Goal: Task Accomplishment & Management: Manage account settings

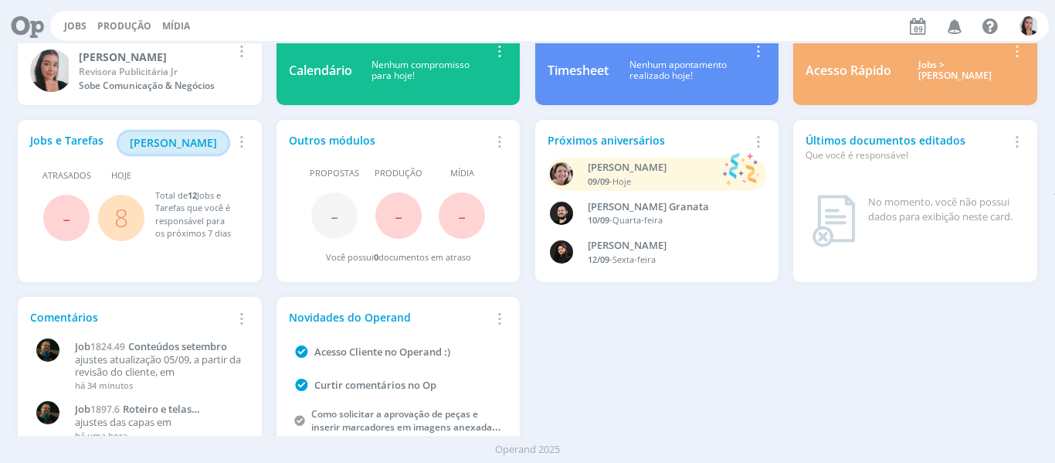
scroll to position [84, 0]
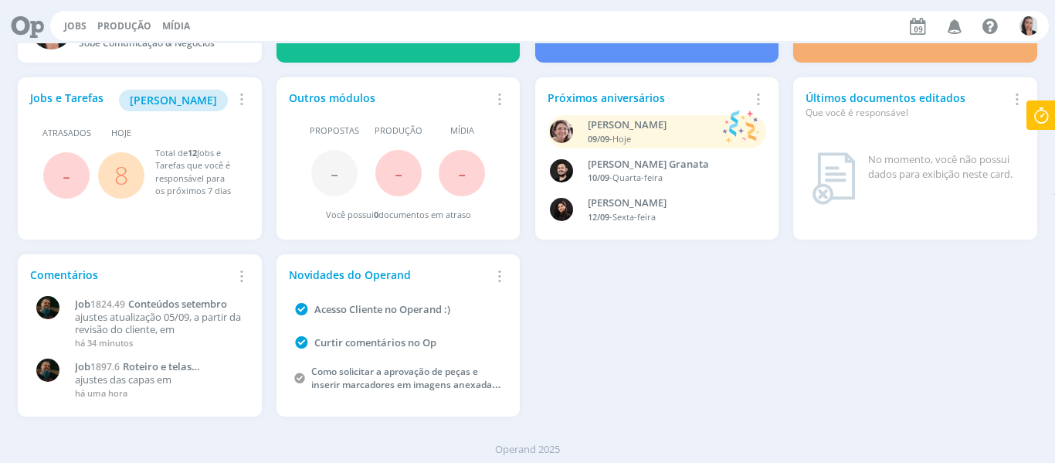
click at [750, 280] on div "Jobs e Tarefas Minha Pauta Remover Card Atrasados - Hoje 8 Total de 12 Jobs e T…" at bounding box center [528, 247] width 1034 height 354
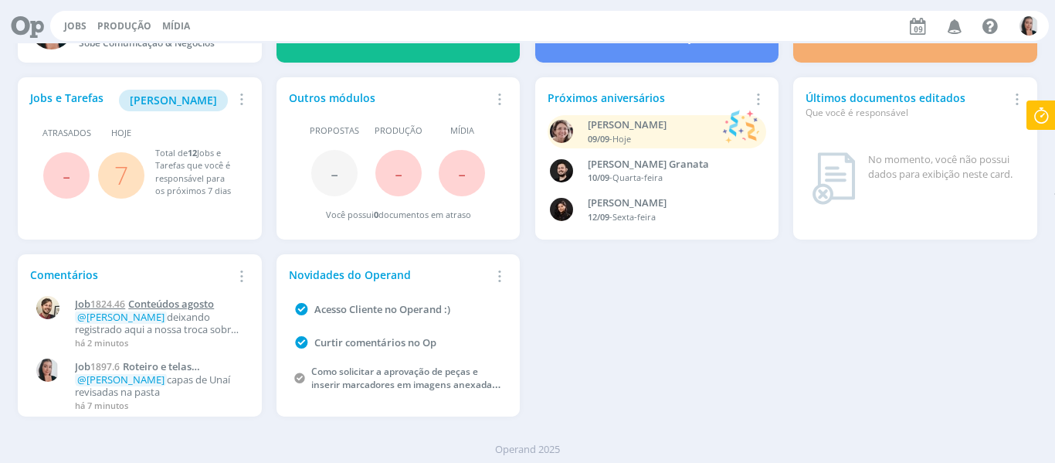
click at [188, 300] on span "Conteúdos agosto" at bounding box center [171, 304] width 86 height 14
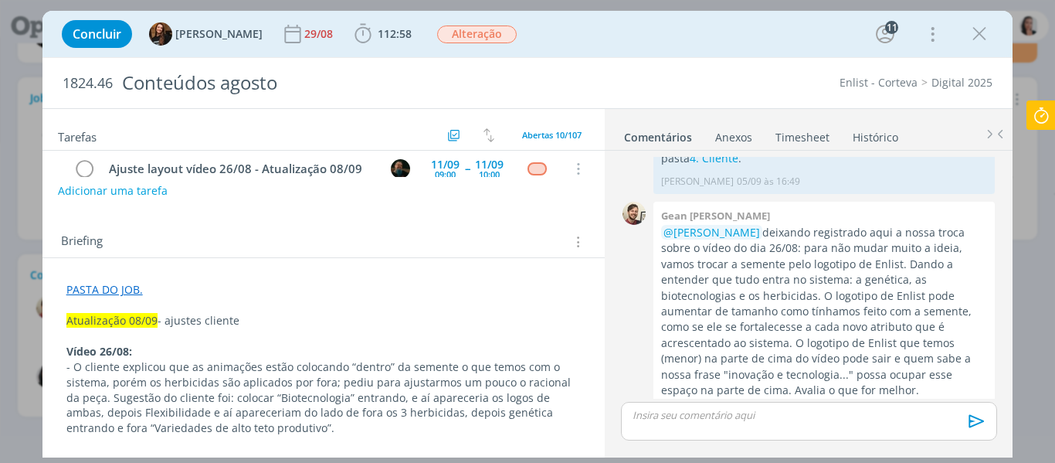
scroll to position [232, 0]
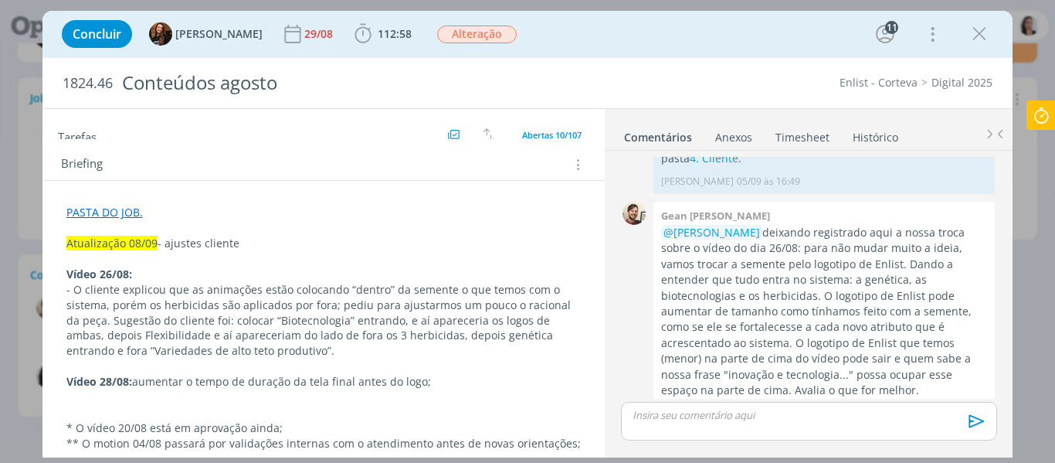
click at [614, 33] on div "Concluir Tayná Morsch 29/08 112:58 Iniciar Apontar Data * 09/09/2025 Horas * 00…" at bounding box center [527, 33] width 947 height 37
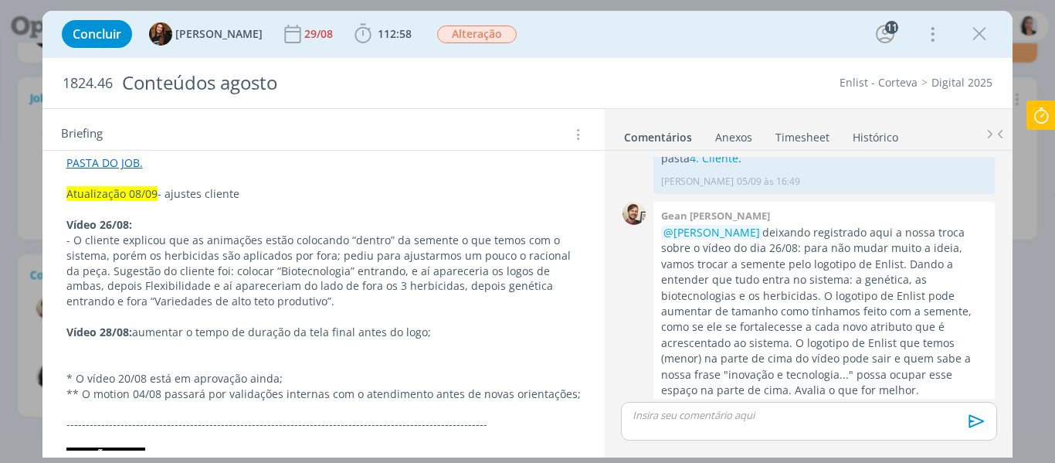
scroll to position [309, 0]
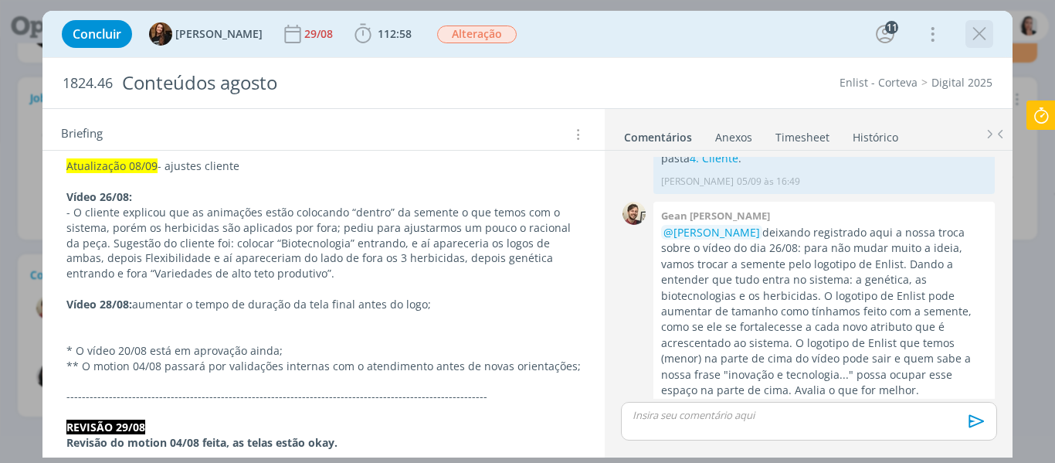
click at [981, 36] on icon "dialog" at bounding box center [979, 33] width 23 height 23
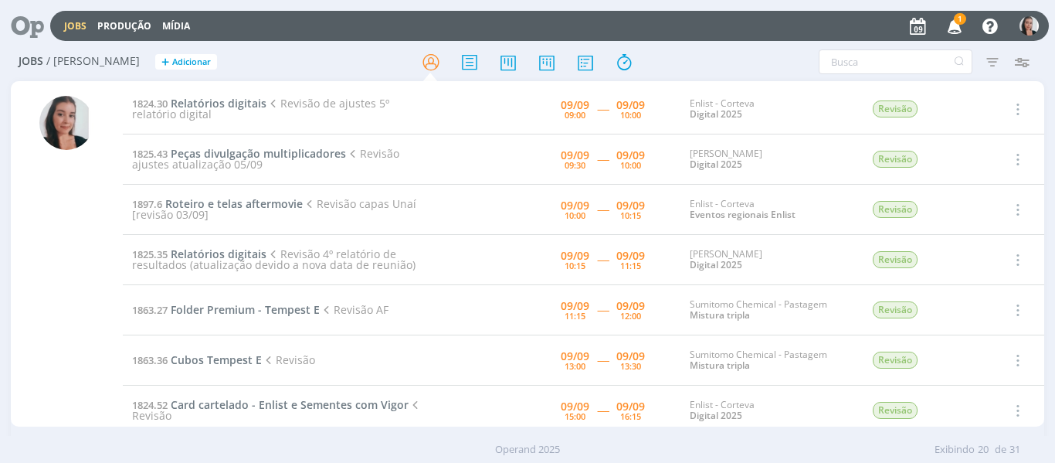
click at [959, 25] on icon "button" at bounding box center [954, 25] width 27 height 26
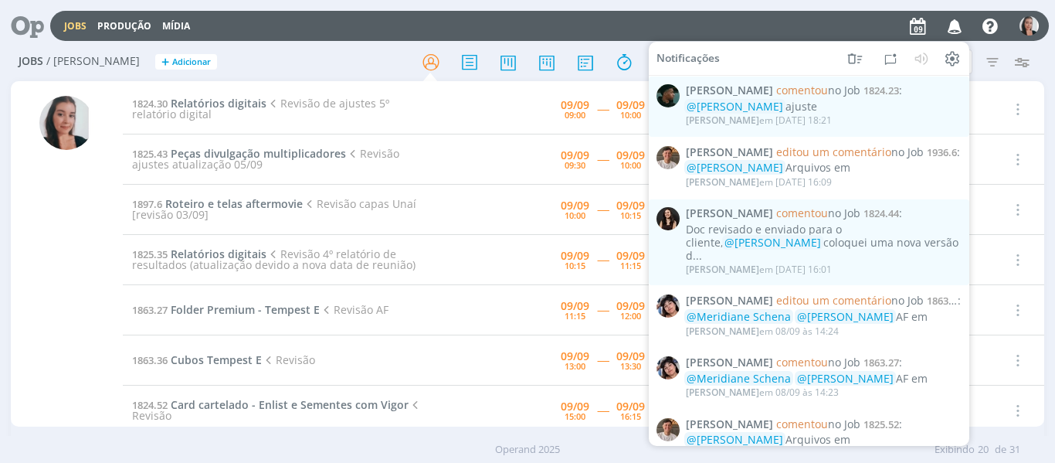
click at [236, 71] on h2 "Jobs / Minha Pauta + Adicionar" at bounding box center [183, 59] width 329 height 32
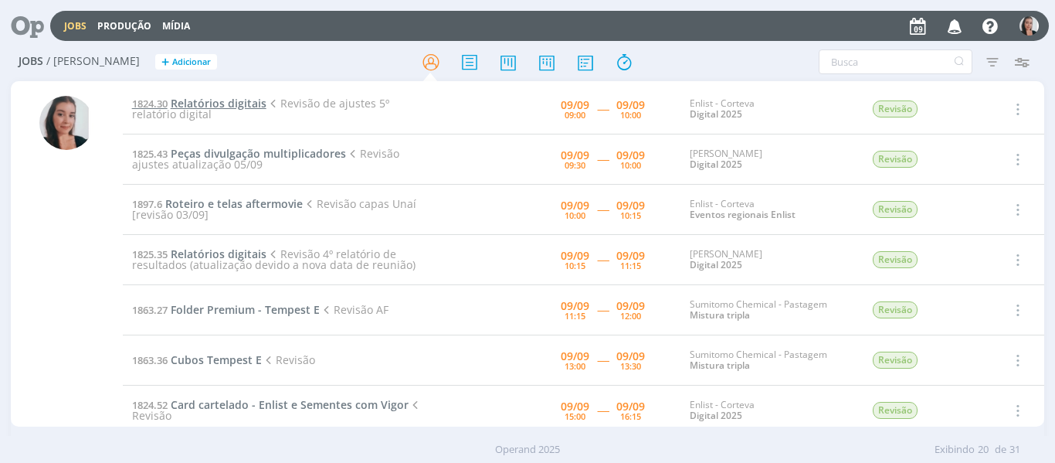
click at [231, 102] on span "Relatórios digitais" at bounding box center [219, 103] width 96 height 15
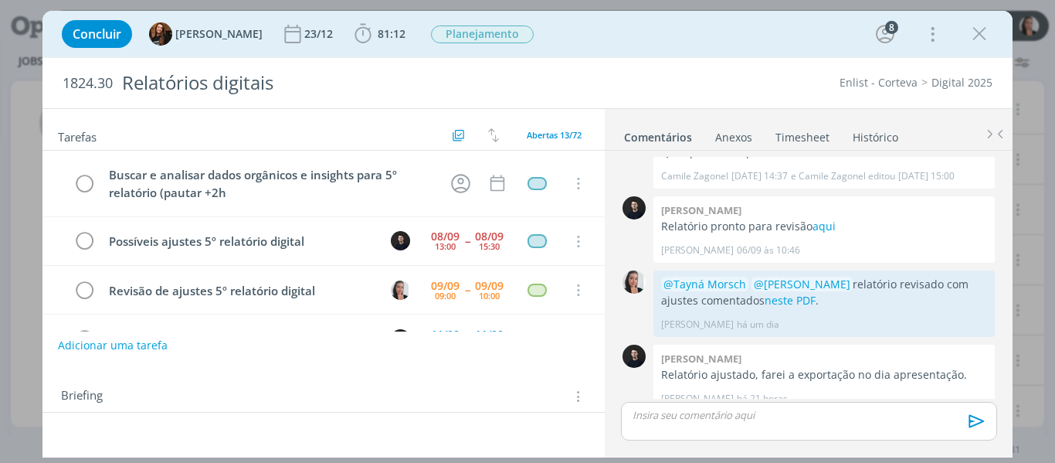
scroll to position [66, 0]
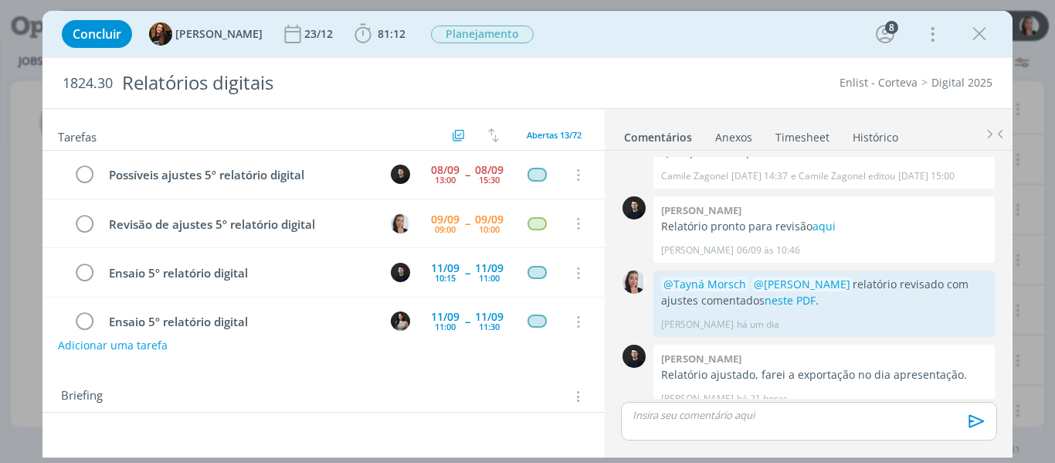
click at [679, 49] on div "Concluir Tayná Morsch 23/12 81:12 Iniciar Apontar Data * 09/09/2025 Horas * 00:…" at bounding box center [527, 33] width 947 height 37
click at [991, 32] on button "dialog" at bounding box center [979, 33] width 23 height 23
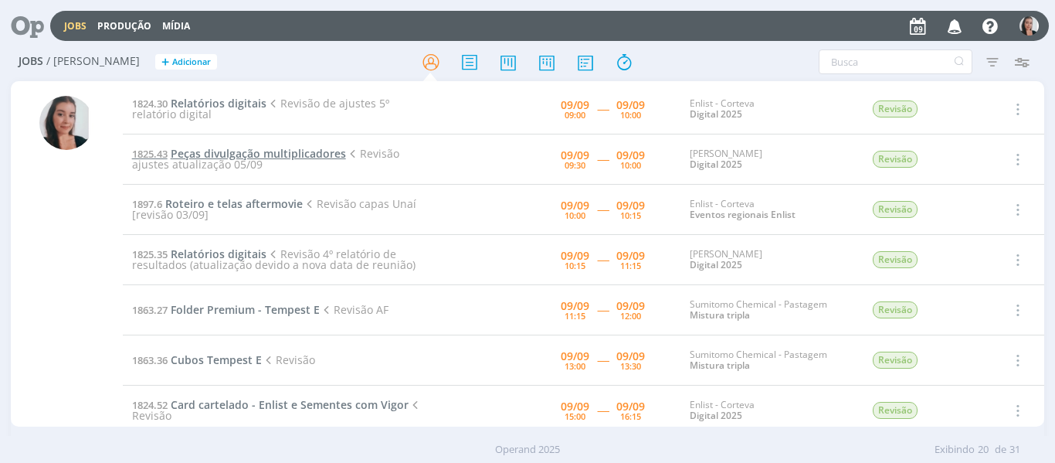
click at [276, 151] on span "Peças divulgação multiplicadores" at bounding box center [258, 153] width 175 height 15
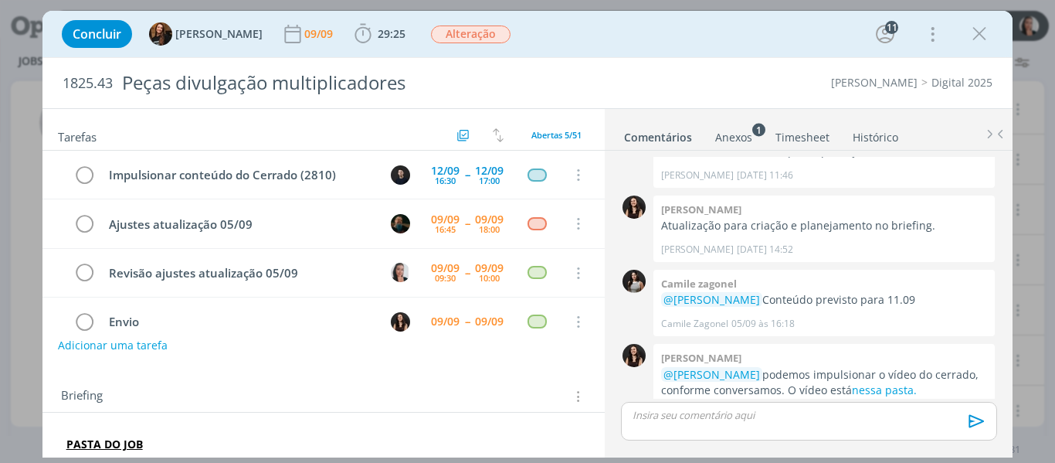
scroll to position [49, 0]
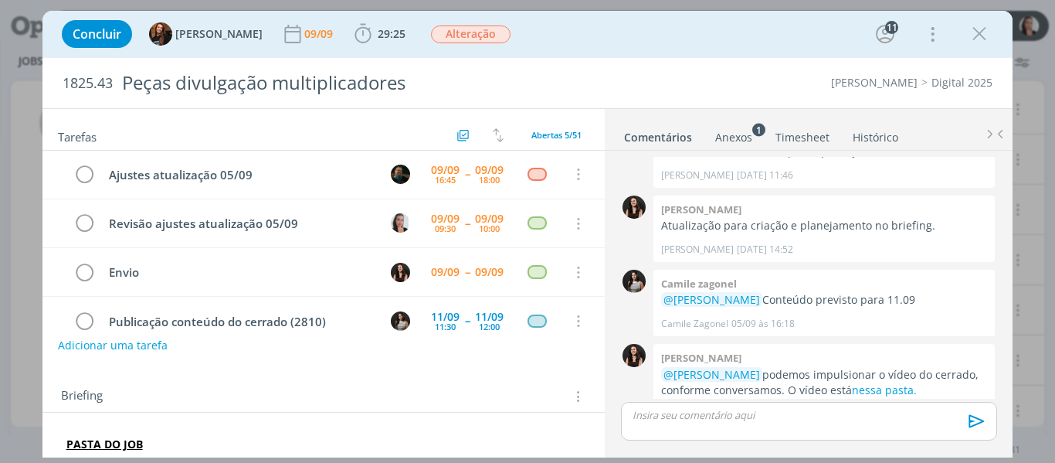
click at [576, 42] on div "Concluir Tayná Morsch 09/09 29:25 Iniciar Apontar Data * 09/09/2025 Horas * 00:…" at bounding box center [527, 33] width 947 height 37
click at [645, 39] on div "Concluir Tayná Morsch 09/09 29:25 Iniciar Apontar Data * 09/09/2025 Horas * 00:…" at bounding box center [527, 33] width 947 height 37
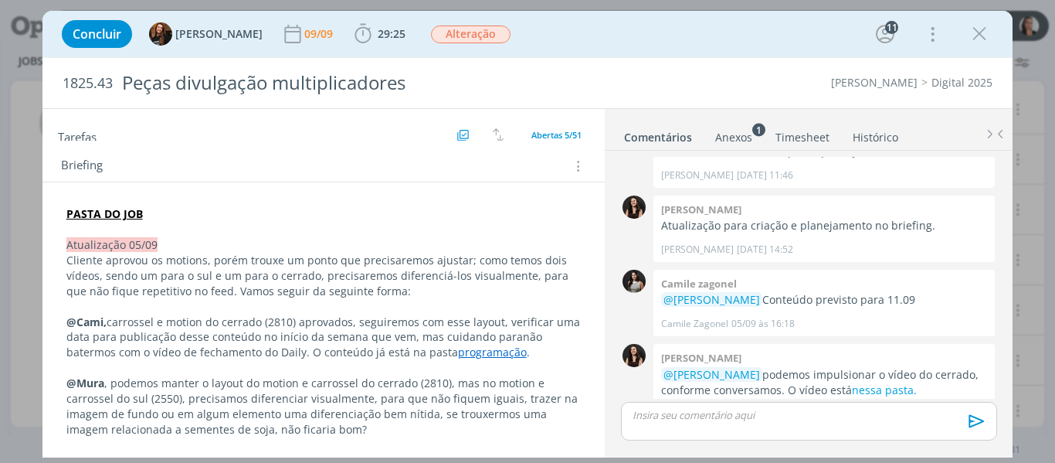
scroll to position [232, 0]
click at [984, 44] on icon "dialog" at bounding box center [979, 33] width 23 height 23
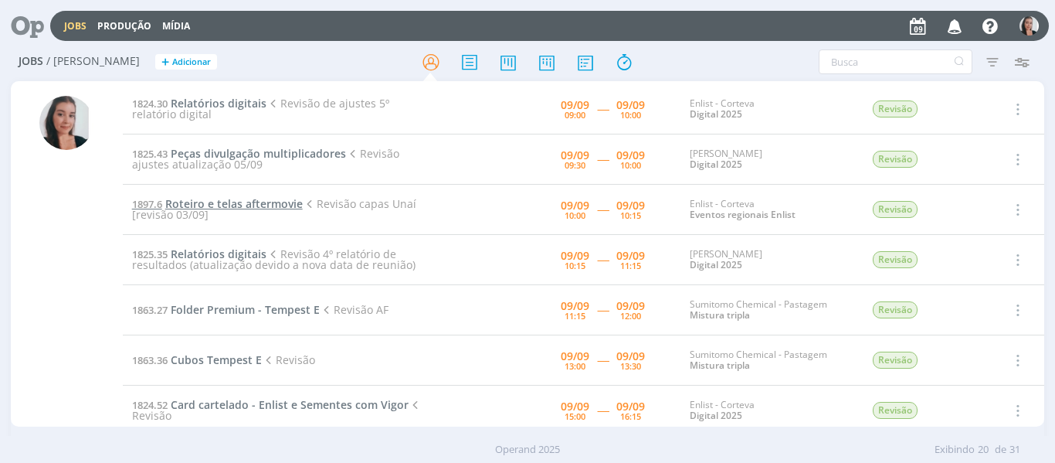
click at [212, 210] on span "Roteiro e telas aftermovie" at bounding box center [233, 203] width 137 height 15
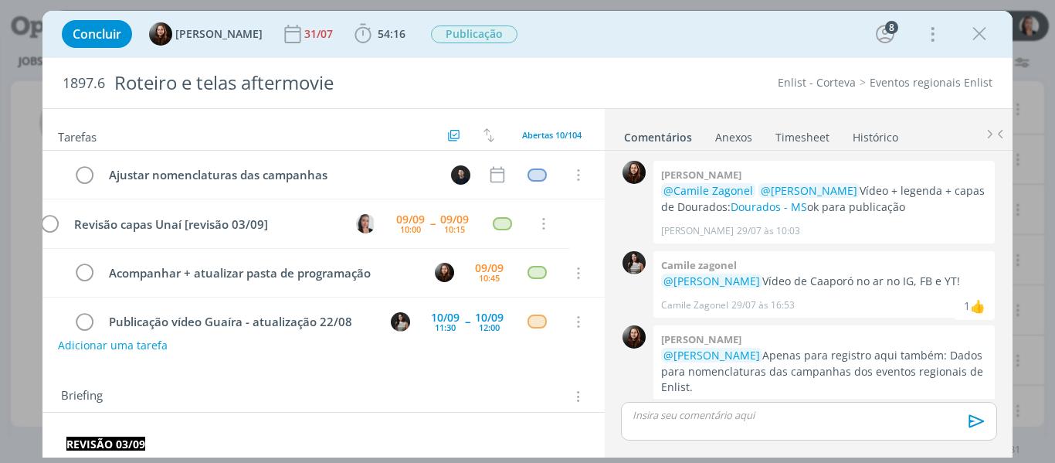
scroll to position [1686, 0]
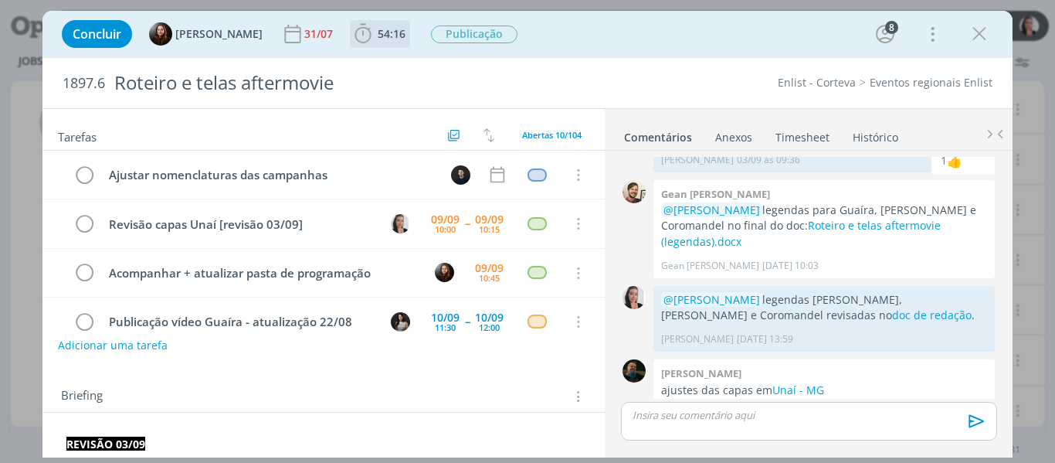
click at [352, 32] on icon "dialog" at bounding box center [362, 33] width 23 height 23
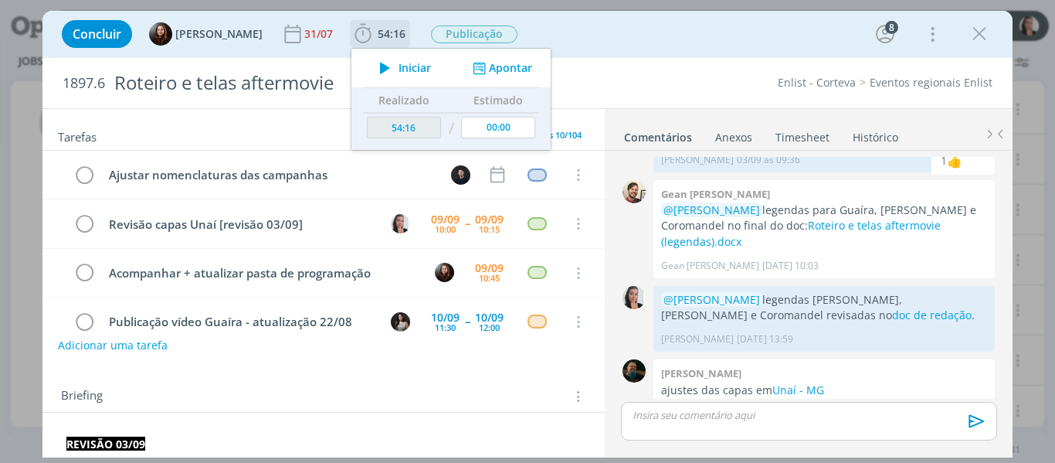
click at [393, 67] on icon "dialog" at bounding box center [384, 68] width 27 height 20
click at [734, 34] on div "Concluir Eduarda Pereira 31/07 54:16 Iniciar Apontar Data * 09/09/2025 Horas * …" at bounding box center [527, 33] width 947 height 37
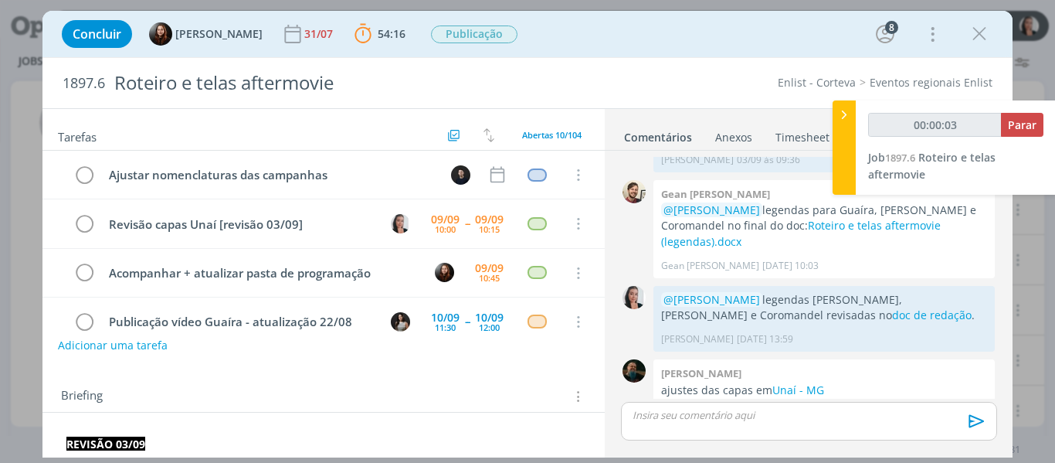
type input "00:00:04"
click at [840, 130] on div at bounding box center [843, 147] width 23 height 94
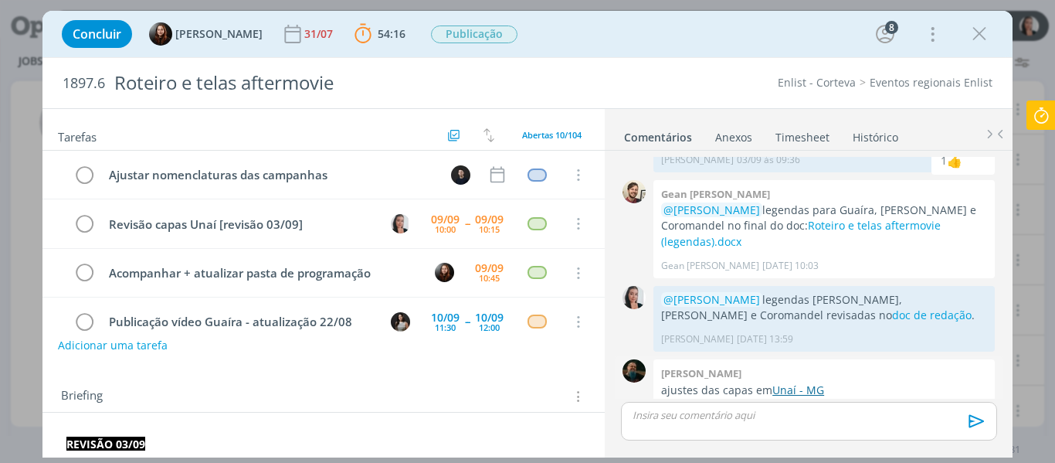
drag, startPoint x: 810, startPoint y: 358, endPoint x: 809, endPoint y: 350, distance: 8.5
click at [810, 382] on link "Unaí - MG" at bounding box center [798, 389] width 52 height 15
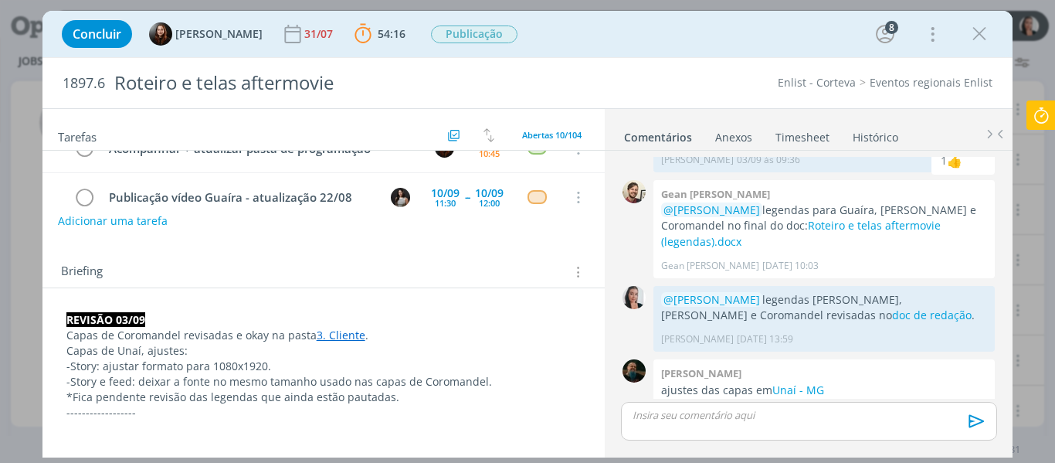
scroll to position [154, 0]
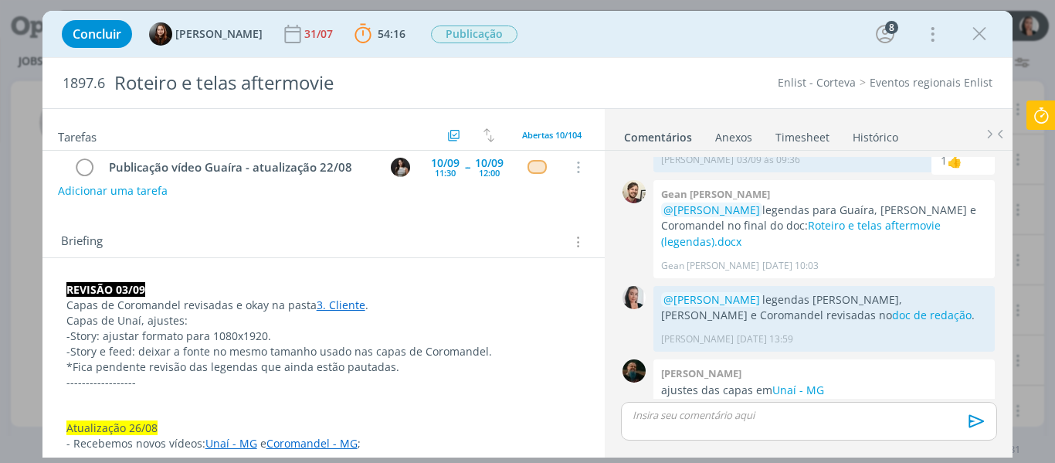
click at [625, 44] on div "Concluir Eduarda Pereira 31/07 54:16 Parar Apontar Data * 09/09/2025 Horas * 00…" at bounding box center [527, 33] width 947 height 37
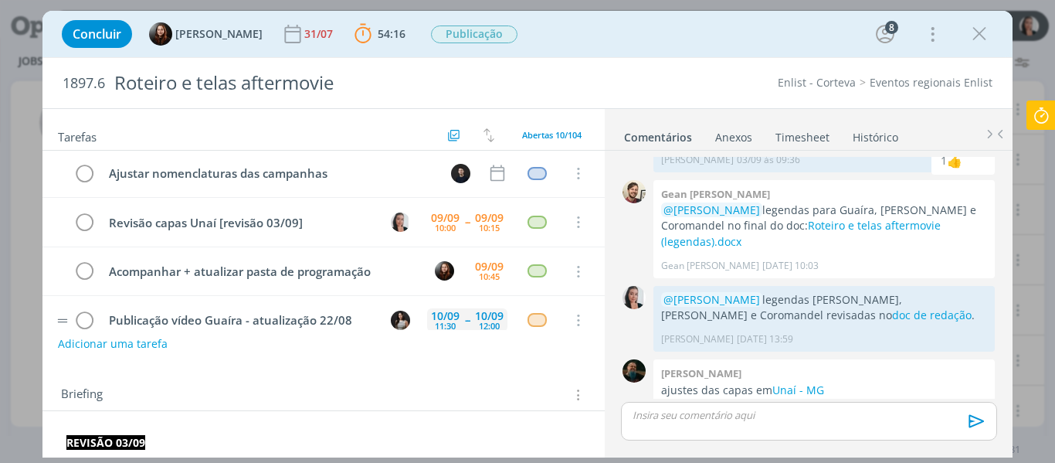
scroll to position [0, 0]
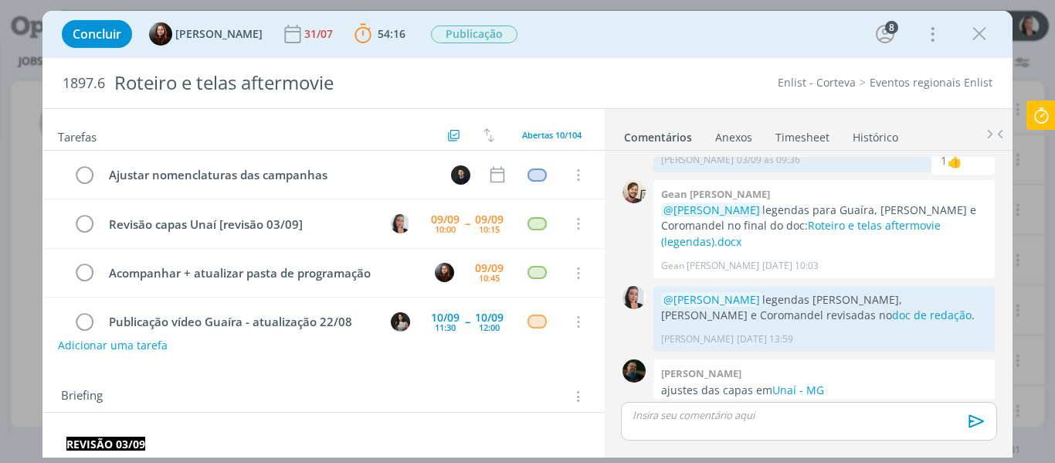
click at [716, 414] on p "dialog" at bounding box center [808, 415] width 351 height 14
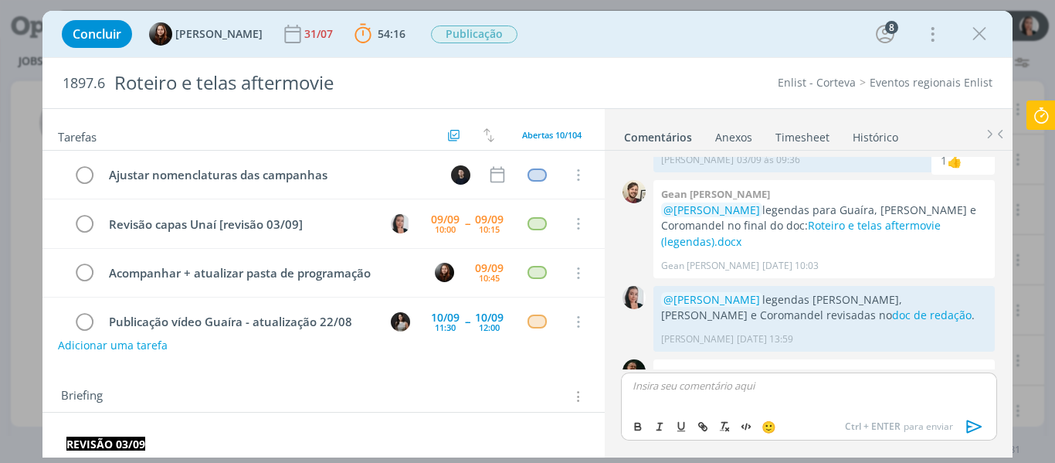
scroll to position [1715, 0]
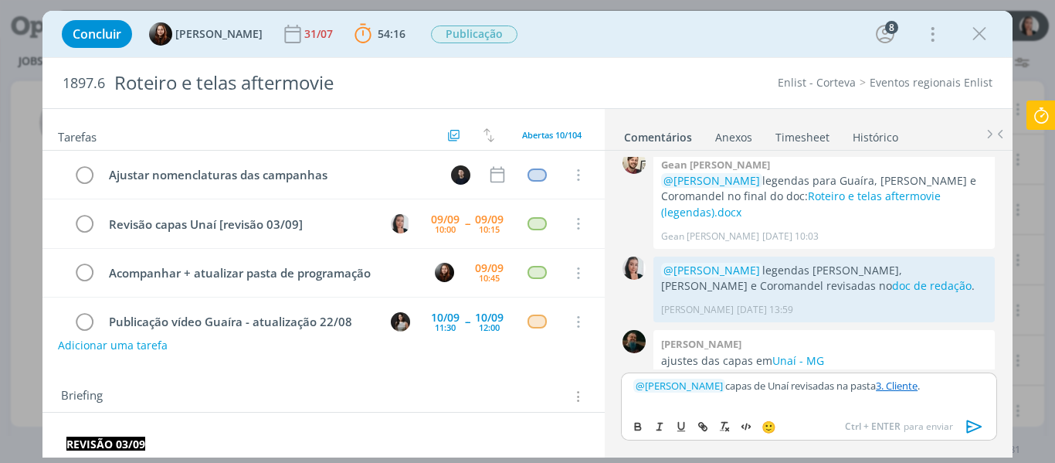
click at [843, 373] on div "﻿ @ Eduarda Pereira ﻿ capas de Unaí revisadas na pasta 3. Cliente ." at bounding box center [808, 391] width 375 height 39
click at [840, 378] on p "﻿ @ Eduarda Pereira ﻿ capas de Unaí revisadas na pasta 3. Cliente ." at bounding box center [808, 385] width 351 height 14
click at [966, 390] on p "﻿ @ Eduarda Pereira ﻿ capas de Unaí revisadas na pasta 3. Cliente ." at bounding box center [808, 385] width 351 height 14
click at [981, 428] on icon "dialog" at bounding box center [974, 426] width 23 height 23
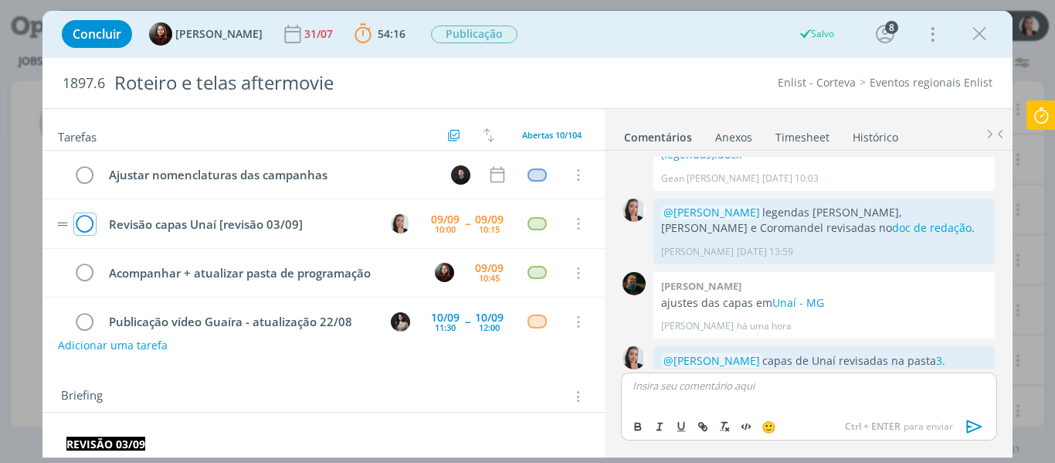
click at [83, 219] on icon "dialog" at bounding box center [85, 223] width 22 height 23
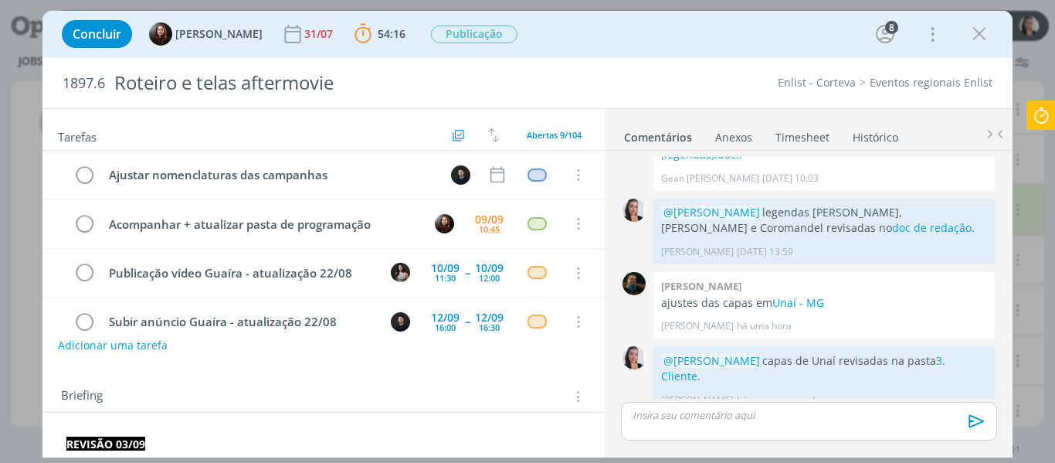
scroll to position [1744, 0]
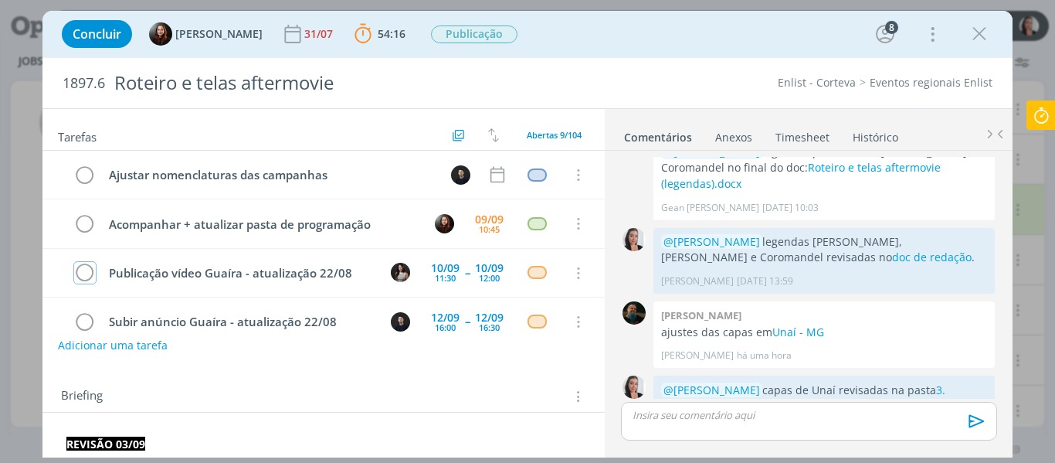
click at [1041, 129] on icon at bounding box center [1041, 115] width 28 height 30
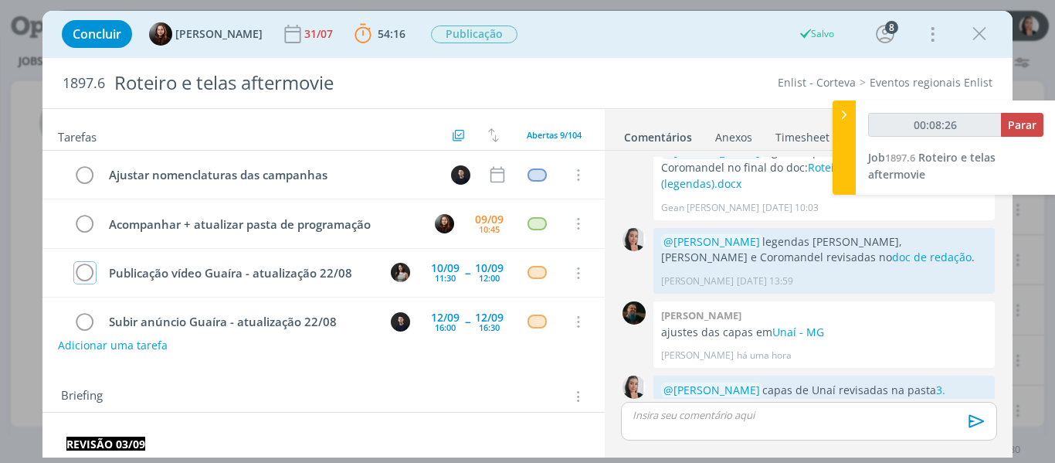
type input "00:08:28"
click at [834, 131] on div at bounding box center [843, 147] width 23 height 94
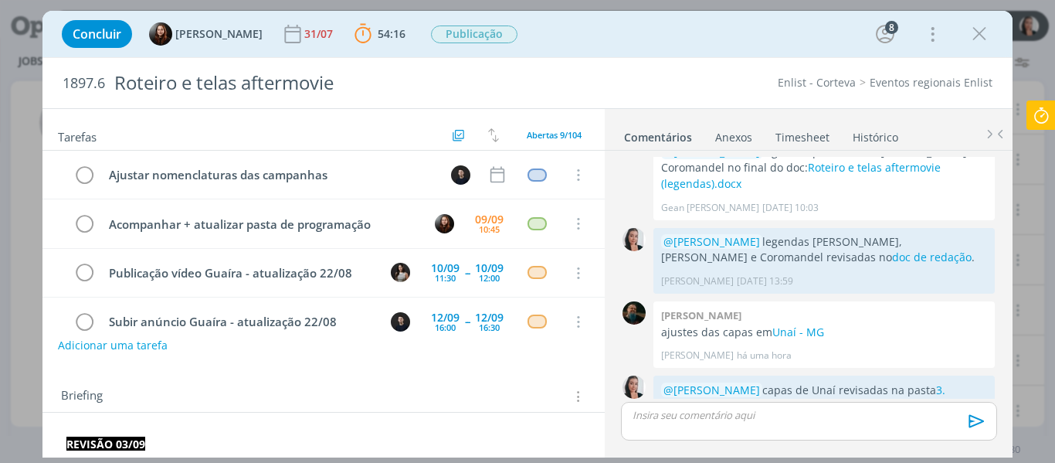
click at [1034, 107] on icon at bounding box center [1041, 115] width 28 height 30
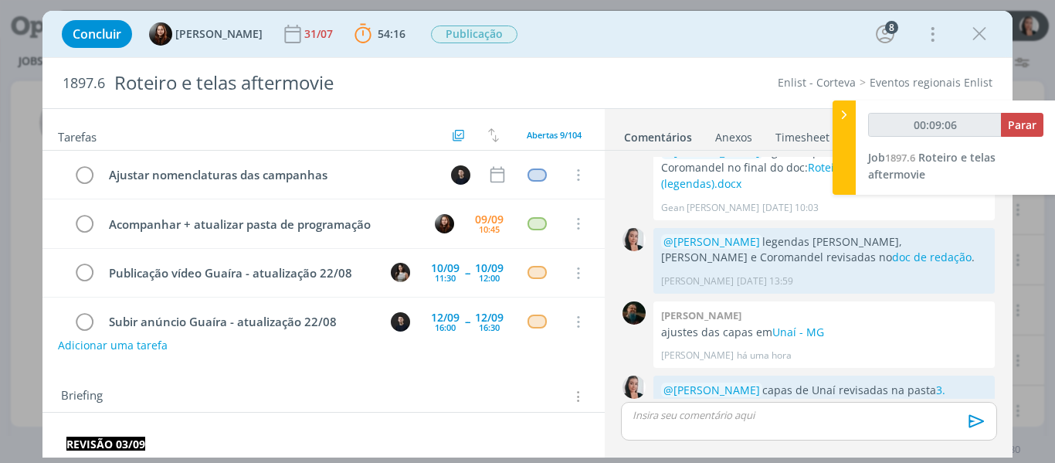
type input "00:09:07"
click at [1031, 125] on span "Parar" at bounding box center [1022, 124] width 29 height 15
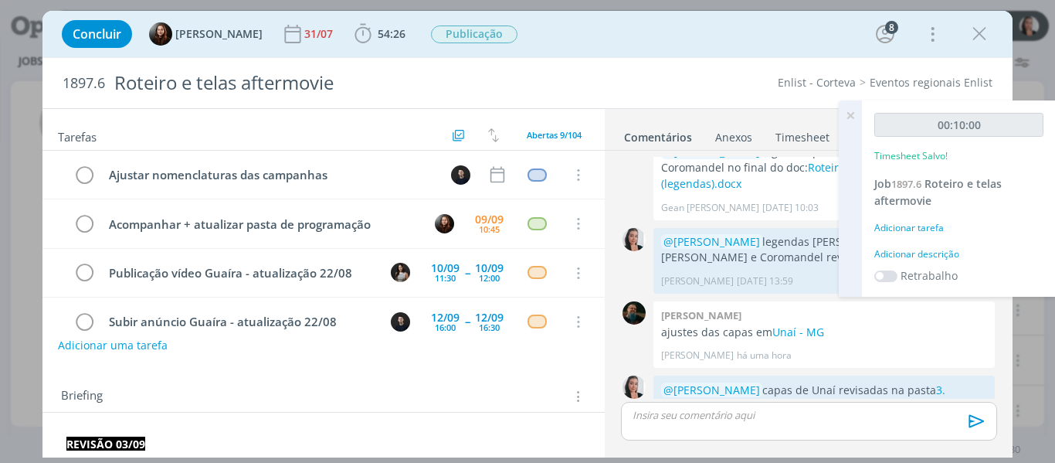
click at [930, 250] on div "Adicionar descrição" at bounding box center [958, 254] width 169 height 14
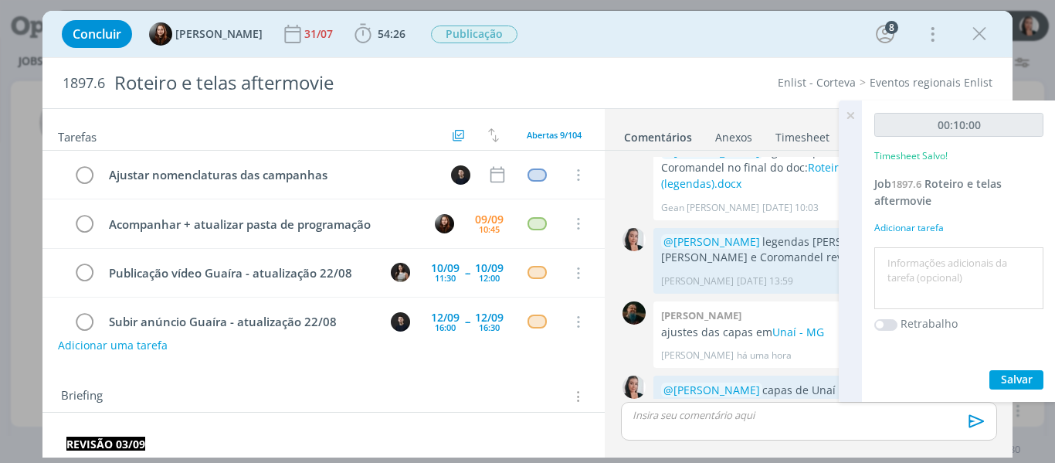
click at [930, 259] on textarea at bounding box center [958, 278] width 161 height 55
type textarea "revisão capas Unaí"
click at [1036, 382] on button "Salvar" at bounding box center [1016, 379] width 54 height 19
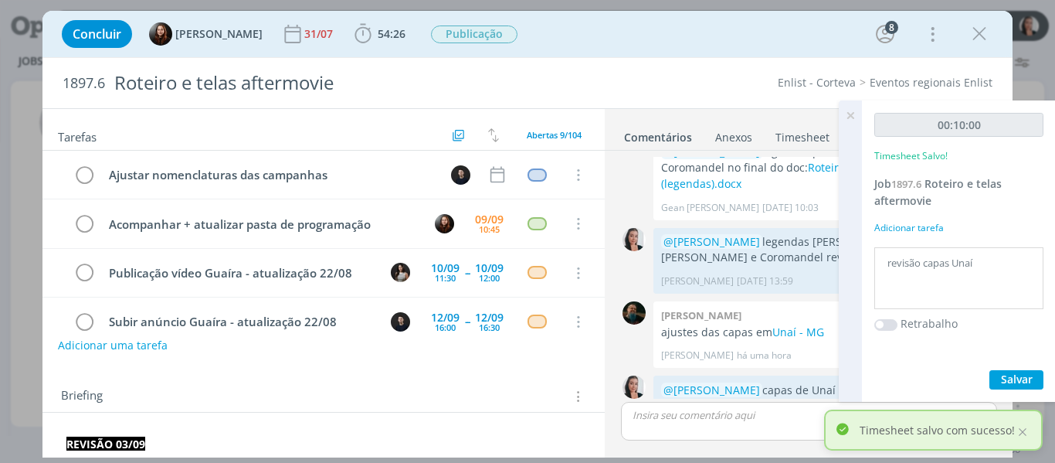
click at [848, 117] on icon at bounding box center [850, 115] width 28 height 30
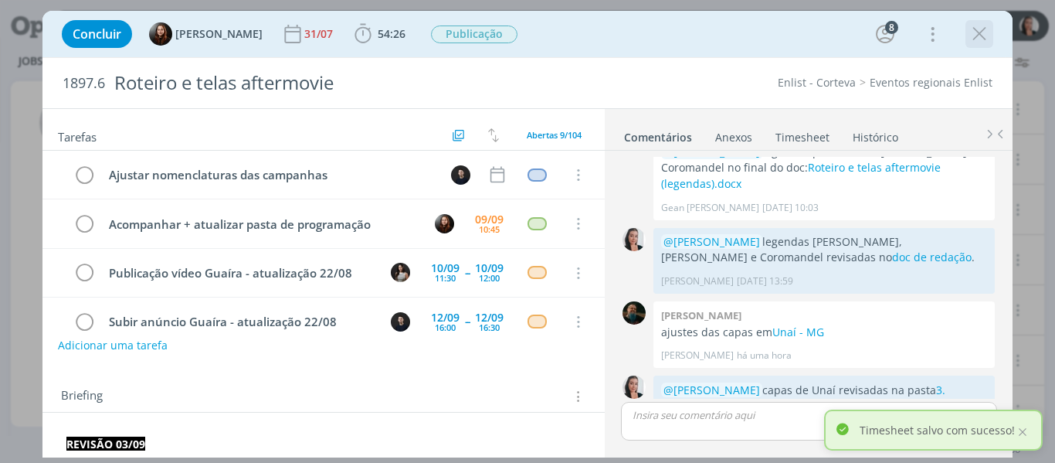
click at [985, 42] on icon "dialog" at bounding box center [979, 33] width 23 height 23
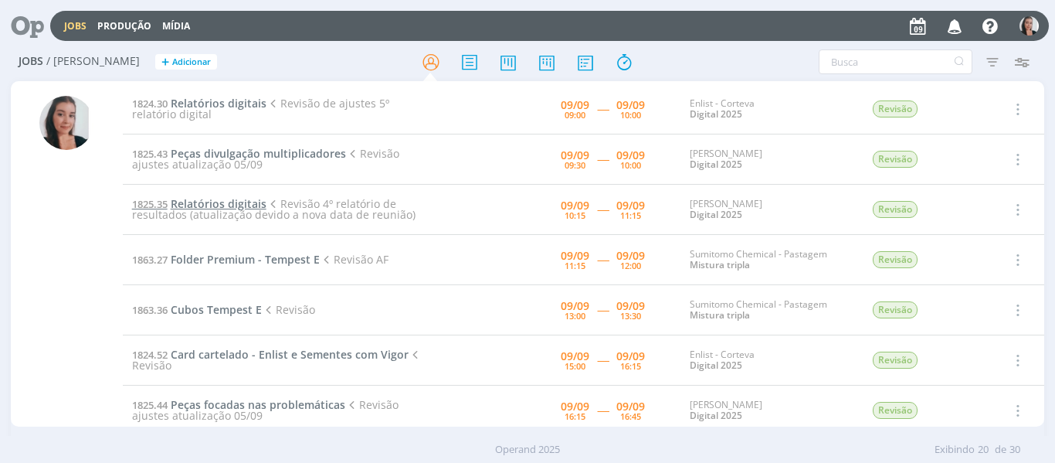
click at [234, 197] on span "Relatórios digitais" at bounding box center [219, 203] width 96 height 15
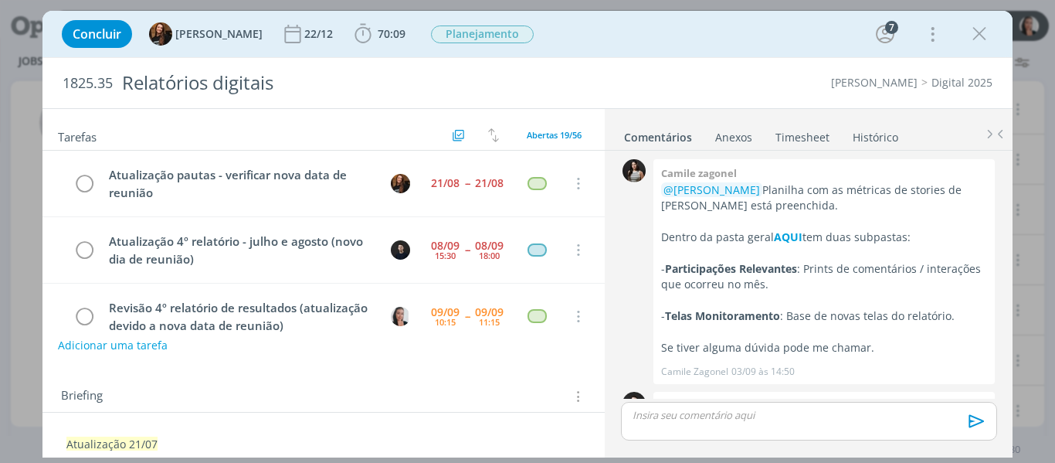
scroll to position [66, 0]
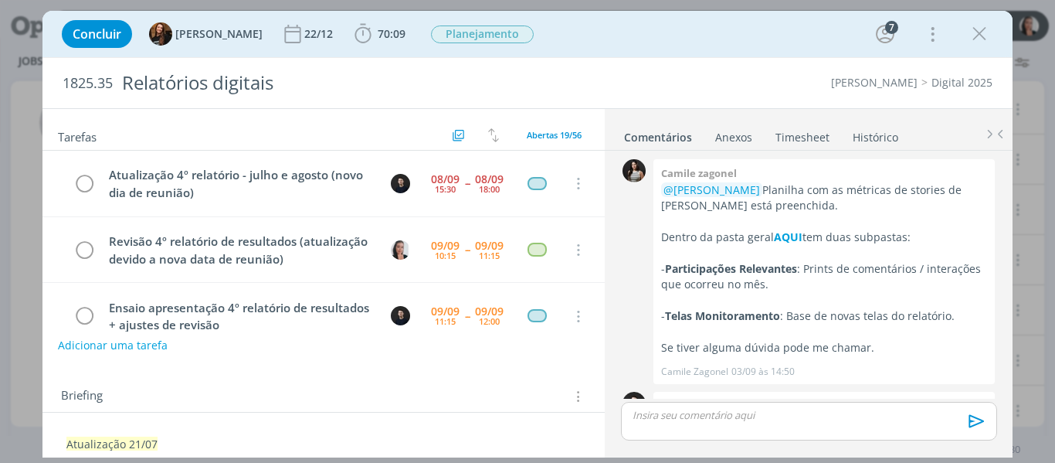
click at [588, 38] on div "Concluir Tayná Morsch 22/12 70:09 Iniciar Apontar Data * 09/09/2025 Horas * 00:…" at bounding box center [527, 33] width 947 height 37
click at [985, 33] on icon "dialog" at bounding box center [979, 33] width 23 height 23
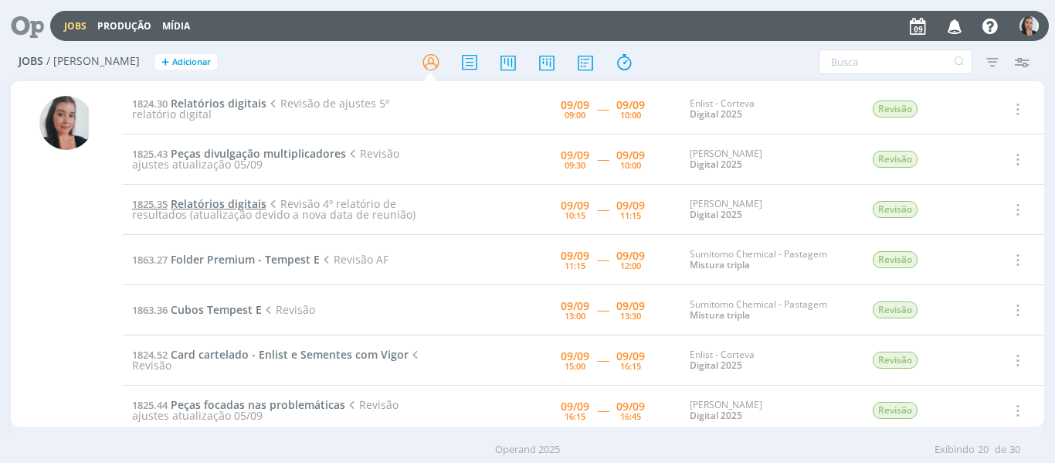
click at [230, 203] on span "Relatórios digitais" at bounding box center [219, 203] width 96 height 15
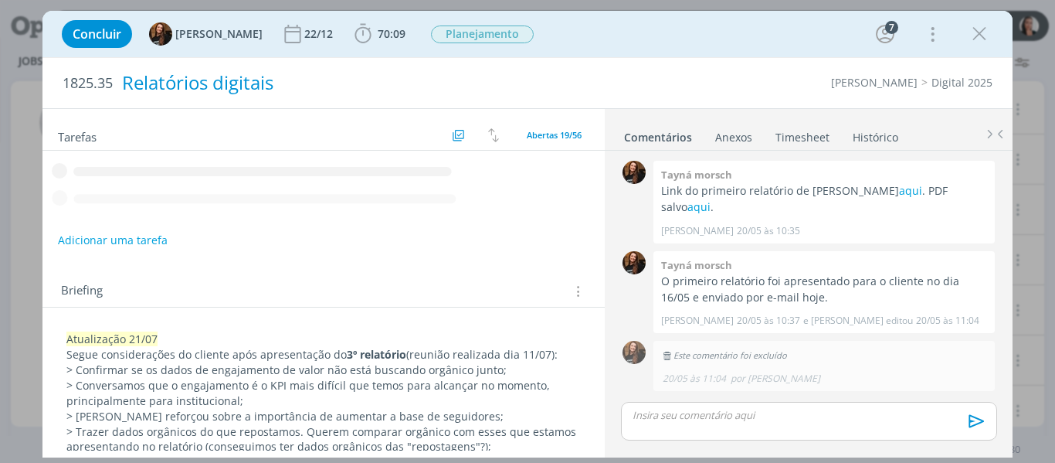
click at [357, 34] on icon "dialog" at bounding box center [362, 33] width 16 height 19
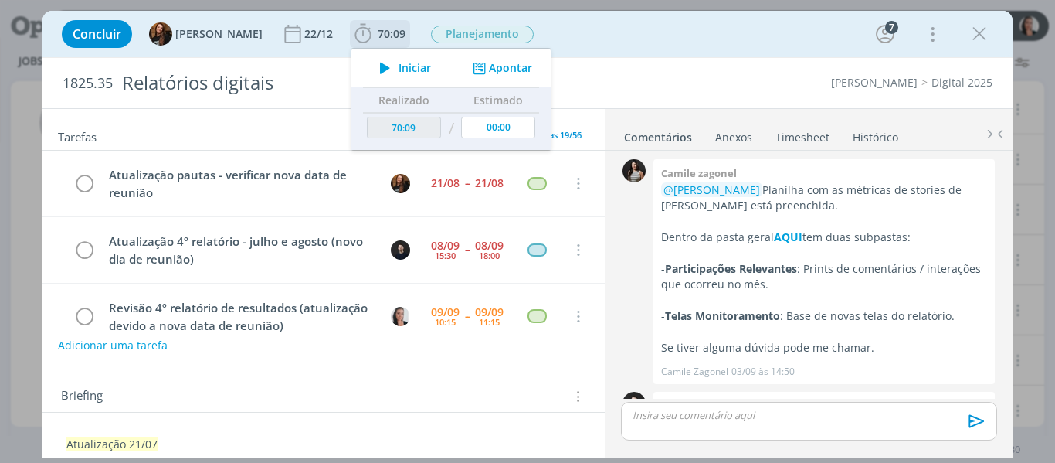
scroll to position [66, 0]
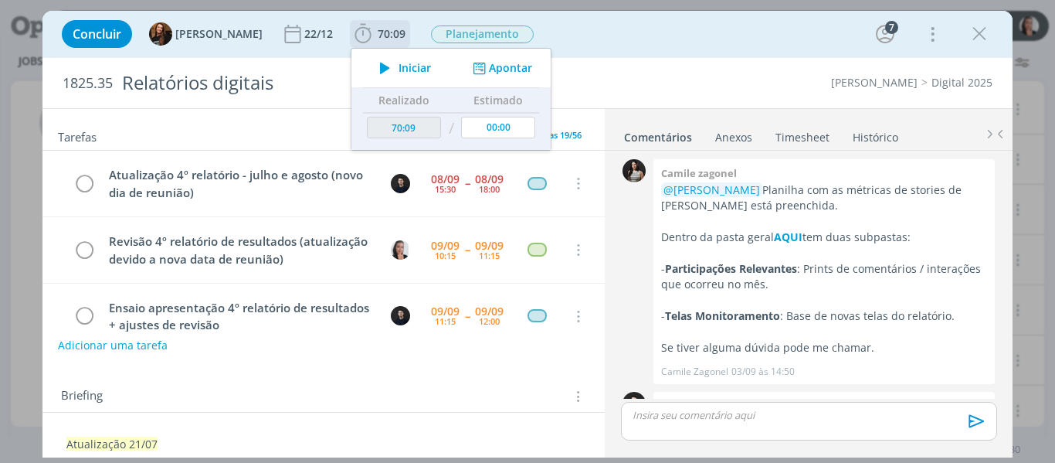
click at [375, 70] on icon "dialog" at bounding box center [384, 68] width 27 height 20
click at [717, 32] on div "Concluir Tayná Morsch 22/12 70:09 Iniciar Apontar Data * 09/09/2025 Horas * 00:…" at bounding box center [527, 33] width 947 height 37
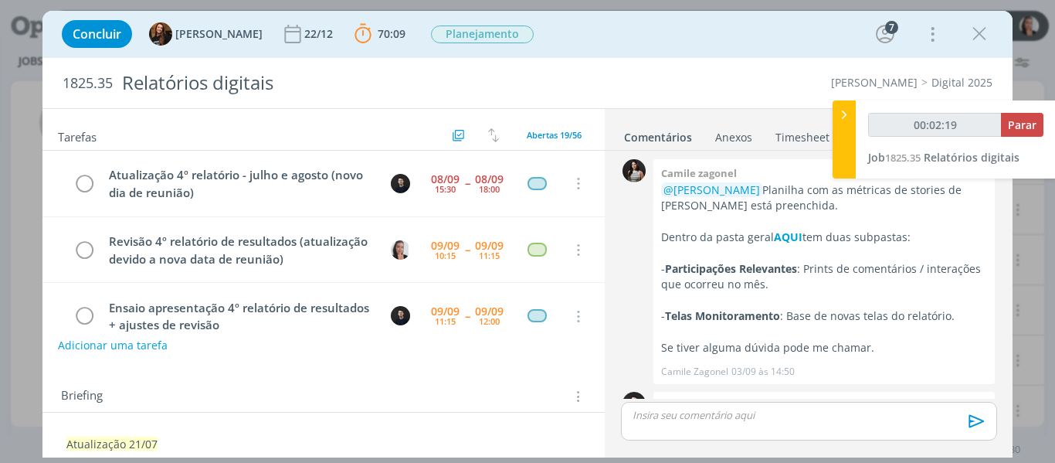
click at [755, 36] on div "Concluir Tayná Morsch 22/12 70:09 Parar Apontar Data * 09/09/2025 Horas * 00:00…" at bounding box center [527, 33] width 947 height 37
type input "00:02:20"
click at [849, 124] on div at bounding box center [843, 139] width 23 height 78
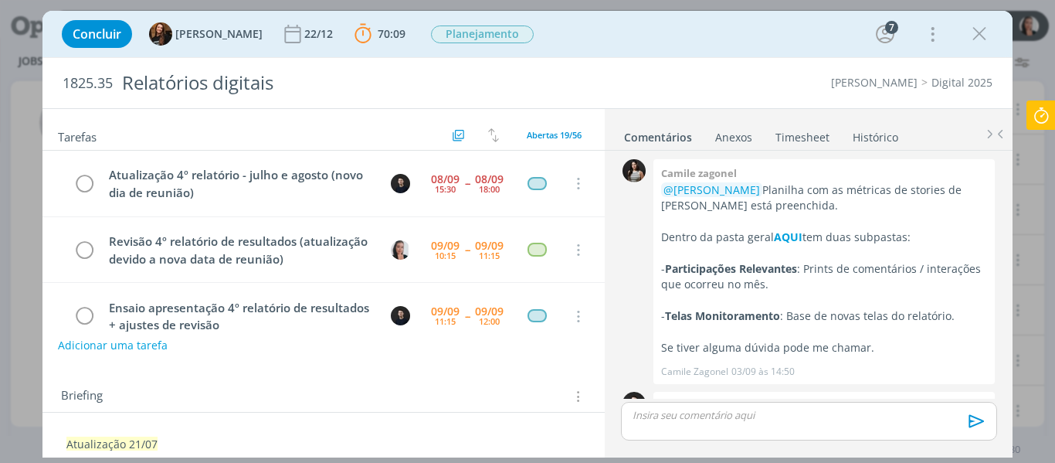
click at [819, 39] on div "Concluir Tayná Morsch 22/12 70:09 Parar Apontar Data * 09/09/2025 Horas * 00:00…" at bounding box center [527, 33] width 947 height 37
click at [782, 414] on link "aqui" at bounding box center [786, 421] width 23 height 15
click at [787, 414] on link "aqui" at bounding box center [786, 421] width 23 height 15
click at [754, 423] on div "dialog" at bounding box center [808, 421] width 375 height 39
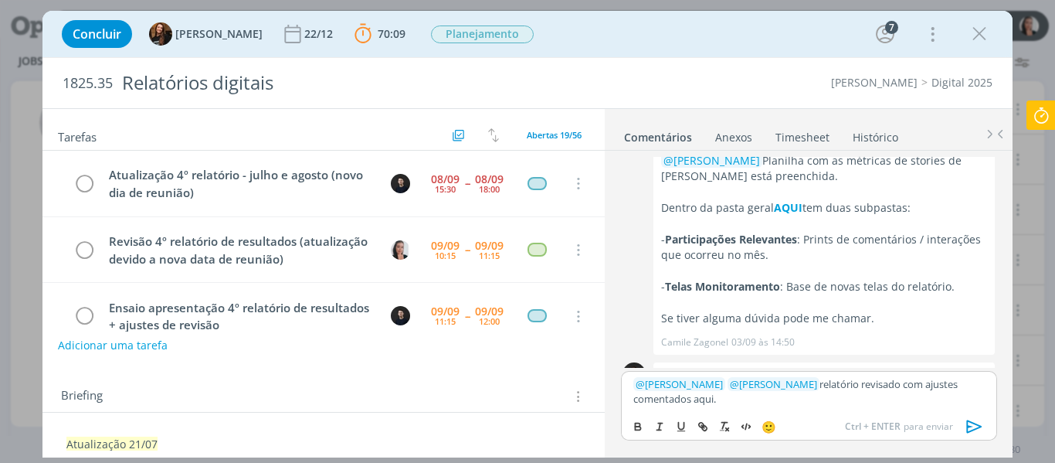
scroll to position [1551, 0]
click at [666, 396] on p "﻿ @ Tayná Morsch ﻿ ﻿ @ Carlos Nunes ﻿ relatório revisado com ajustes comentados…" at bounding box center [808, 391] width 351 height 29
click at [704, 428] on line "dialog" at bounding box center [702, 426] width 3 height 3
paste input "https://sobeae.sharepoint.com/:b:/s/SOBEAE/ET4y0etoHkxLmVAiE-137xEB1UTNVu7bAOkP…"
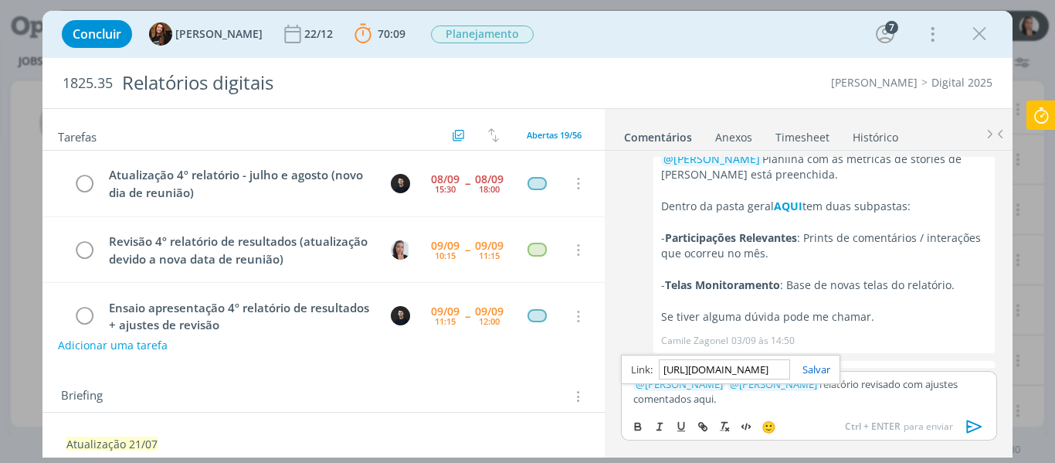
scroll to position [0, 405]
type input "https://sobeae.sharepoint.com/:b:/s/SOBEAE/ET4y0etoHkxLmVAiE-137xEB1UTNVu7bAOkP…"
click at [808, 370] on link "dialog" at bounding box center [810, 369] width 40 height 14
click at [838, 378] on p "﻿ @ Tayná Morsch ﻿ ﻿ @ Carlos Nunes ﻿ relatório revisado com ajustes comentados…" at bounding box center [808, 391] width 351 height 29
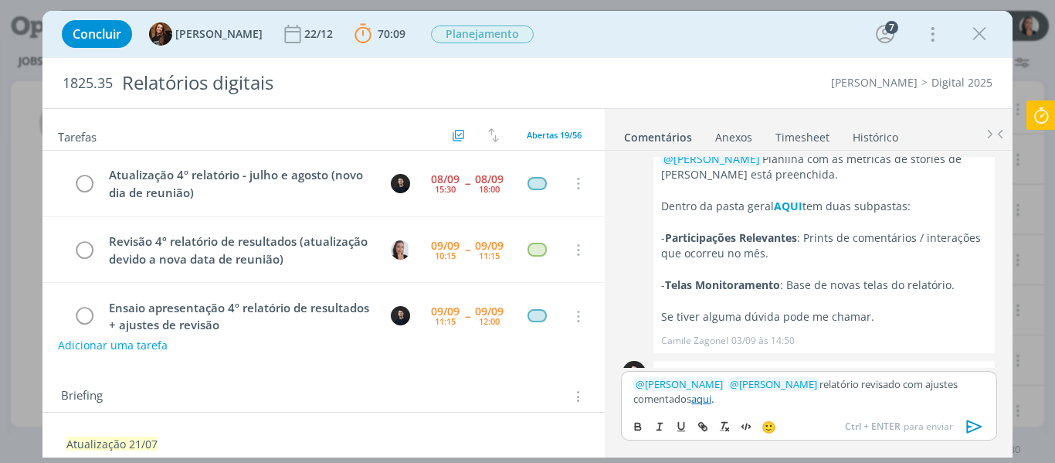
click at [974, 424] on icon "dialog" at bounding box center [973, 426] width 15 height 13
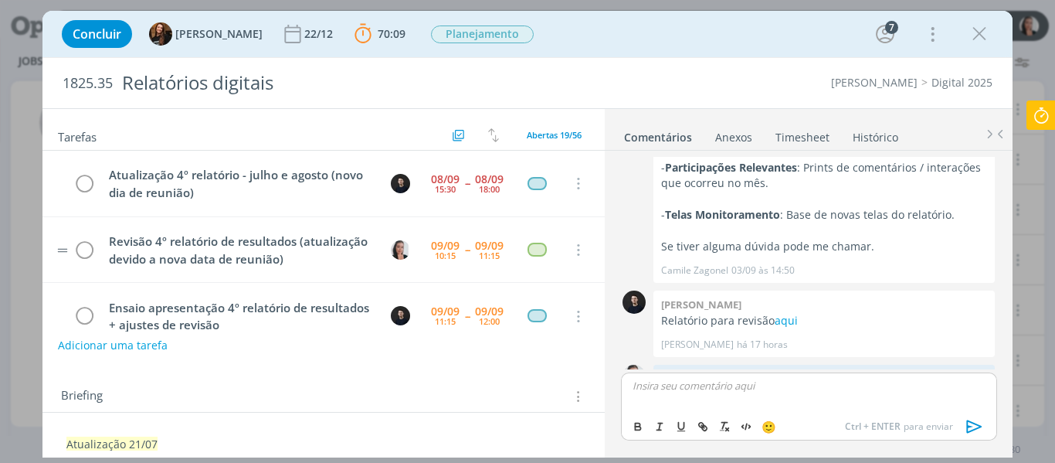
scroll to position [1623, 0]
drag, startPoint x: 83, startPoint y: 254, endPoint x: 127, endPoint y: 249, distance: 44.3
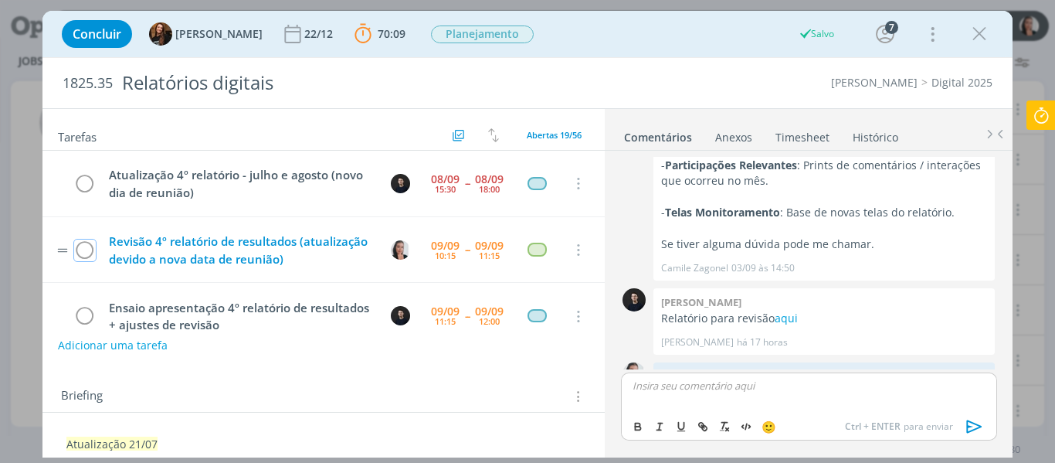
click at [83, 253] on icon "dialog" at bounding box center [85, 250] width 22 height 23
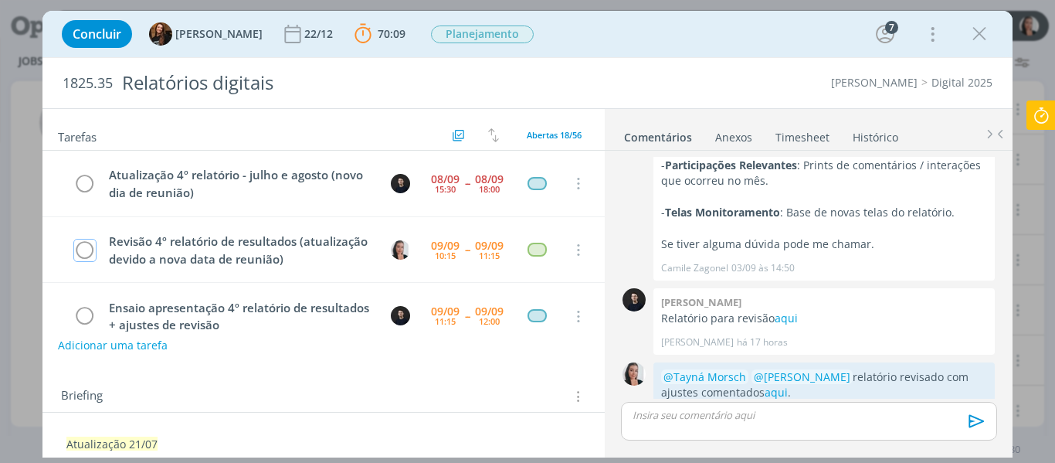
scroll to position [1594, 0]
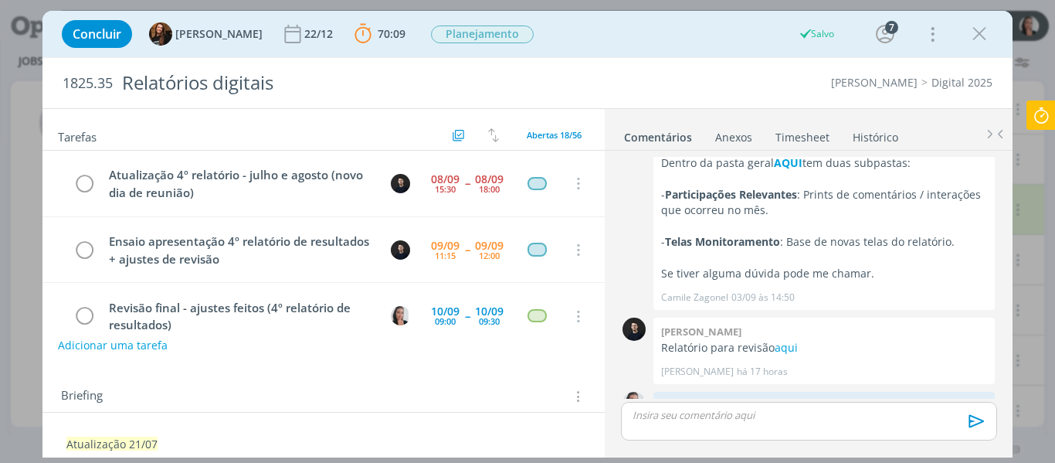
click at [1038, 117] on icon at bounding box center [1041, 115] width 28 height 30
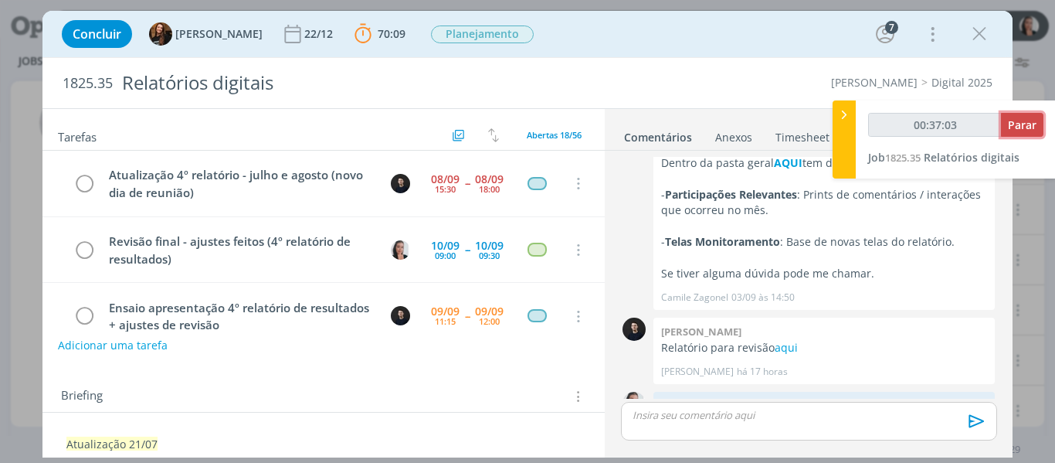
click at [1032, 118] on span "Parar" at bounding box center [1022, 124] width 29 height 15
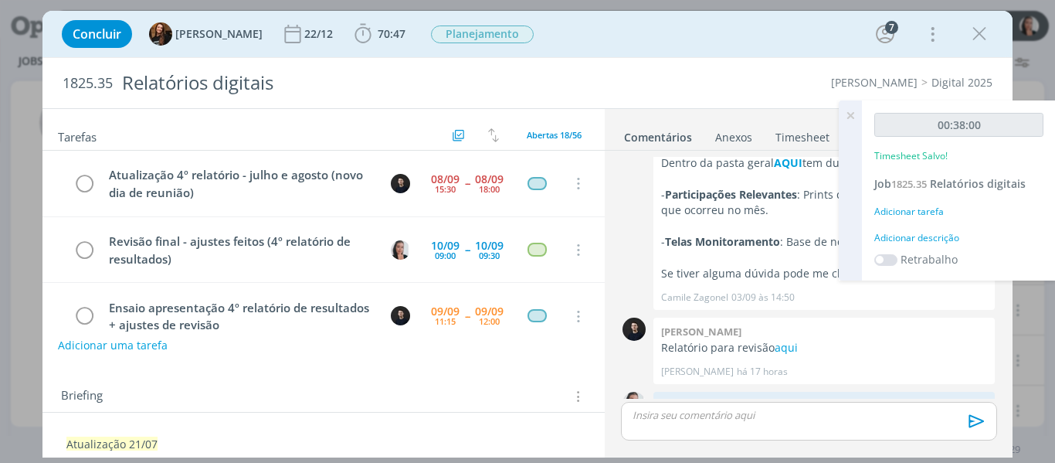
click at [922, 235] on div "Adicionar descrição" at bounding box center [958, 238] width 169 height 14
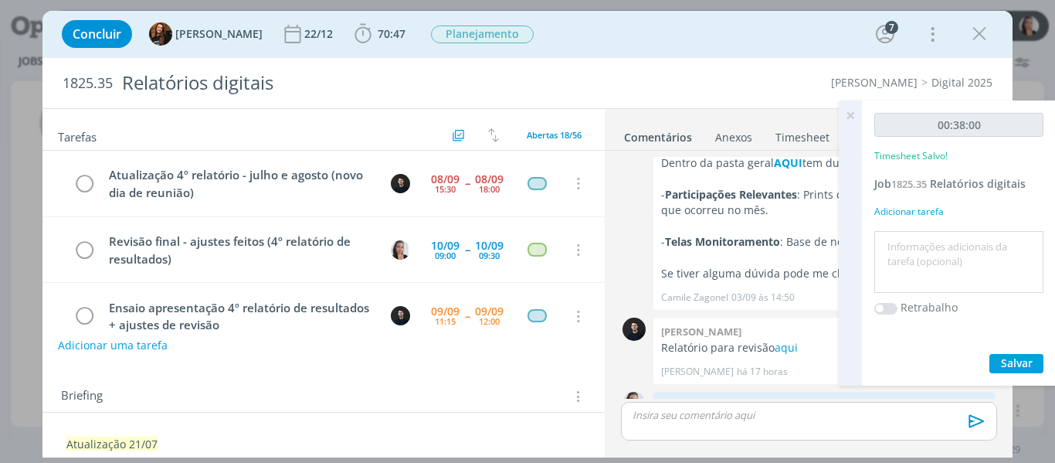
click at [927, 245] on textarea at bounding box center [958, 262] width 161 height 55
type textarea "revisão relatório"
click at [1011, 365] on span "Salvar" at bounding box center [1017, 362] width 32 height 15
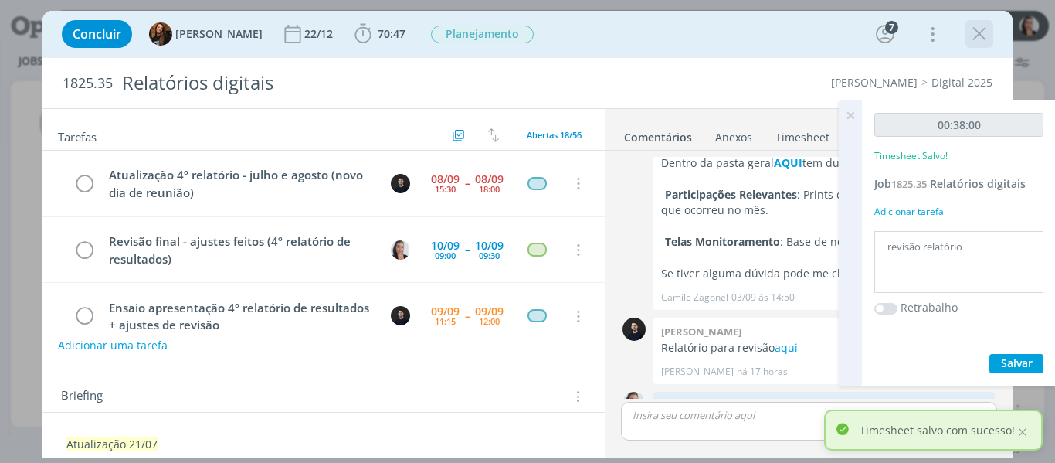
click at [973, 35] on icon "dialog" at bounding box center [979, 33] width 23 height 23
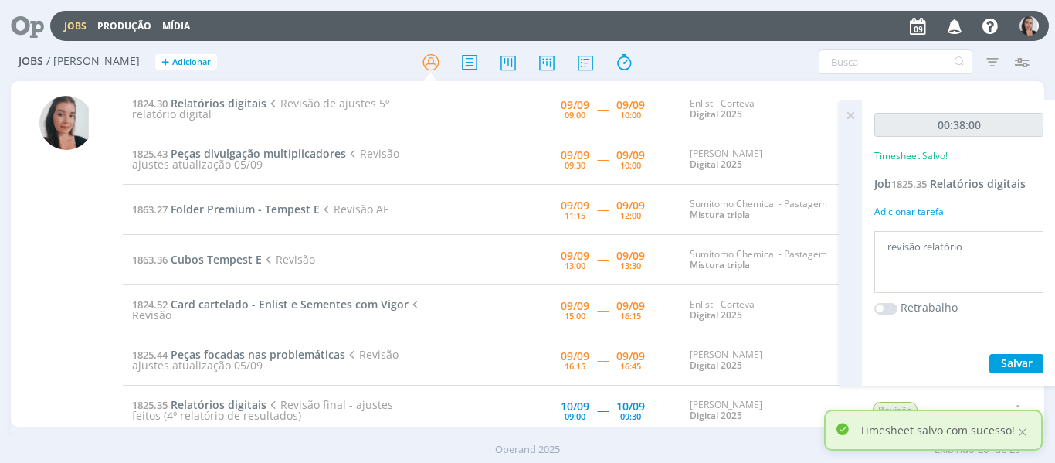
click at [844, 121] on icon at bounding box center [850, 115] width 28 height 30
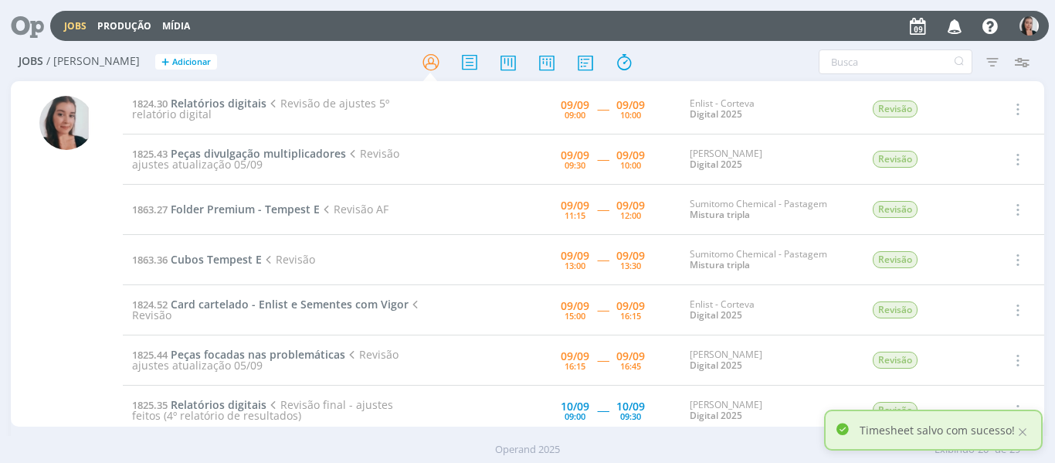
click at [755, 57] on div "Filtros Filtrar Limpar Tipo Jobs e Tarefas Data Personalizado a Situação dos jo…" at bounding box center [871, 61] width 329 height 25
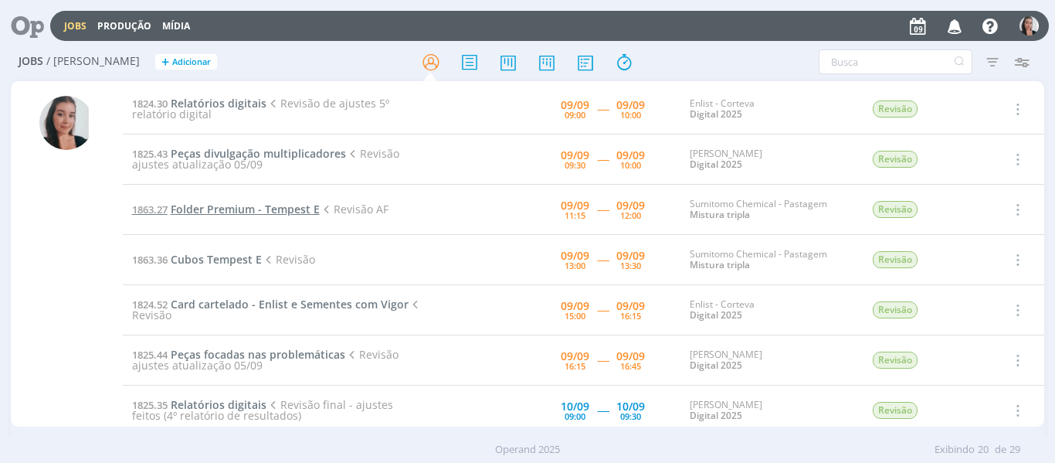
click at [276, 211] on span "Folder Premium - Tempest E" at bounding box center [245, 209] width 149 height 15
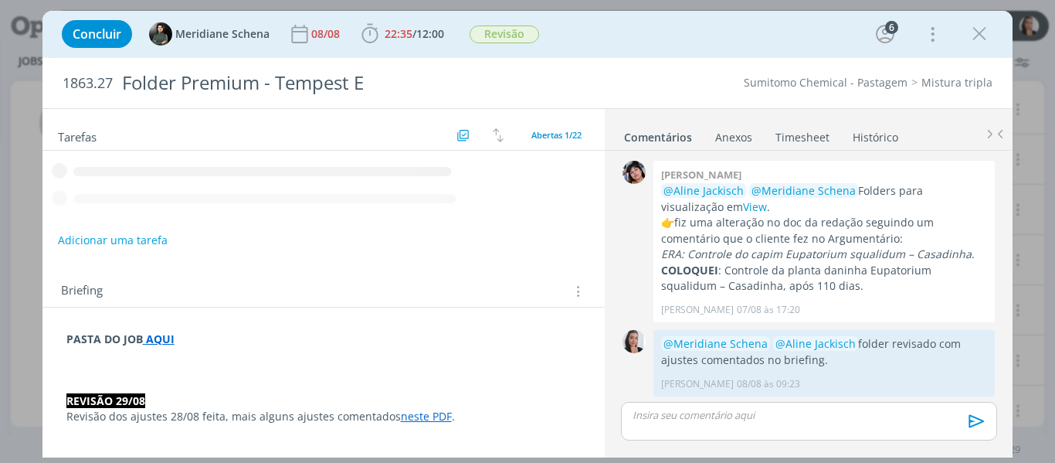
click at [675, 31] on div "Concluir Meridiane Schena 08/08 22:35 / 12:00 Iniciar Apontar Data * 09/09/2025…" at bounding box center [527, 33] width 947 height 37
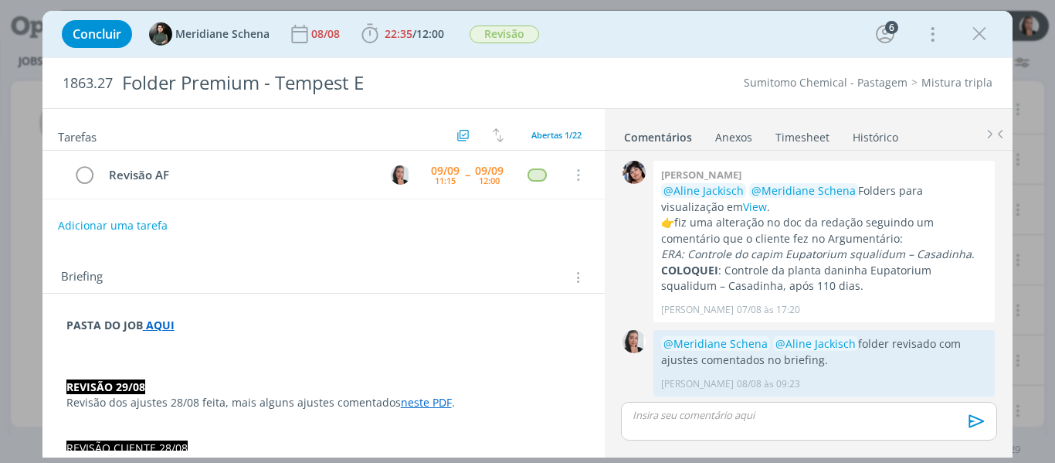
scroll to position [1684, 0]
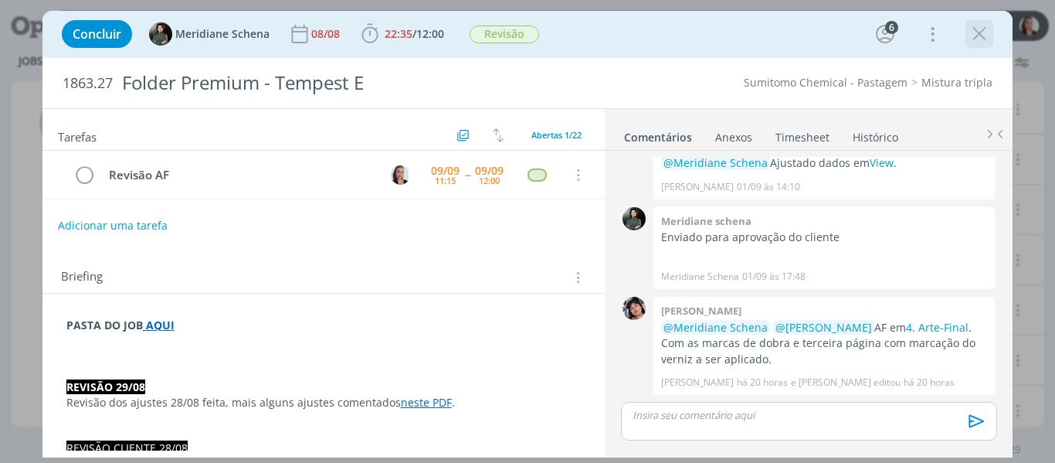
click at [974, 37] on icon "dialog" at bounding box center [979, 33] width 23 height 23
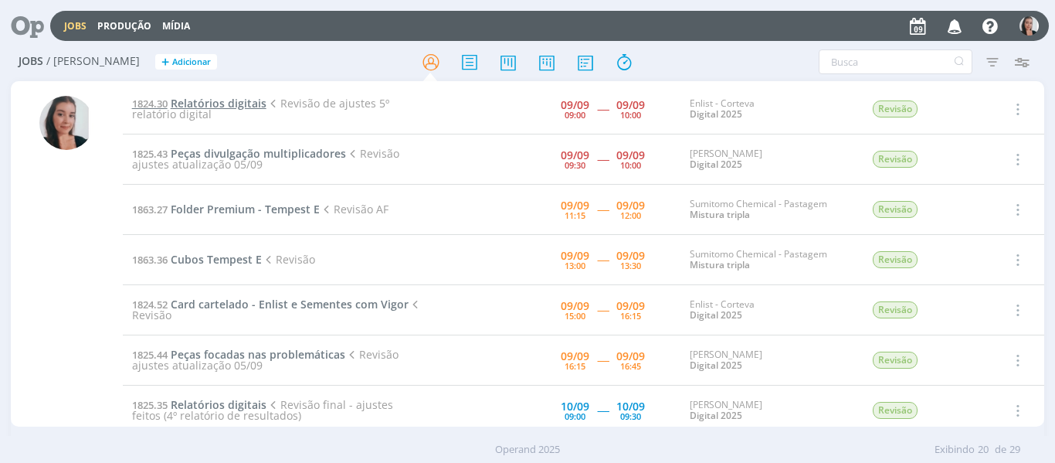
click at [196, 101] on span "Relatórios digitais" at bounding box center [219, 103] width 96 height 15
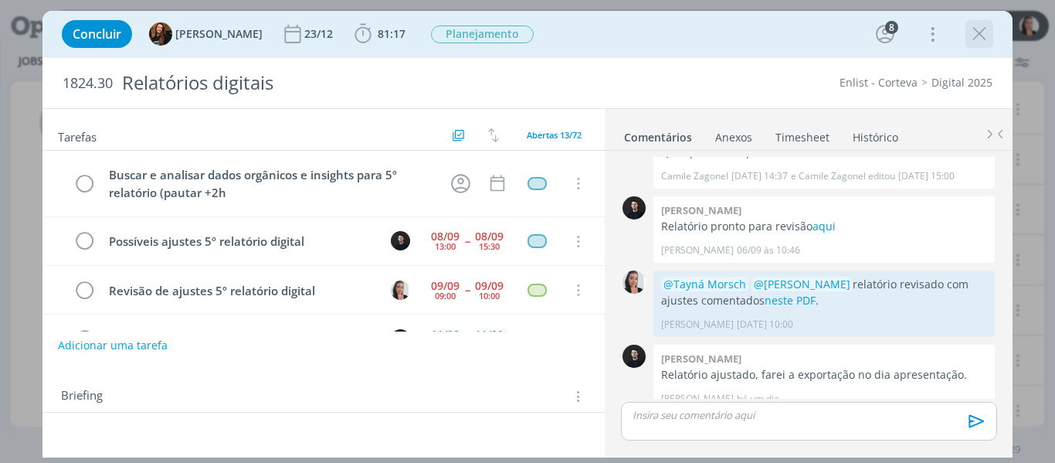
scroll to position [66, 0]
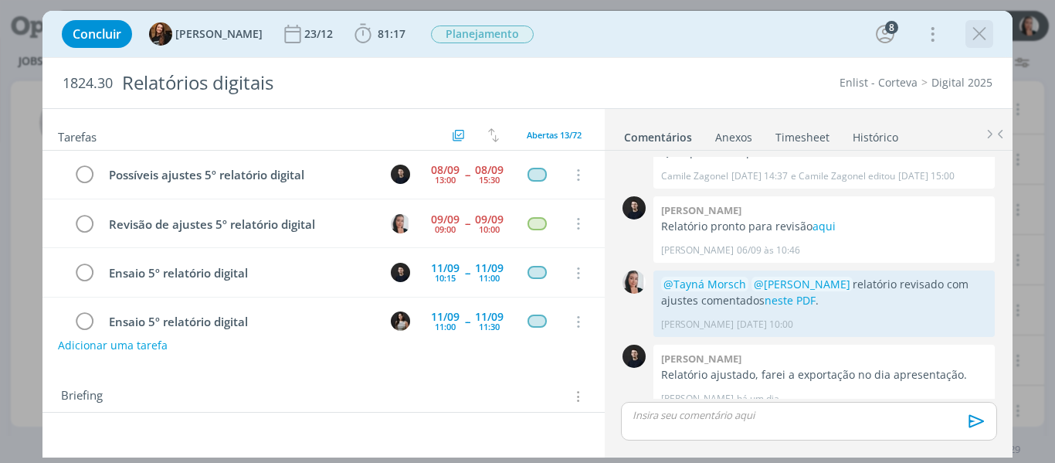
click at [980, 36] on icon "dialog" at bounding box center [979, 33] width 23 height 23
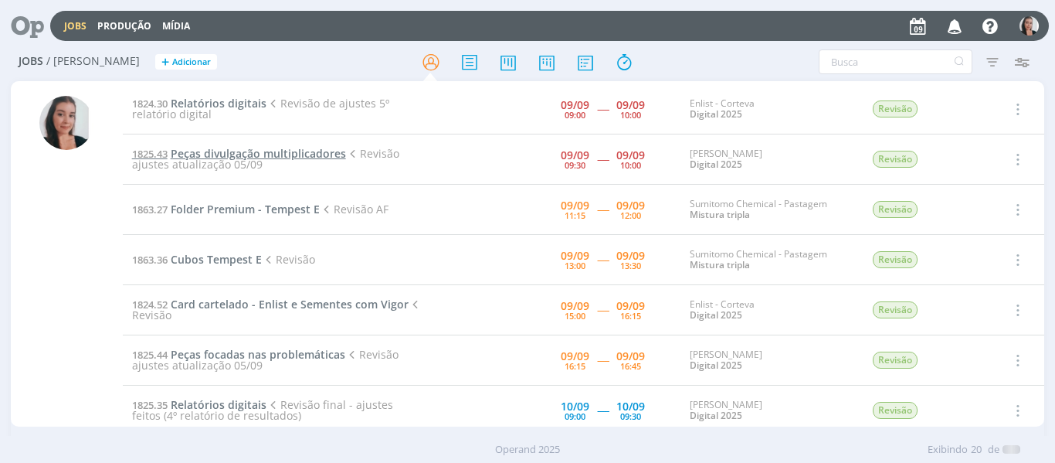
click at [213, 151] on span "Peças divulgação multiplicadores" at bounding box center [258, 153] width 175 height 15
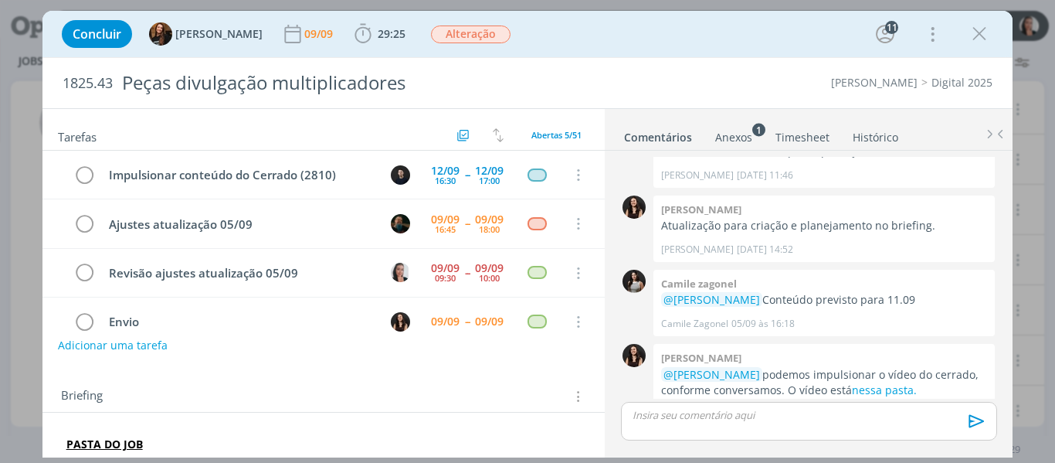
scroll to position [49, 0]
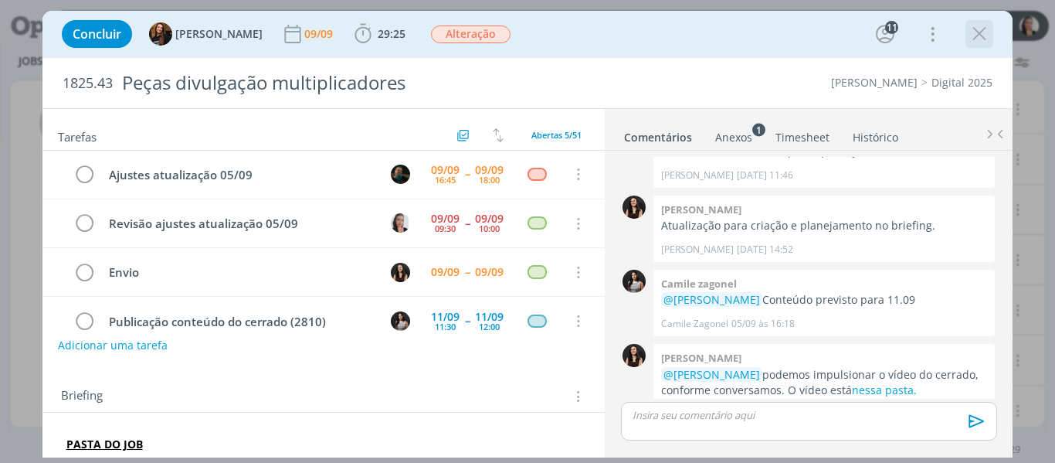
click at [990, 43] on button "dialog" at bounding box center [979, 33] width 23 height 23
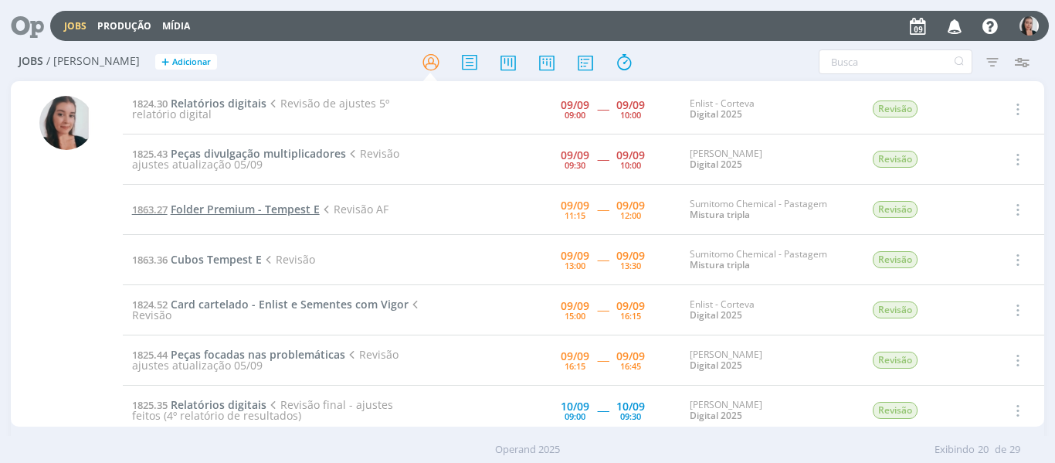
click at [296, 204] on span "Folder Premium - Tempest E" at bounding box center [245, 209] width 149 height 15
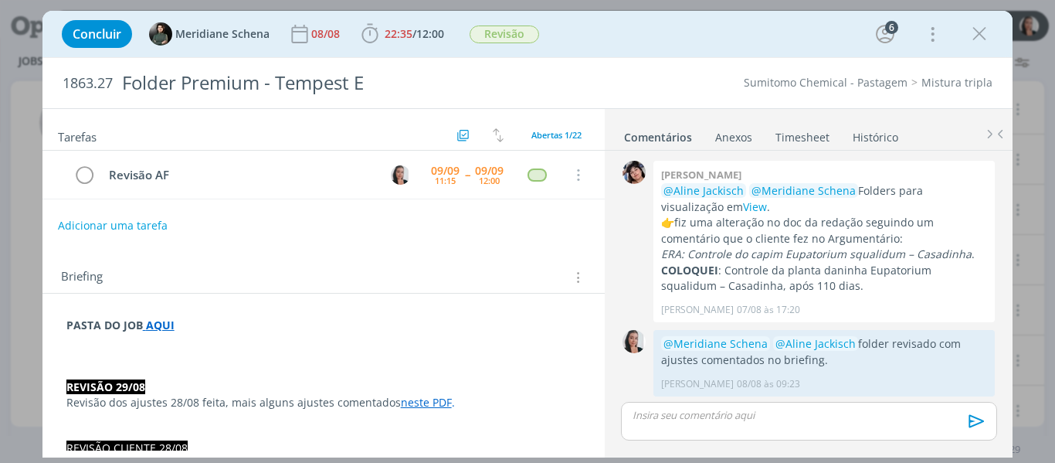
scroll to position [1684, 0]
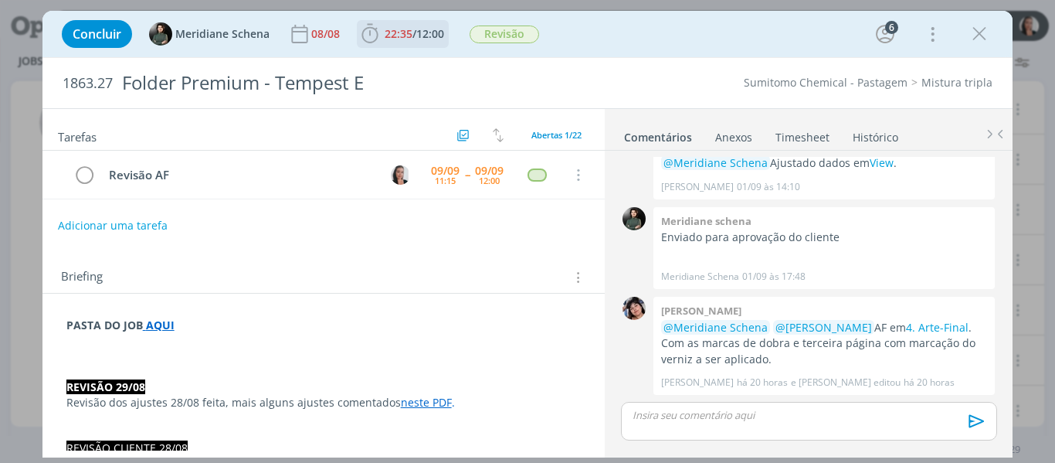
click at [370, 39] on icon "dialog" at bounding box center [369, 33] width 23 height 23
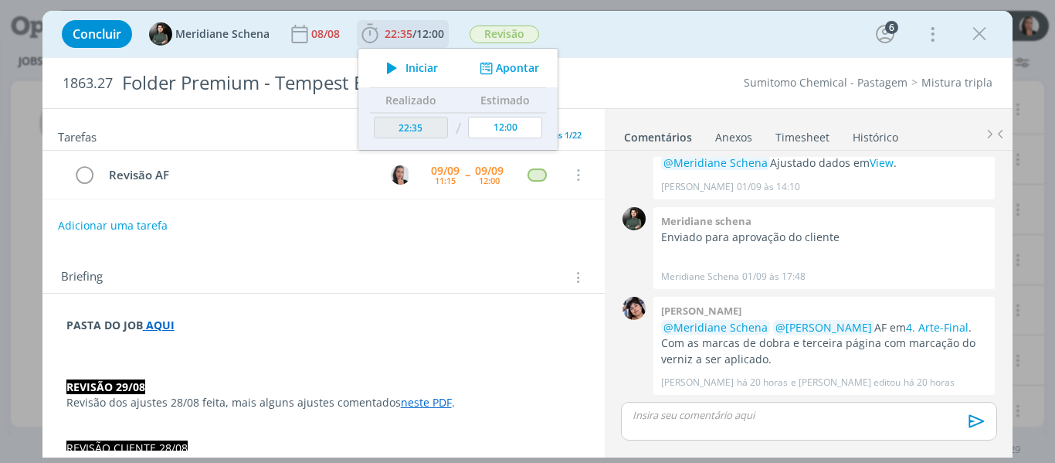
click at [421, 64] on span "Iniciar" at bounding box center [421, 68] width 32 height 11
click at [639, 30] on div "Concluir Meridiane Schena 08/08 22:35 / 12:00 Iniciar Apontar Data * 09/09/2025…" at bounding box center [527, 33] width 947 height 37
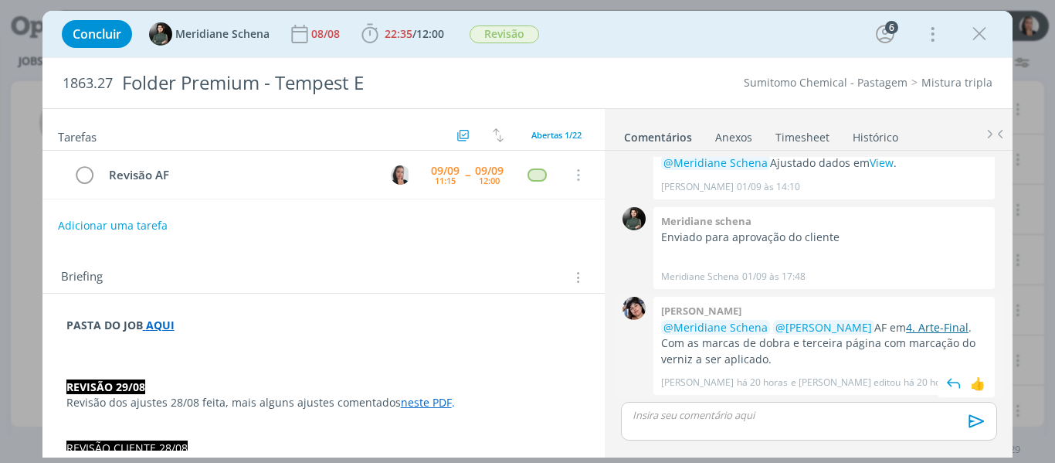
click at [934, 324] on link "4. Arte-Final" at bounding box center [937, 327] width 63 height 15
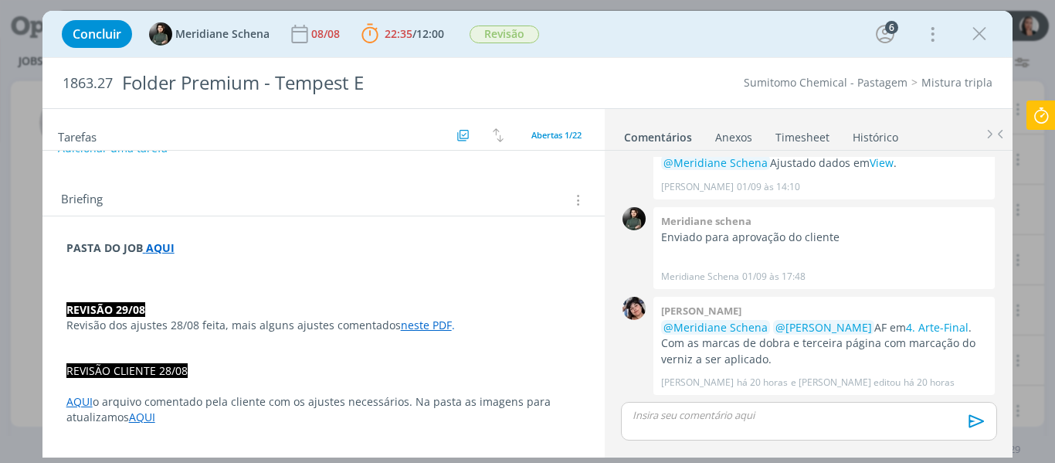
click at [740, 56] on div "Concluir Meridiane Schena 08/08 22:35 / 12:00 Parar Apontar Data * 09/09/2025 H…" at bounding box center [527, 34] width 971 height 46
click at [726, 32] on div "Concluir Meridiane Schena 08/08 22:35 / 12:00 Parar Apontar Data * 09/09/2025 H…" at bounding box center [527, 33] width 947 height 37
click at [799, 39] on div "Concluir Meridiane Schena 08/08 22:35 / 12:00 Parar Apontar Data * 09/09/2025 H…" at bounding box center [527, 33] width 947 height 37
click at [832, 32] on div "Concluir Meridiane Schena 08/08 22:35 / 12:00 Parar Apontar Data * 09/09/2025 H…" at bounding box center [527, 33] width 947 height 37
click at [779, 38] on div "Concluir Meridiane Schena 08/08 22:35 / 12:00 Parar Apontar Data * 09/09/2025 H…" at bounding box center [527, 33] width 947 height 37
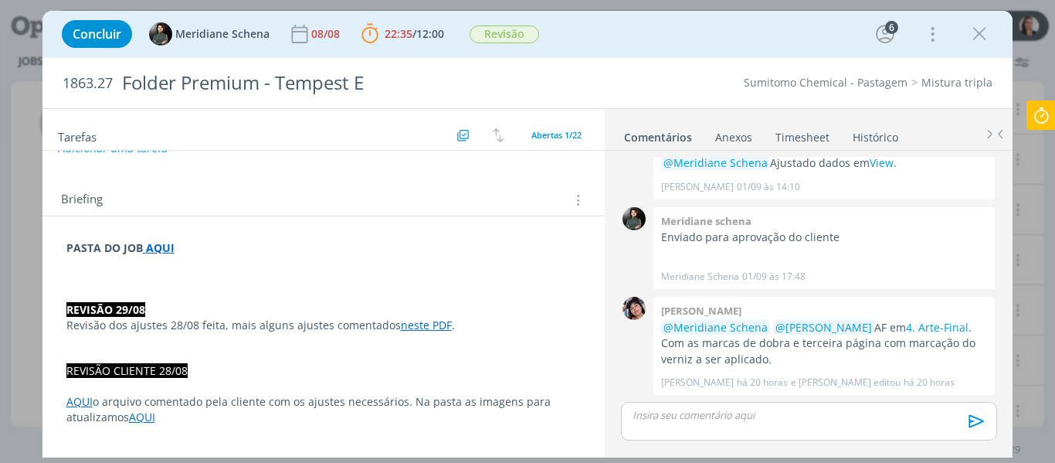
click at [784, 426] on div "dialog" at bounding box center [808, 421] width 375 height 39
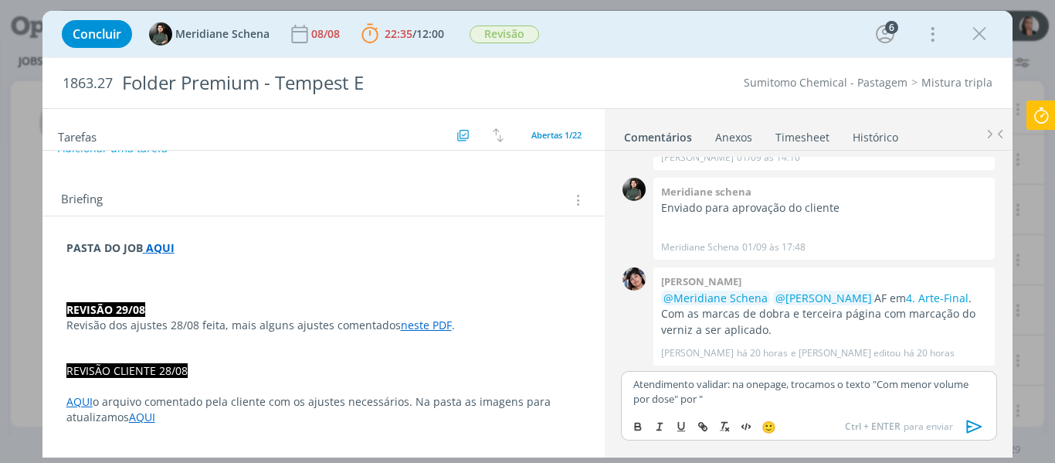
click at [753, 404] on p "Atendimento validar: na onepage, trocamos o texto "Com menor volume por dose" p…" at bounding box center [808, 391] width 351 height 29
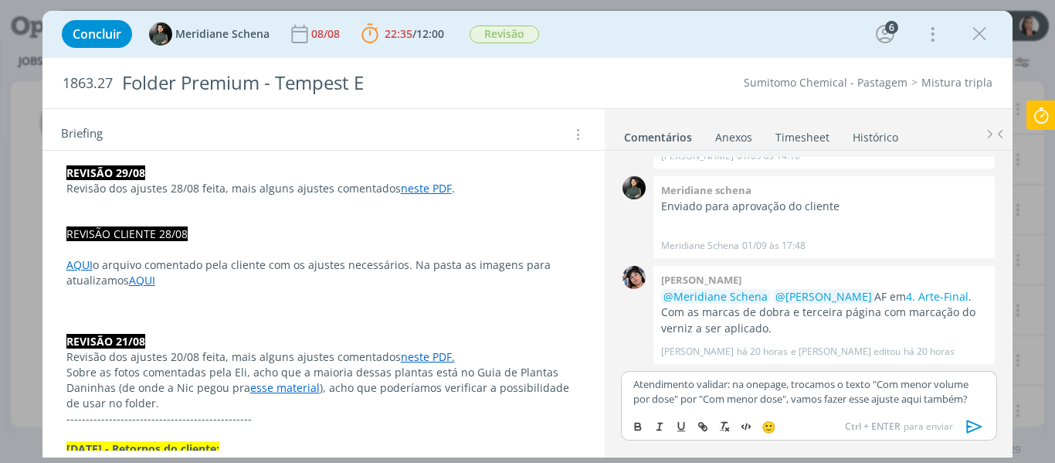
scroll to position [232, 0]
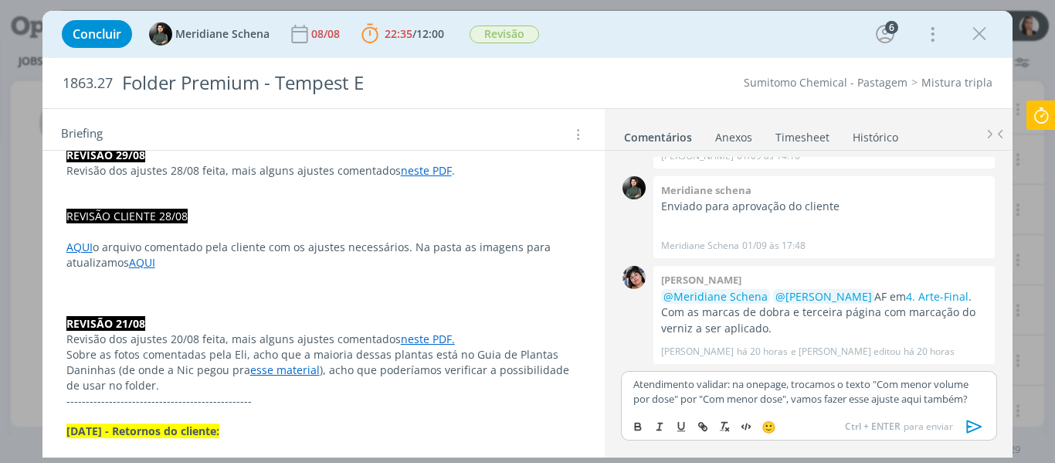
click at [80, 247] on link "AQUI" at bounding box center [79, 246] width 26 height 15
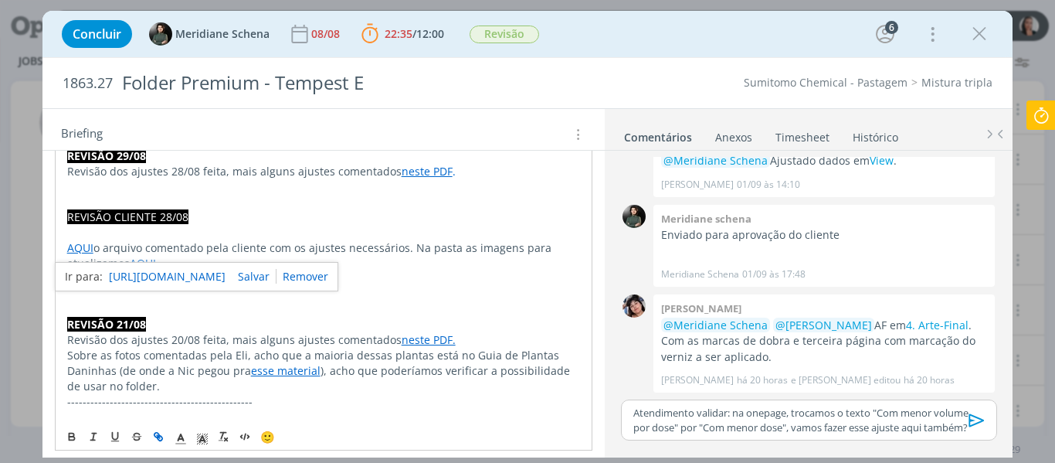
scroll to position [1686, 0]
click at [140, 274] on link "https://sobeae.sharepoint.com/:b:/s/SOBEAE/Ef2YNuaAwKxBvTAgwGyRHIUBojcYlaSk9bli…" at bounding box center [167, 276] width 117 height 20
click at [404, 291] on p "dialog" at bounding box center [324, 293] width 514 height 15
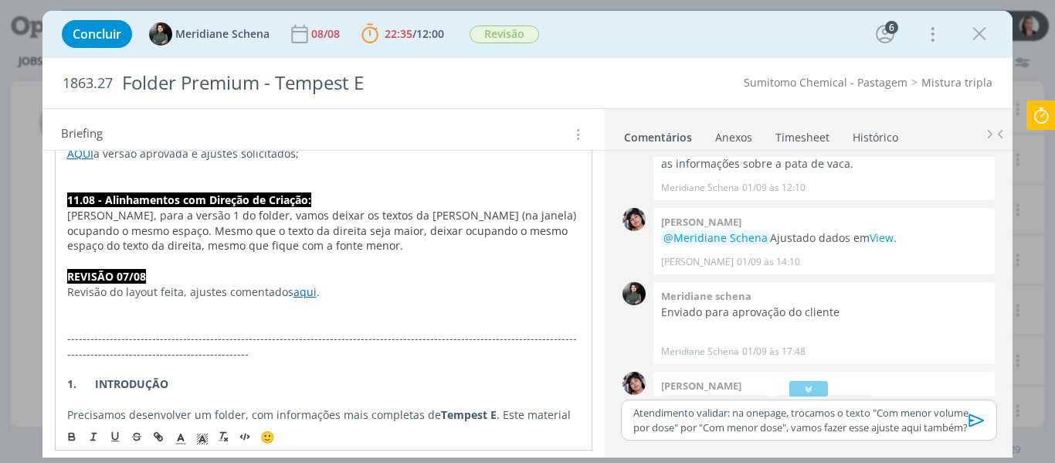
scroll to position [1532, 0]
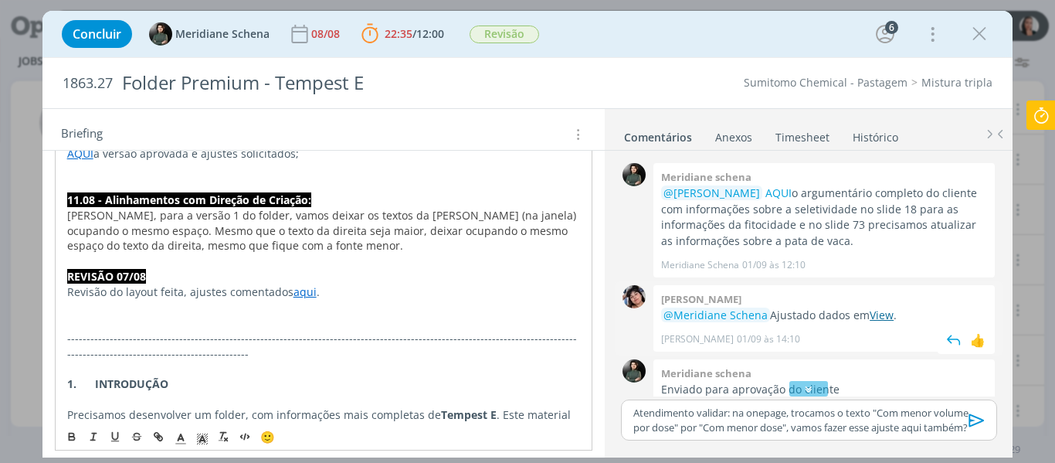
click at [875, 315] on link "View" at bounding box center [881, 314] width 24 height 15
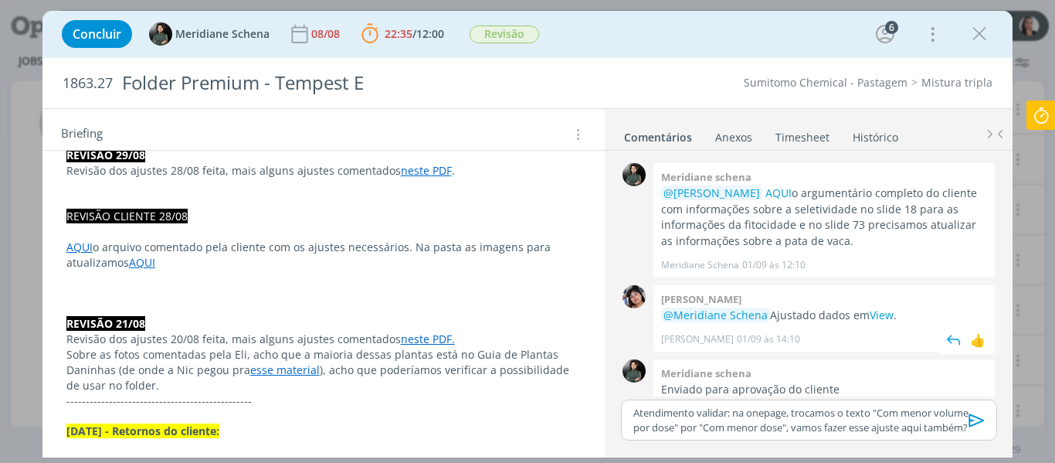
scroll to position [1686, 0]
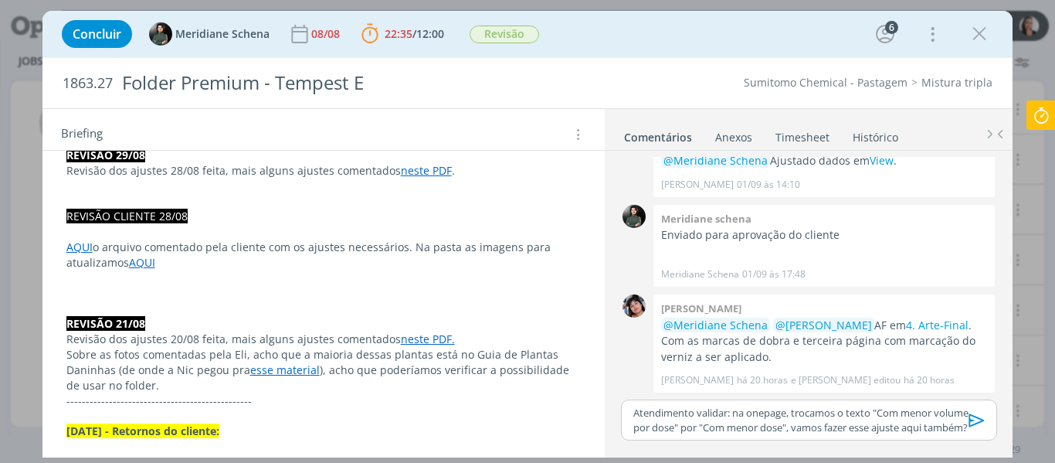
click at [850, 417] on p "Atendimento validar: na onepage, trocamos o texto "Com menor volume por dose" p…" at bounding box center [808, 419] width 351 height 29
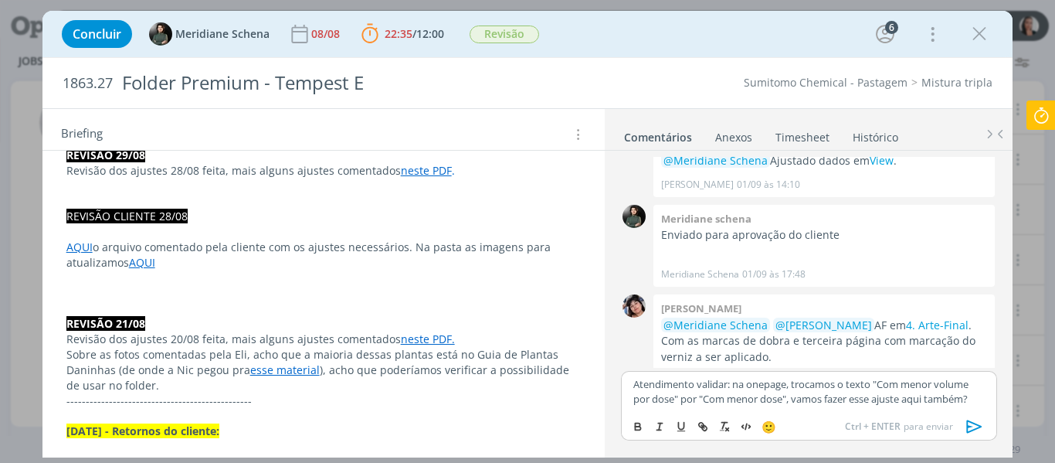
scroll to position [1715, 0]
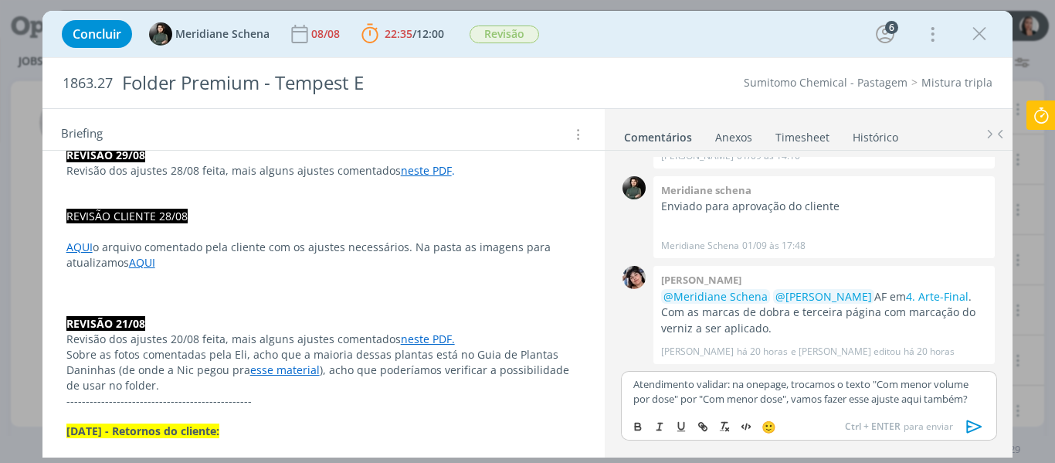
click at [949, 395] on p "Atendimento validar: na onepage, trocamos o texto "Com menor volume por dose" p…" at bounding box center [808, 391] width 351 height 29
click at [981, 394] on p "Atendimento validar: na onepage, trocamos o texto "Com menor volume por dose" p…" at bounding box center [808, 391] width 351 height 29
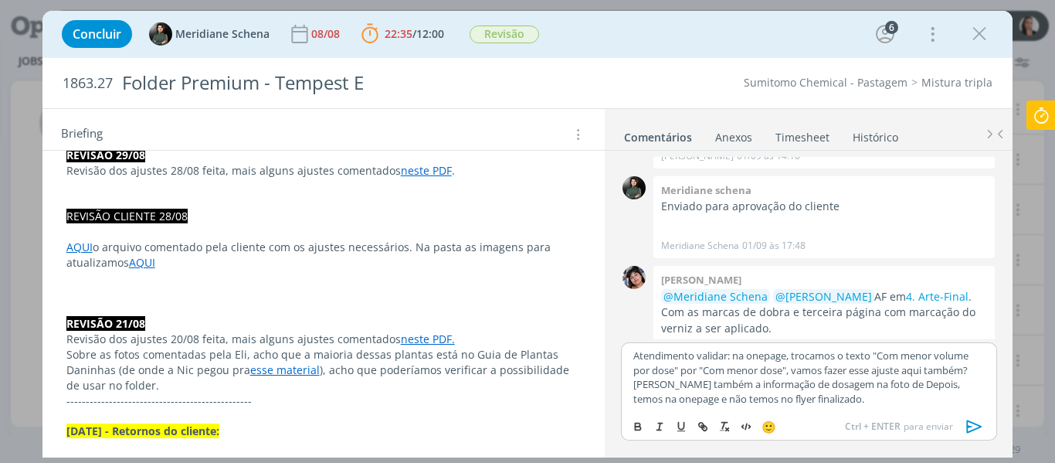
scroll to position [1744, 0]
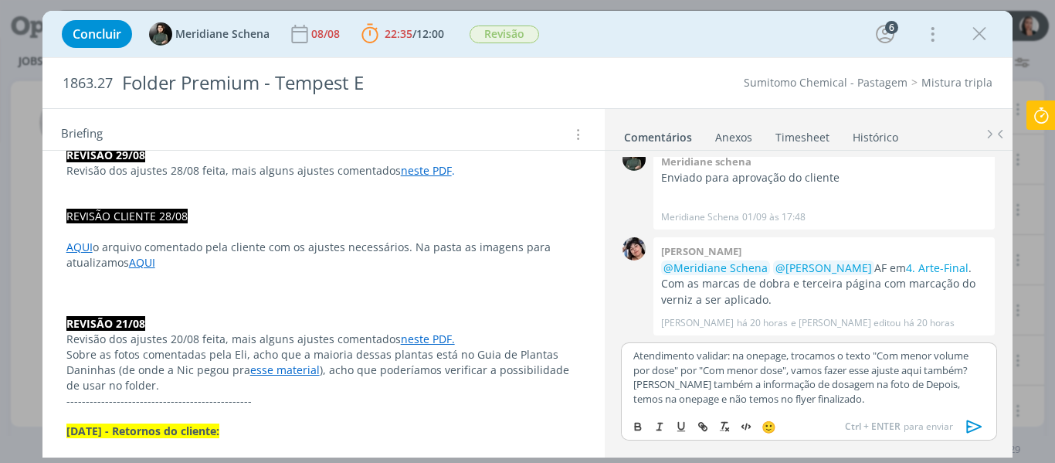
click at [848, 397] on p "Atendimento validar: na onepage, trocamos o texto "Com menor volume por dose" p…" at bounding box center [808, 376] width 351 height 57
click at [985, 364] on div "Atendimento validar: na onepage, trocamos o texto "Com menor volume por dose" p…" at bounding box center [808, 376] width 375 height 69
click at [831, 371] on p "Atendimento validar: na onepage, trocamos o texto "Com menor volume por dose" p…" at bounding box center [808, 369] width 351 height 71
drag, startPoint x: 885, startPoint y: 368, endPoint x: 935, endPoint y: 377, distance: 51.0
click at [886, 368] on p "Atendimento validar: na onepage, trocamos o texto "Com menor volume por dose" p…" at bounding box center [808, 369] width 351 height 71
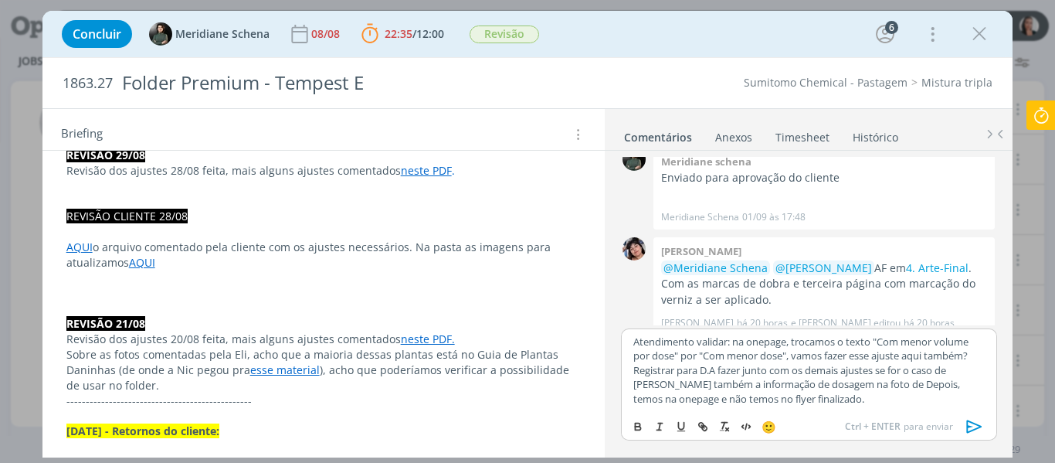
click at [931, 368] on p "Atendimento validar: na onepage, trocamos o texto "Com menor volume por dose" p…" at bounding box center [808, 369] width 351 height 71
drag, startPoint x: 896, startPoint y: 368, endPoint x: 978, endPoint y: 379, distance: 83.4
click at [897, 368] on p "Atendimento validar: na onepage, trocamos o texto "Com menor volume por dose" p…" at bounding box center [808, 369] width 351 height 71
click at [945, 365] on p "Atendimento validar: na onepage, trocamos o texto "Com menor volume por dose" p…" at bounding box center [808, 369] width 351 height 71
click at [953, 369] on p "Atendimento validar: na onepage, trocamos o texto "Com menor volume por dose" p…" at bounding box center [808, 369] width 351 height 71
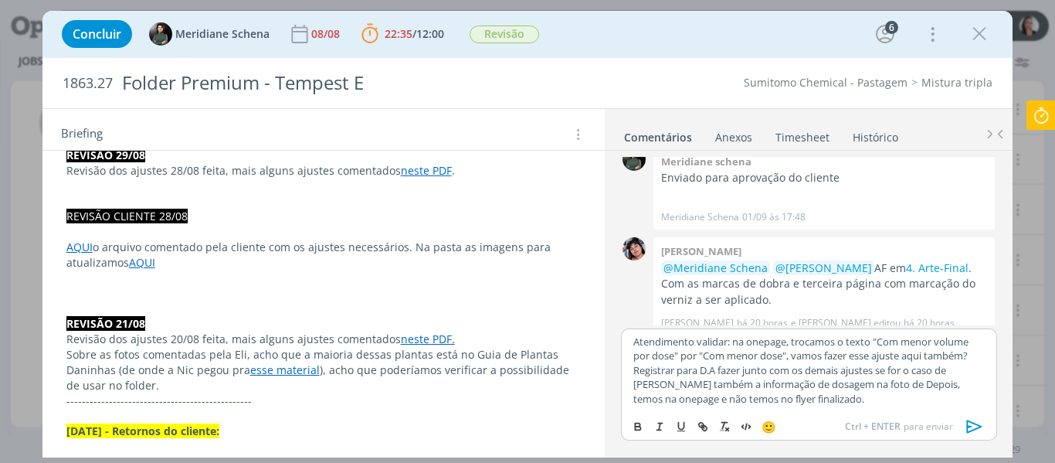
click at [950, 369] on p "Atendimento validar: na onepage, trocamos o texto "Com menor volume por dose" p…" at bounding box center [808, 369] width 351 height 71
click at [904, 389] on p "Atendimento validar: na onepage, trocamos o texto "Com menor volume por dose" p…" at bounding box center [808, 369] width 351 height 71
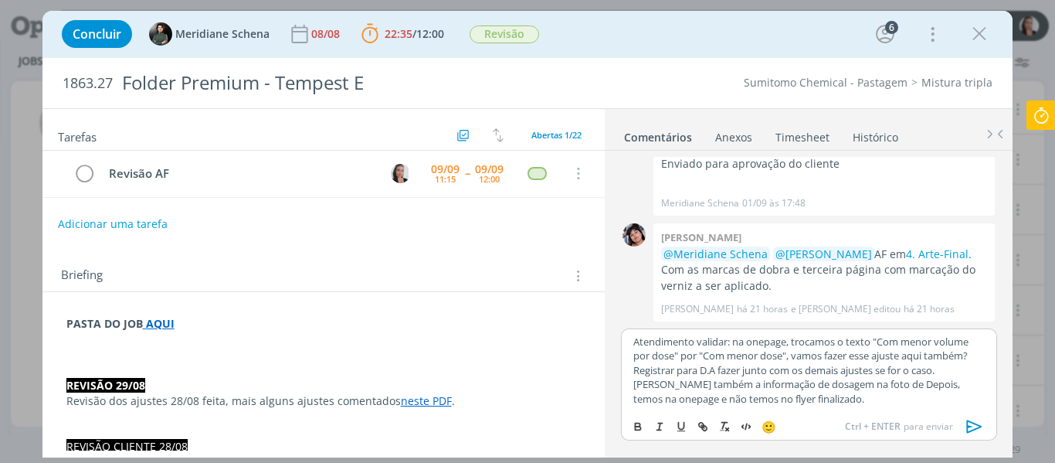
scroll to position [0, 0]
drag, startPoint x: 1037, startPoint y: 116, endPoint x: 1037, endPoint y: 128, distance: 12.4
click at [1037, 116] on icon at bounding box center [1041, 115] width 28 height 30
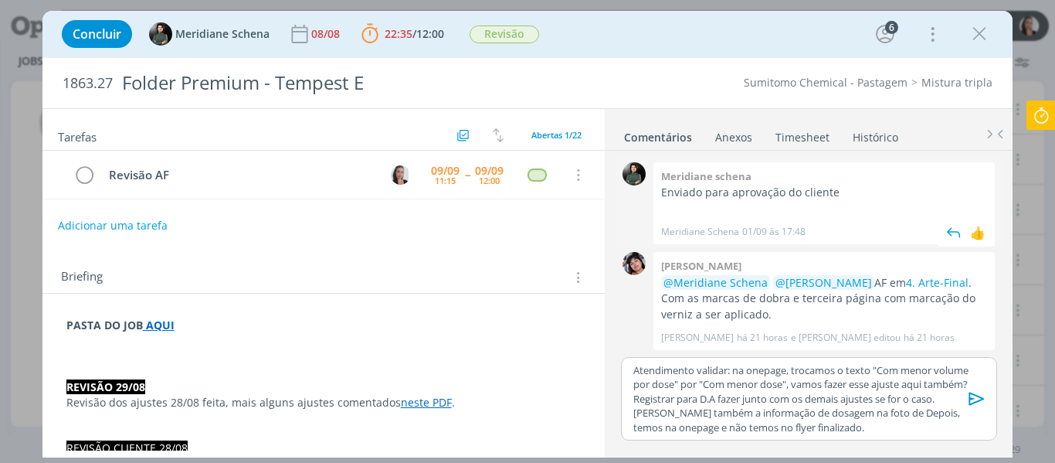
scroll to position [1729, 0]
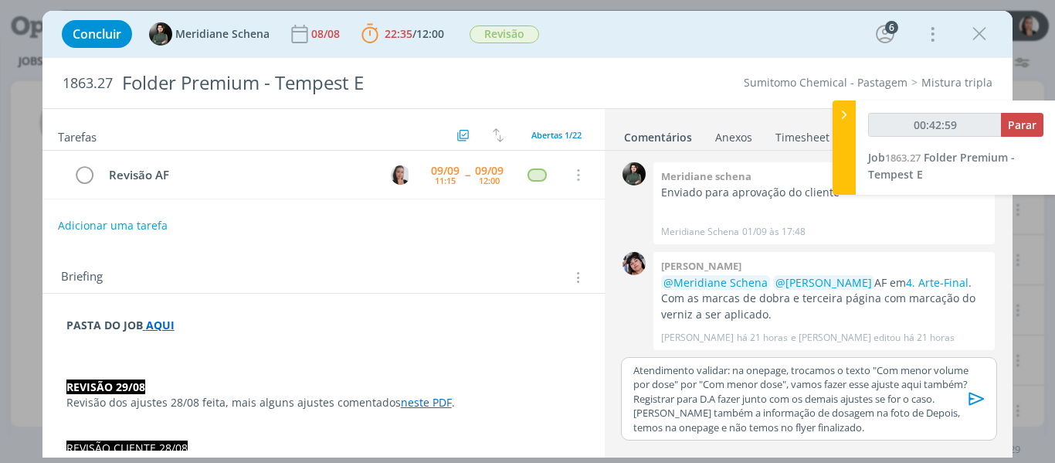
type input "00:43:00"
click at [849, 131] on div at bounding box center [843, 147] width 23 height 94
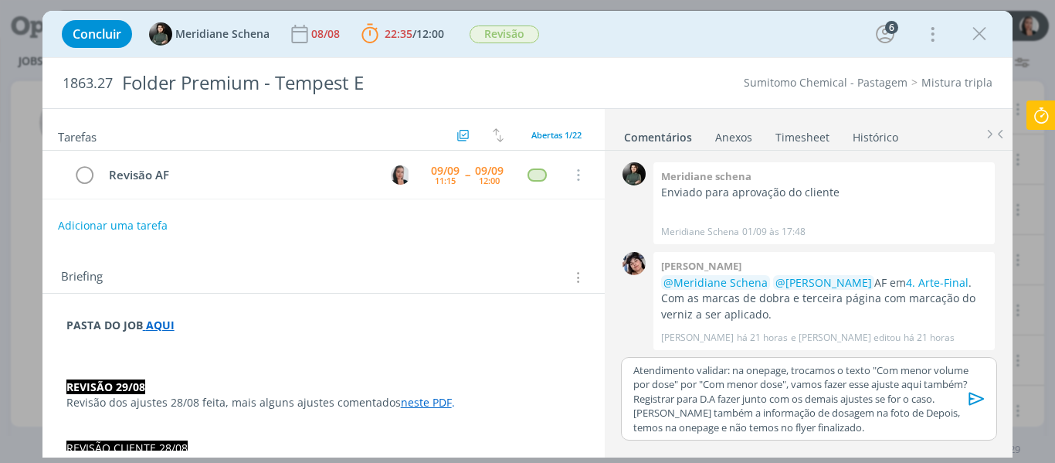
click at [210, 341] on p "dialog" at bounding box center [323, 340] width 515 height 15
click at [200, 352] on p "dialog" at bounding box center [324, 356] width 514 height 15
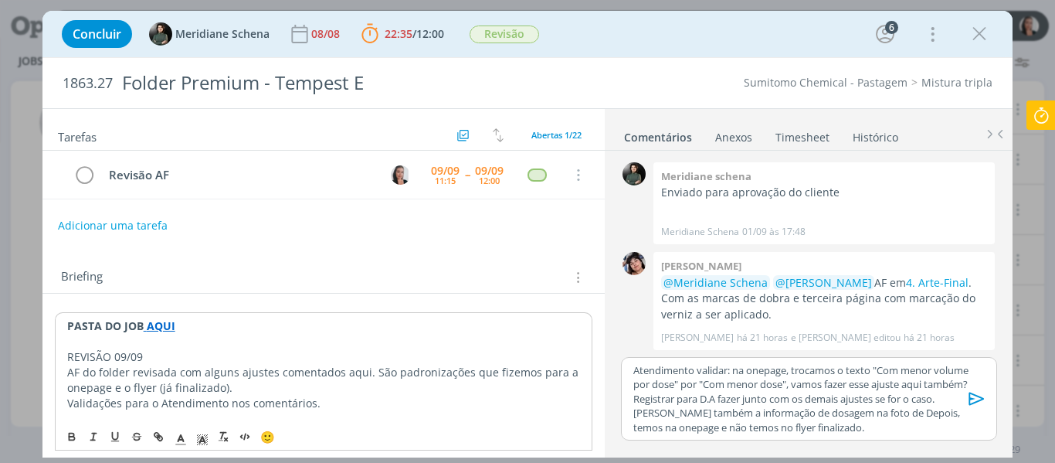
click at [130, 347] on p "dialog" at bounding box center [324, 341] width 514 height 15
click at [130, 354] on p "REVISÃO 09/09" at bounding box center [324, 356] width 514 height 15
click at [205, 438] on icon "dialog" at bounding box center [202, 439] width 14 height 14
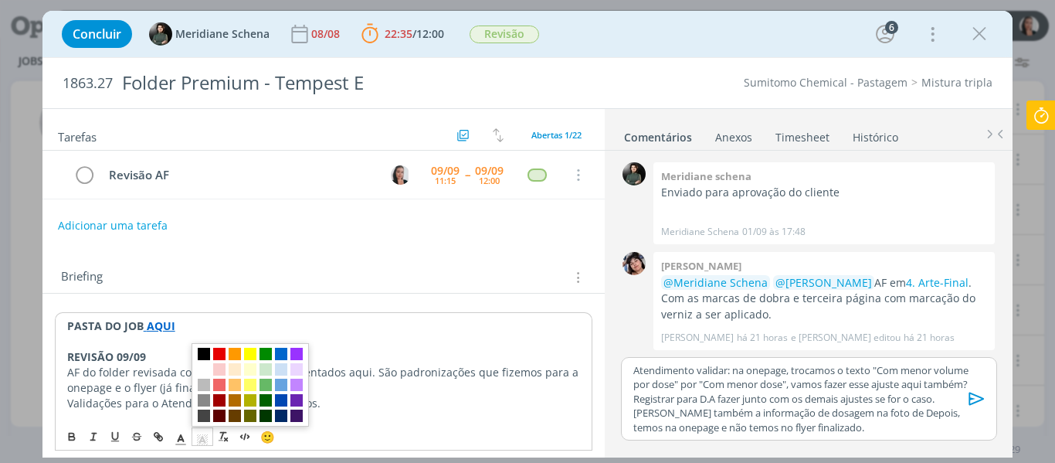
click at [203, 356] on span "dialog" at bounding box center [204, 353] width 12 height 12
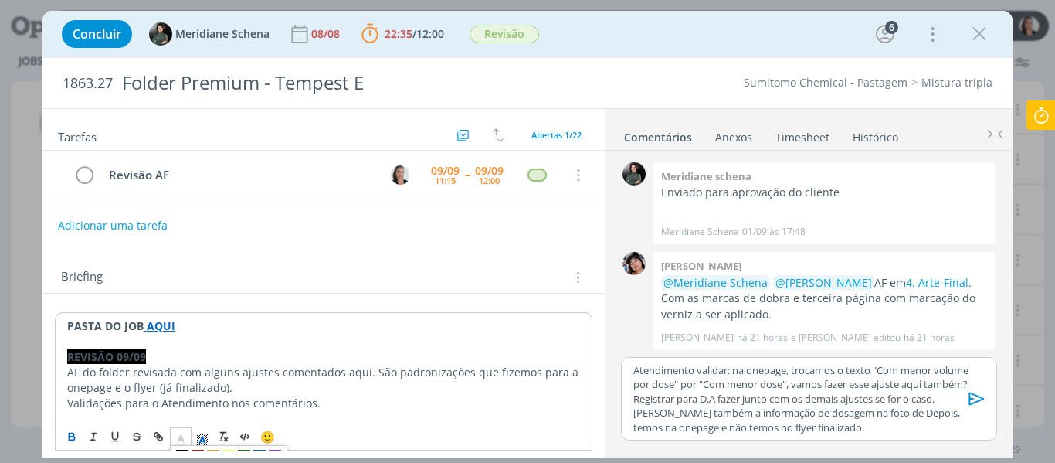
click at [181, 435] on icon "dialog" at bounding box center [181, 439] width 14 height 14
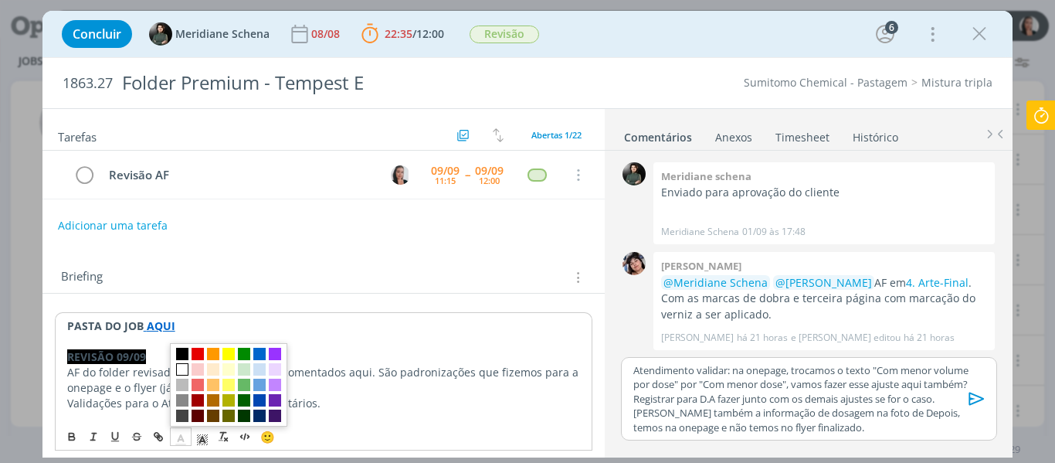
click at [187, 368] on span "dialog" at bounding box center [182, 369] width 12 height 12
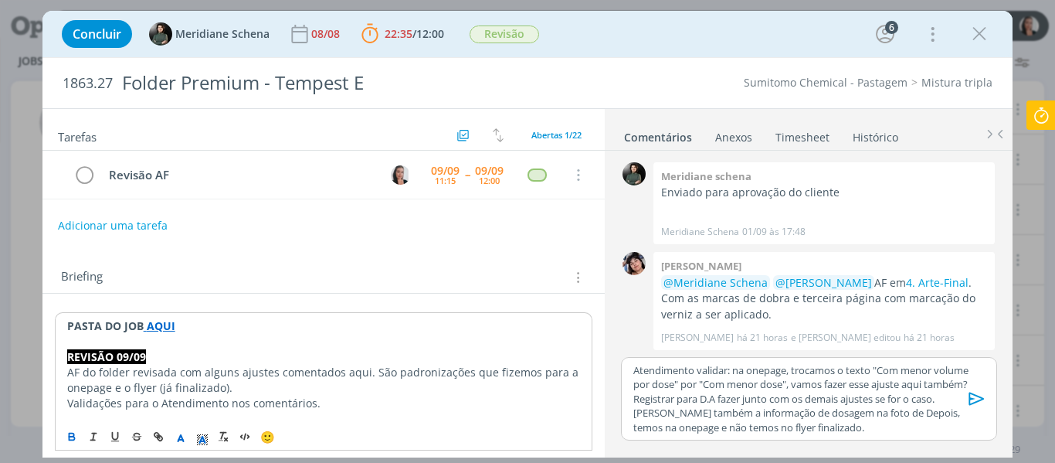
click at [198, 381] on p "AF do folder revisada com alguns ajustes comentados aqui. São padronizações que…" at bounding box center [324, 379] width 514 height 31
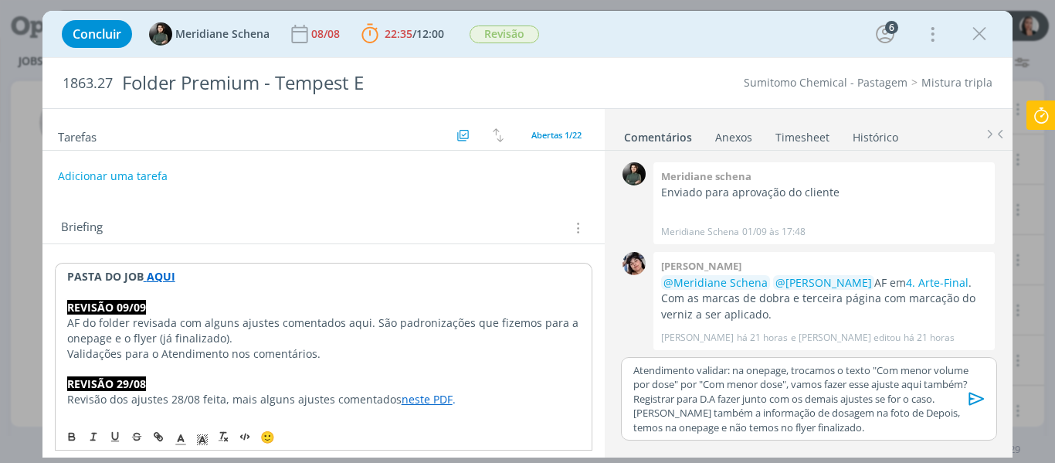
scroll to position [77, 0]
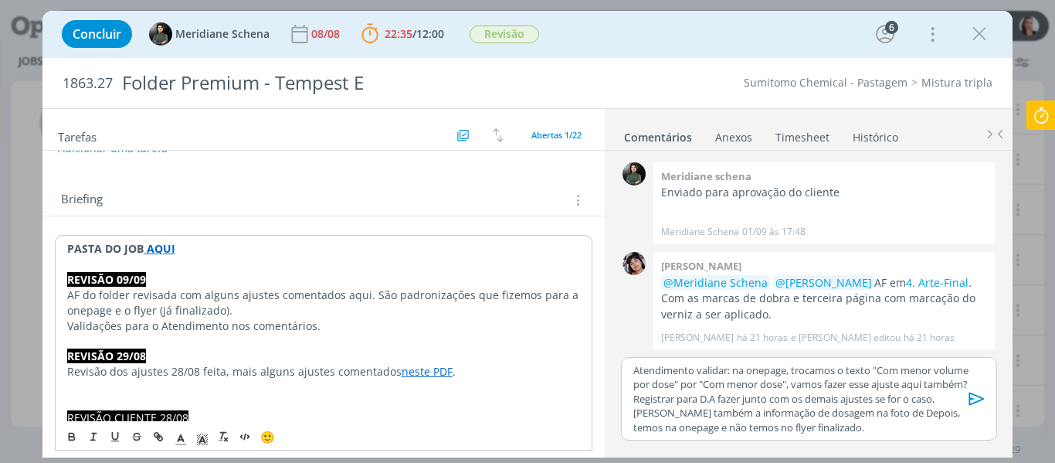
click at [331, 325] on p "Validações para o Atendimento nos comentários." at bounding box center [324, 325] width 514 height 15
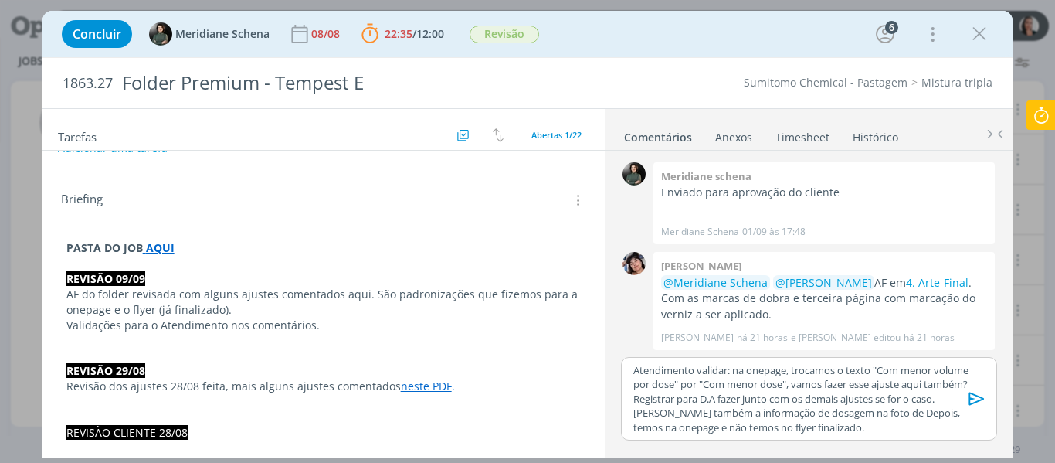
click at [348, 292] on p "AF do folder revisada com alguns ajustes comentados aqui. São padronizações que…" at bounding box center [323, 301] width 515 height 31
click at [164, 439] on button "dialog" at bounding box center [159, 436] width 22 height 19
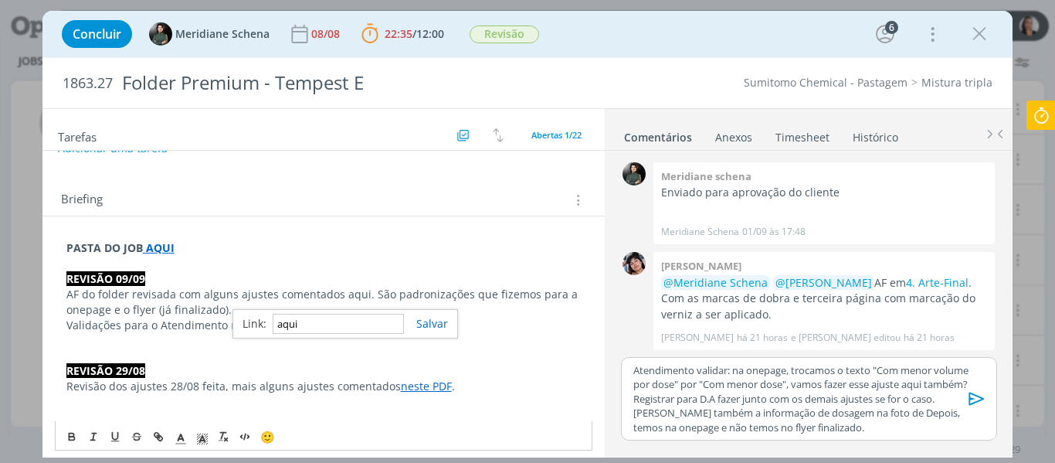
paste input "https://sobeae.sharepoint.com/:b:/s/SOBEAE/EV-xanM3AWZKpSSNUm_72BMB93Cp8fl5ZhoP…"
type input "https://sobeae.sharepoint.com/:b:/s/SOBEAE/EV-xanM3AWZKpSSNUm_72BMB93Cp8fl5ZhoP…"
click at [440, 324] on link "dialog" at bounding box center [426, 323] width 44 height 15
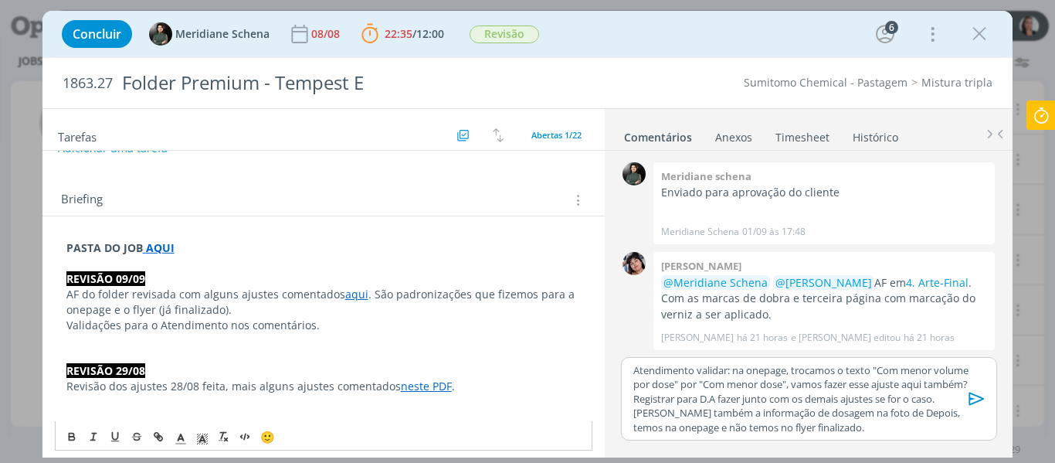
click at [682, 391] on p "Atendimento validar: na onepage, trocamos o texto "Com menor volume por dose" p…" at bounding box center [808, 398] width 351 height 71
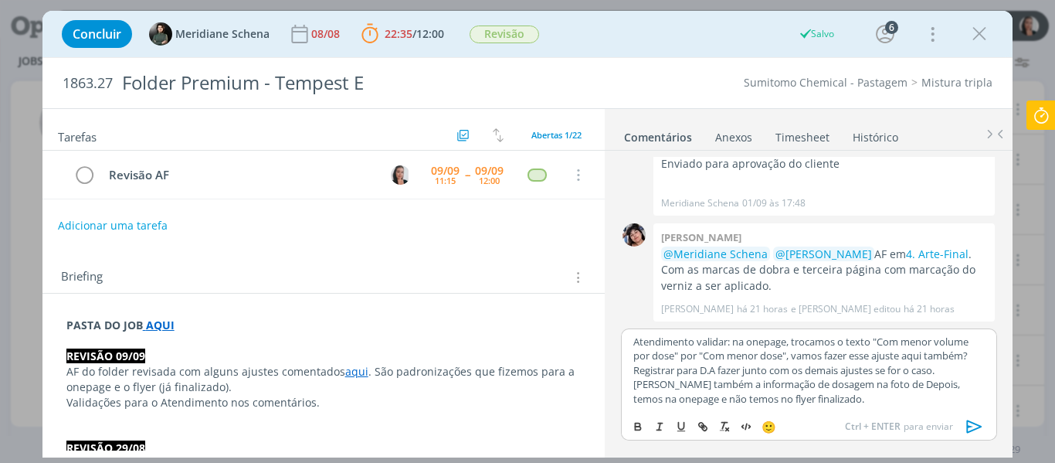
click at [633, 343] on p "Atendimento validar: na onepage, trocamos o texto "Com menor volume por dose" p…" at bounding box center [808, 369] width 351 height 71
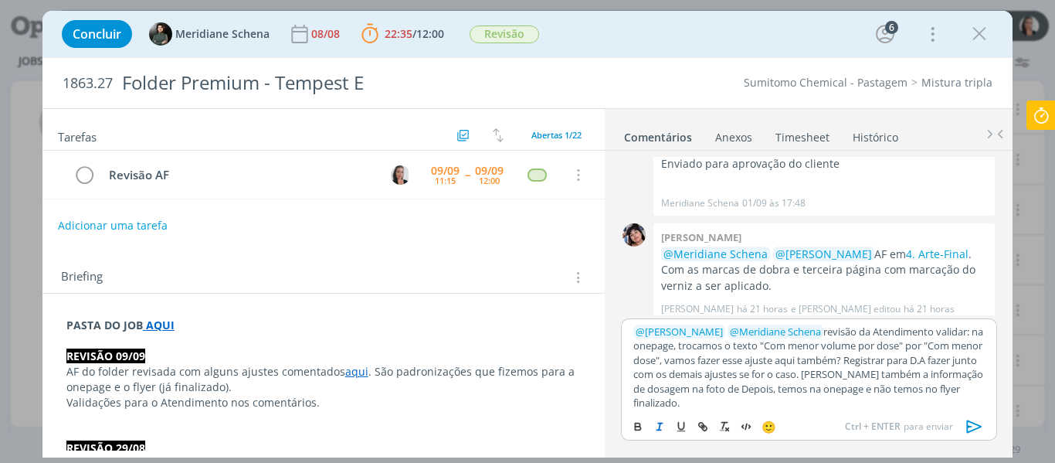
scroll to position [1768, 0]
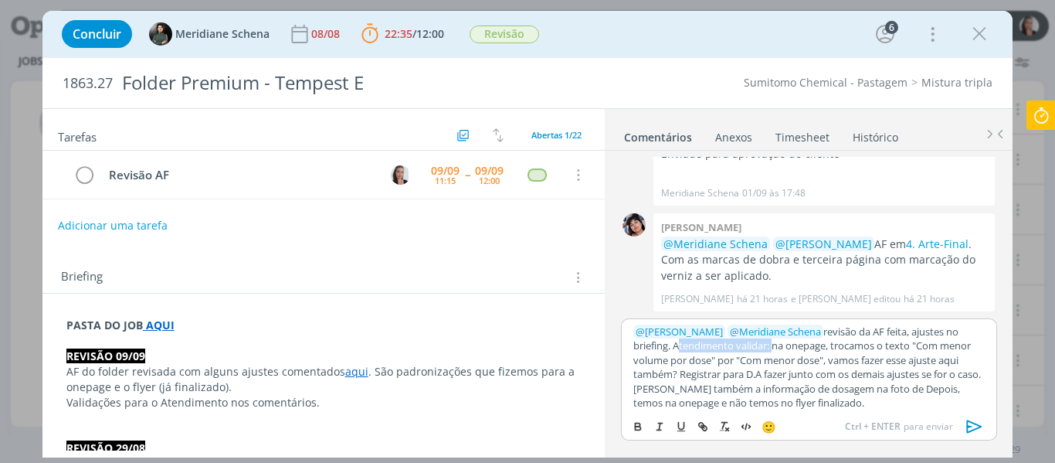
drag, startPoint x: 658, startPoint y: 344, endPoint x: 754, endPoint y: 344, distance: 96.5
click at [754, 344] on p "﻿ @ Aline Jackisch ﻿ ﻿ @ Meridiane Schena ﻿ revisão da AF feita, ajustes no bri…" at bounding box center [808, 367] width 351 height 86
click at [824, 351] on p "﻿ @ Aline Jackisch ﻿ ﻿ @ Meridiane Schena ﻿ revisão da AF feita, ajustes no bri…" at bounding box center [808, 367] width 351 height 86
click at [907, 349] on p "﻿ @ Aline Jackisch ﻿ ﻿ @ Meridiane Schena ﻿ revisão da AF feita, ajustes no bri…" at bounding box center [808, 367] width 351 height 86
click at [806, 368] on p "﻿ @ Aline Jackisch ﻿ ﻿ @ Meridiane Schena ﻿ revisão da AF feita, ajustes no bri…" at bounding box center [808, 367] width 351 height 86
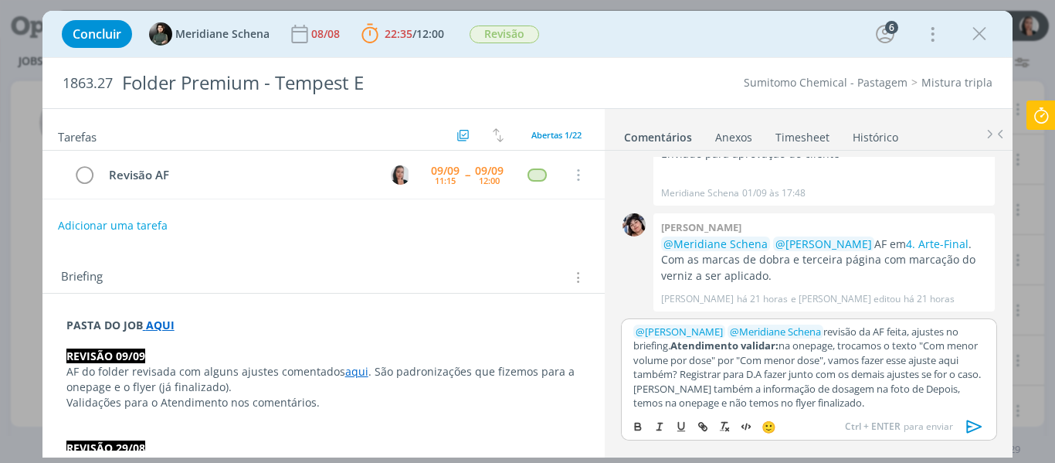
click at [773, 368] on p "﻿ @ Aline Jackisch ﻿ ﻿ @ Meridiane Schena ﻿ revisão da AF feita, ajustes no bri…" at bounding box center [808, 367] width 351 height 86
click at [777, 375] on p "﻿ @ Aline Jackisch ﻿ ﻿ @ Meridiane Schena ﻿ revisão da AF feita, ajustes no bri…" at bounding box center [808, 367] width 351 height 86
click at [824, 371] on p "﻿ @ Aline Jackisch ﻿ ﻿ @ Meridiane Schena ﻿ revisão da AF feita, ajustes no bri…" at bounding box center [808, 367] width 351 height 86
click at [917, 372] on p "﻿ @ Aline Jackisch ﻿ ﻿ @ Meridiane Schena ﻿ revisão da AF feita, ajustes no bri…" at bounding box center [808, 367] width 351 height 86
click at [910, 393] on p "﻿ @ Aline Jackisch ﻿ ﻿ @ Meridiane Schena ﻿ revisão da AF feita, ajustes no bri…" at bounding box center [808, 367] width 351 height 86
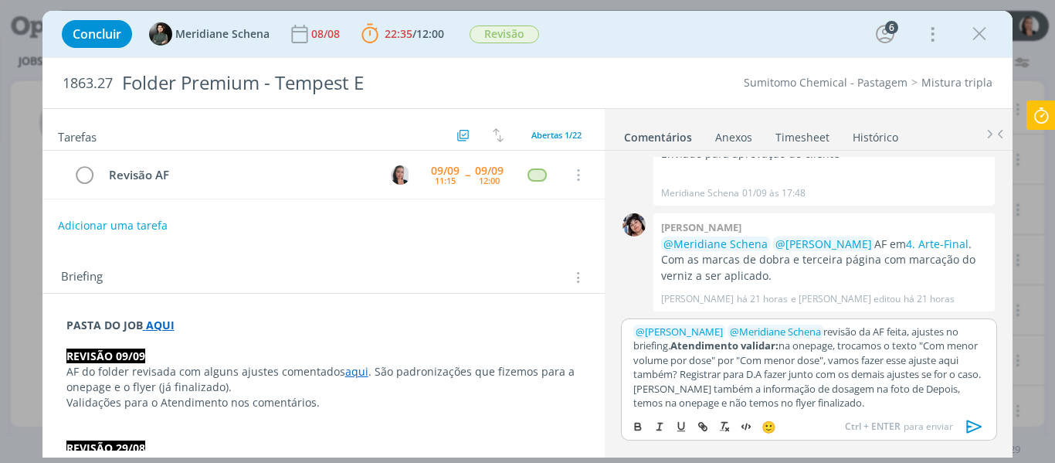
click at [835, 380] on p "﻿ @ Aline Jackisch ﻿ ﻿ @ Meridiane Schena ﻿ revisão da AF feita, ajustes no bri…" at bounding box center [808, 367] width 351 height 86
click at [857, 389] on p "﻿ @ Aline Jackisch ﻿ ﻿ @ Meridiane Schena ﻿ revisão da AF feita, ajustes no bri…" at bounding box center [808, 367] width 351 height 86
click at [887, 387] on p "﻿ @ Aline Jackisch ﻿ ﻿ @ Meridiane Schena ﻿ revisão da AF feita, ajustes no bri…" at bounding box center [808, 367] width 351 height 86
click at [917, 387] on p "﻿ @ Aline Jackisch ﻿ ﻿ @ Meridiane Schena ﻿ revisão da AF feita, ajustes no bri…" at bounding box center [808, 367] width 351 height 86
click at [949, 390] on p "﻿ @ Aline Jackisch ﻿ ﻿ @ Meridiane Schena ﻿ revisão da AF feita, ajustes no bri…" at bounding box center [808, 367] width 351 height 86
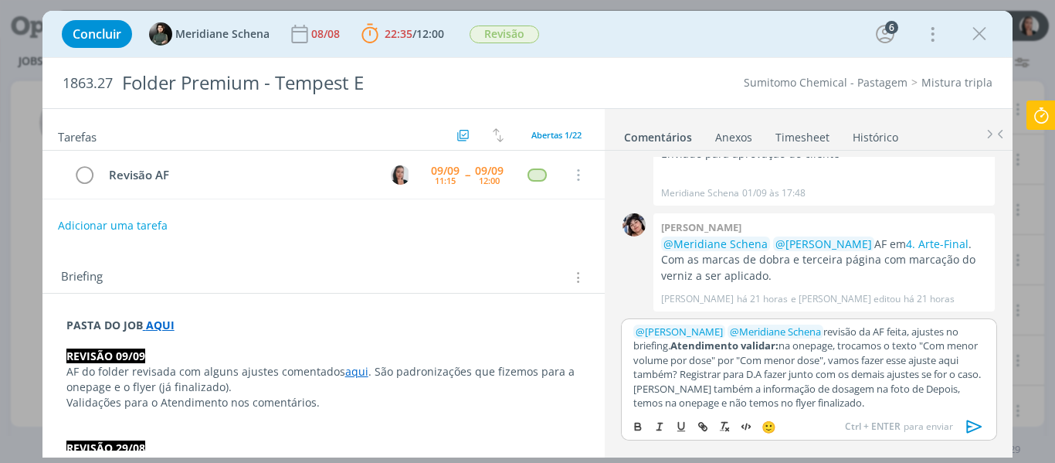
click at [947, 390] on p "﻿ @ Aline Jackisch ﻿ ﻿ @ Meridiane Schena ﻿ revisão da AF feita, ajustes no bri…" at bounding box center [808, 367] width 351 height 86
drag, startPoint x: 796, startPoint y: 391, endPoint x: 808, endPoint y: 385, distance: 12.8
click at [797, 391] on p "﻿ @ Aline Jackisch ﻿ ﻿ @ Meridiane Schena ﻿ revisão da AF feita, ajustes no bri…" at bounding box center [808, 367] width 351 height 86
click at [944, 388] on p "﻿ @ Aline Jackisch ﻿ ﻿ @ Meridiane Schena ﻿ revisão da AF feita, ajustes no bri…" at bounding box center [808, 363] width 351 height 86
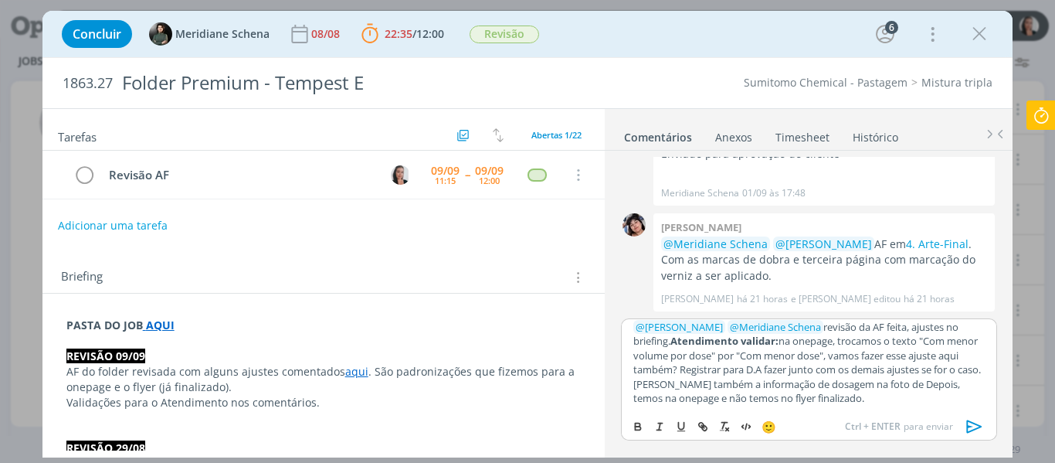
click at [921, 375] on p "﻿ @ Aline Jackisch ﻿ ﻿ @ Meridiane Schena ﻿ revisão da AF feita, ajustes no bri…" at bounding box center [808, 363] width 351 height 86
click at [944, 383] on p "﻿ @ Aline Jackisch ﻿ ﻿ @ Meridiane Schena ﻿ revisão da AF feita, ajustes no bri…" at bounding box center [808, 363] width 351 height 86
click at [865, 381] on p "﻿ @ Aline Jackisch ﻿ ﻿ @ Meridiane Schena ﻿ revisão da AF feita, ajustes no bri…" at bounding box center [808, 363] width 351 height 86
click at [863, 381] on p "﻿ @ Aline Jackisch ﻿ ﻿ @ Meridiane Schena ﻿ revisão da AF feita, ajustes no bri…" at bounding box center [808, 363] width 351 height 86
click at [972, 423] on icon "dialog" at bounding box center [973, 426] width 15 height 13
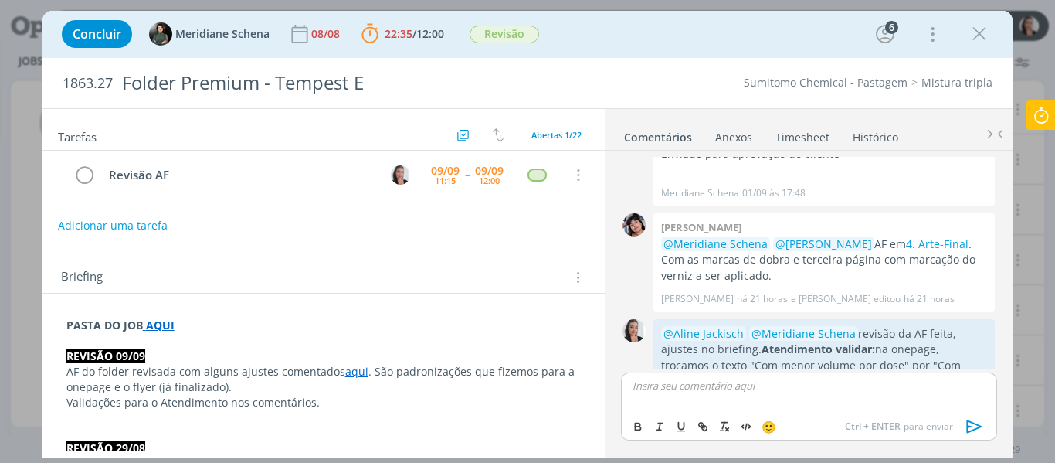
scroll to position [0, 0]
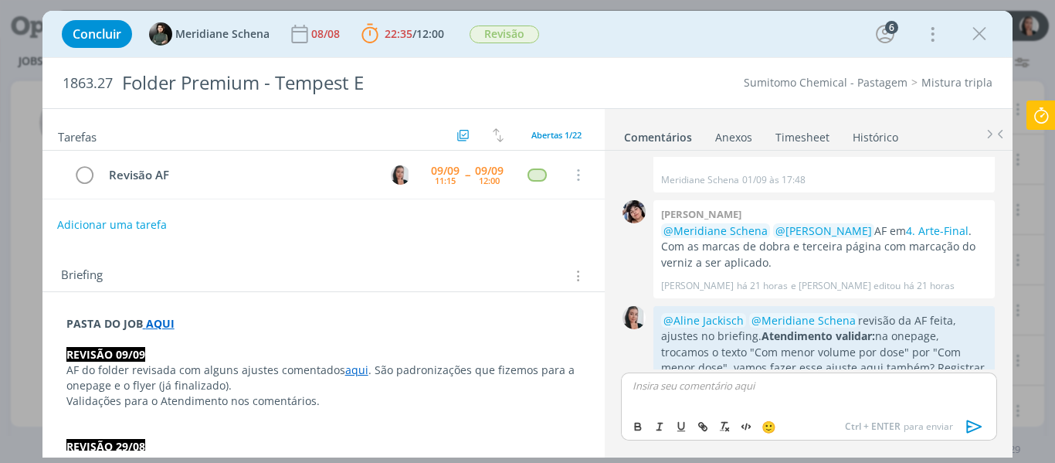
click at [140, 229] on button "Adicionar uma tarefa" at bounding box center [112, 225] width 110 height 26
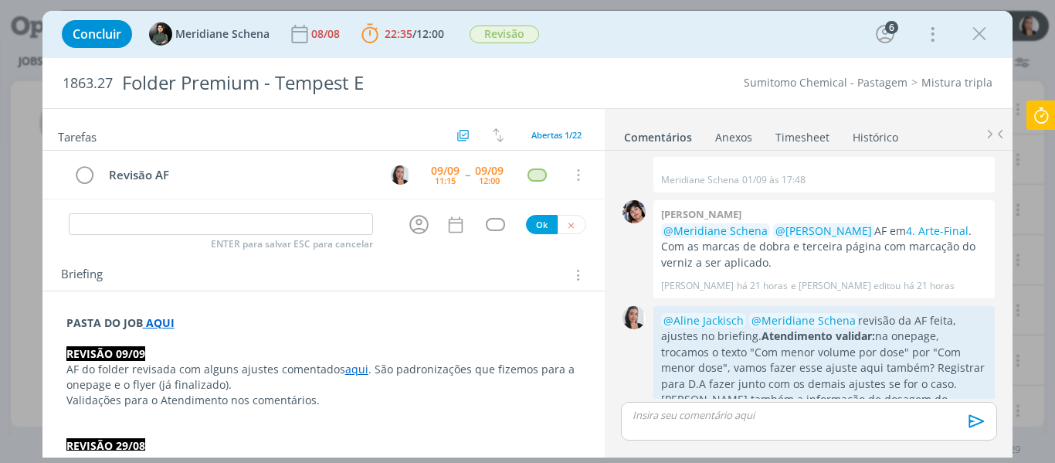
scroll to position [1837, 0]
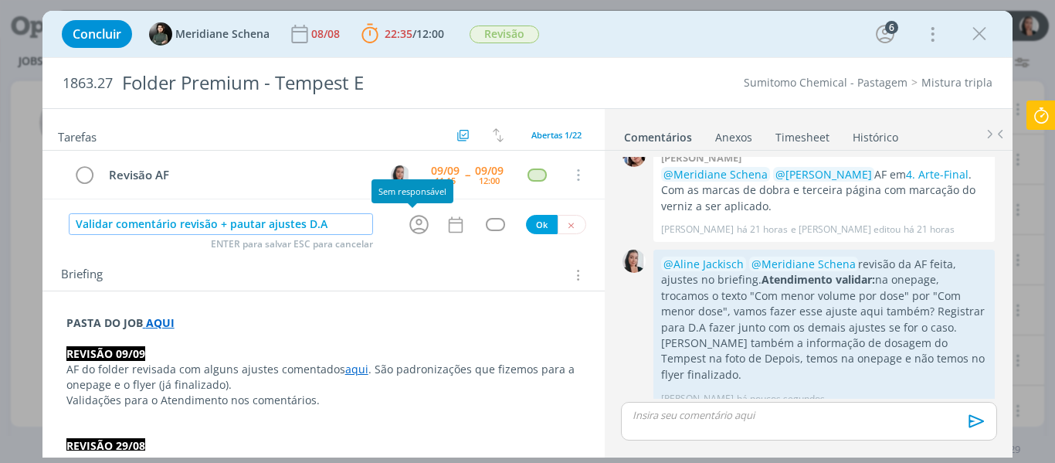
click at [421, 229] on icon "dialog" at bounding box center [419, 224] width 24 height 24
type input "Validar comentário revisão + pautar ajustes D.A"
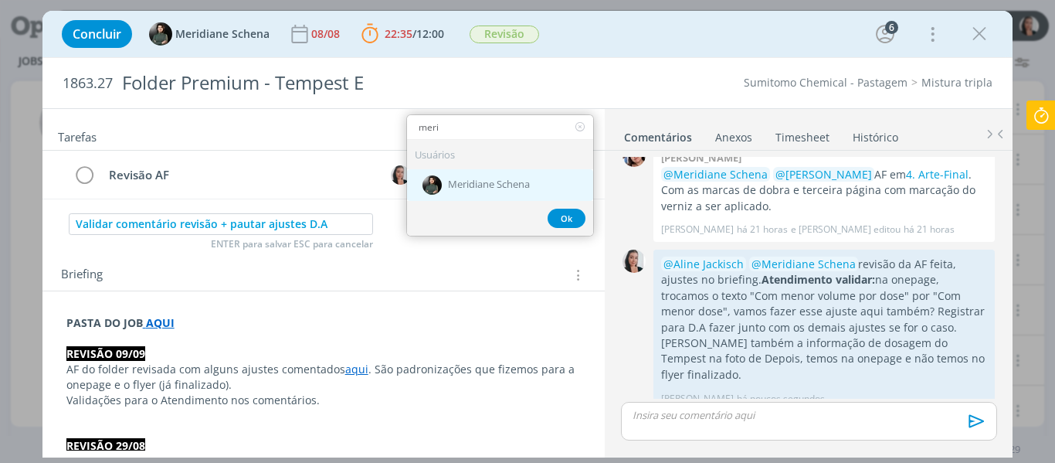
type input "meri"
click at [448, 186] on span "Meridiane Schena" at bounding box center [489, 185] width 82 height 12
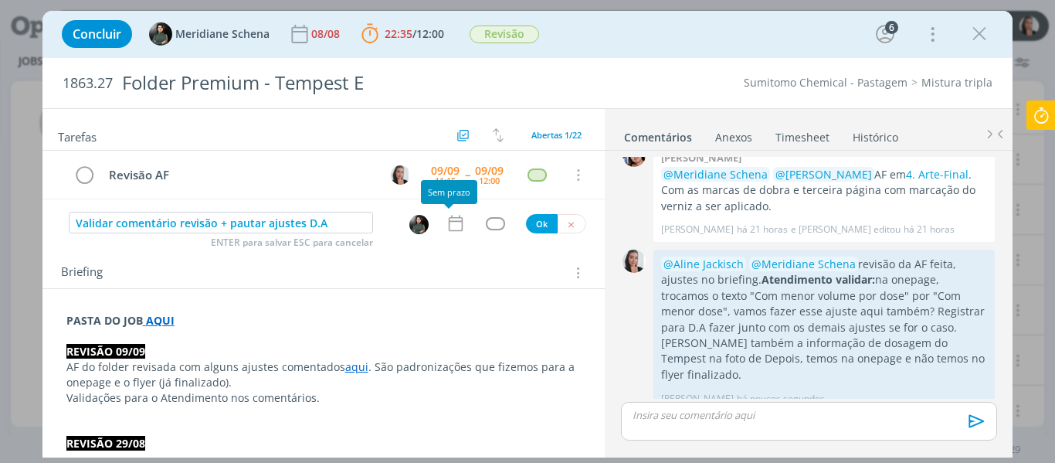
click at [446, 226] on icon "dialog" at bounding box center [456, 223] width 20 height 20
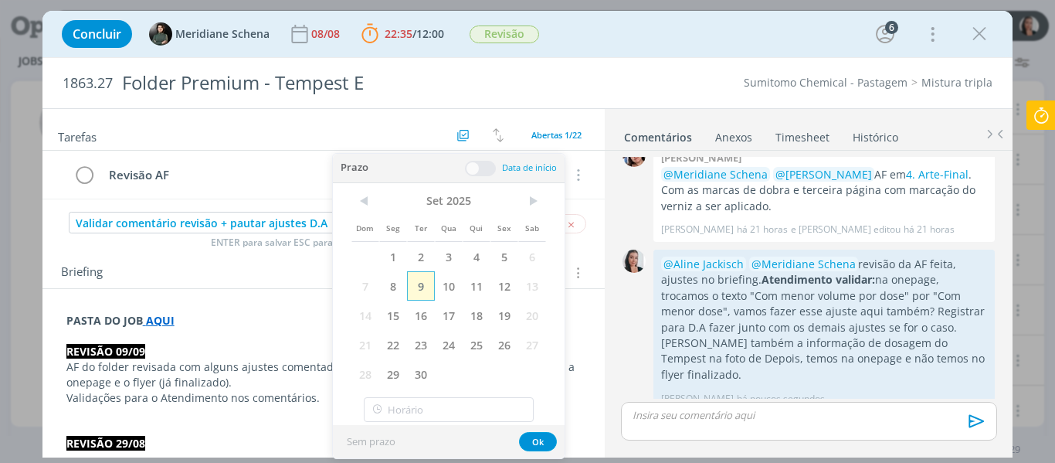
click at [423, 292] on span "9" at bounding box center [421, 285] width 28 height 29
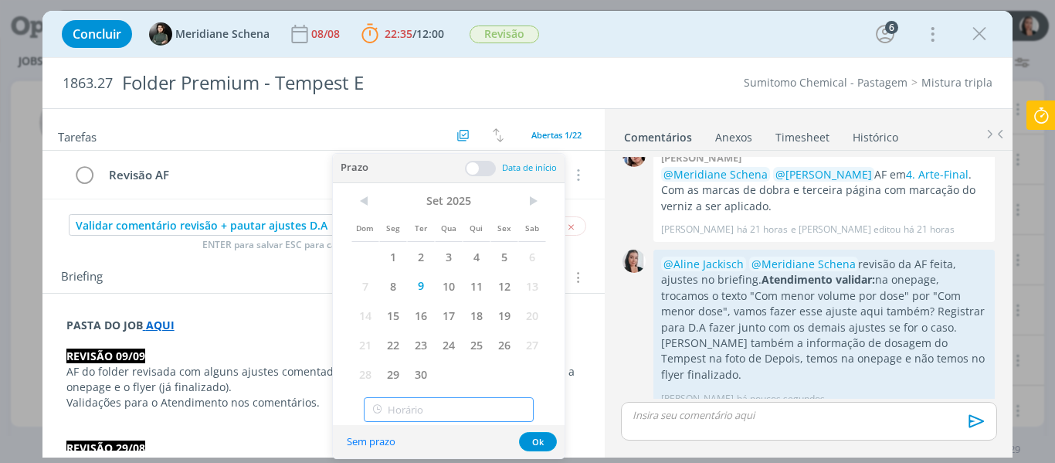
type input "12:00"
click at [419, 405] on input "12:00" at bounding box center [449, 409] width 170 height 25
click at [405, 368] on div "12:00" at bounding box center [450, 368] width 173 height 28
click at [539, 432] on button "Ok" at bounding box center [538, 441] width 38 height 19
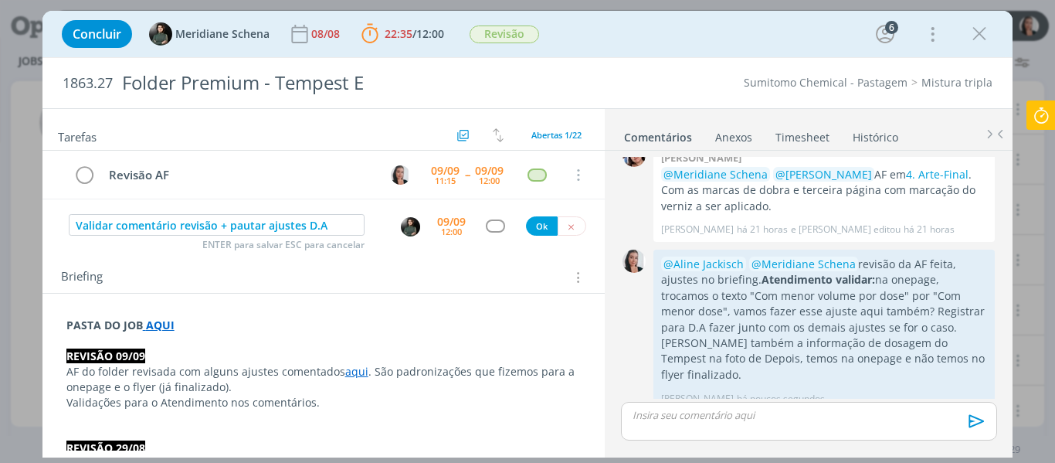
click at [490, 226] on div "dialog" at bounding box center [495, 225] width 19 height 13
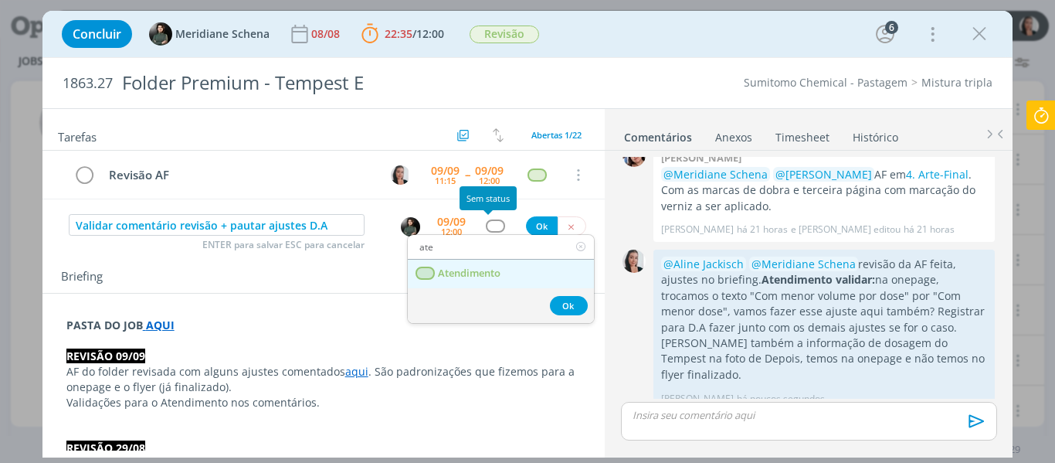
type input "ate"
click at [505, 280] on link "Atendimento" at bounding box center [501, 273] width 186 height 29
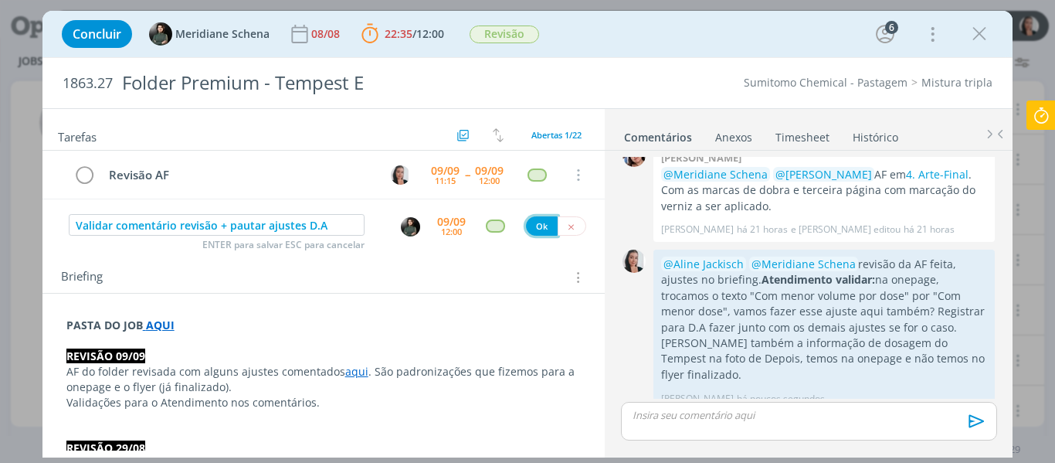
click at [533, 225] on button "Ok" at bounding box center [542, 225] width 32 height 19
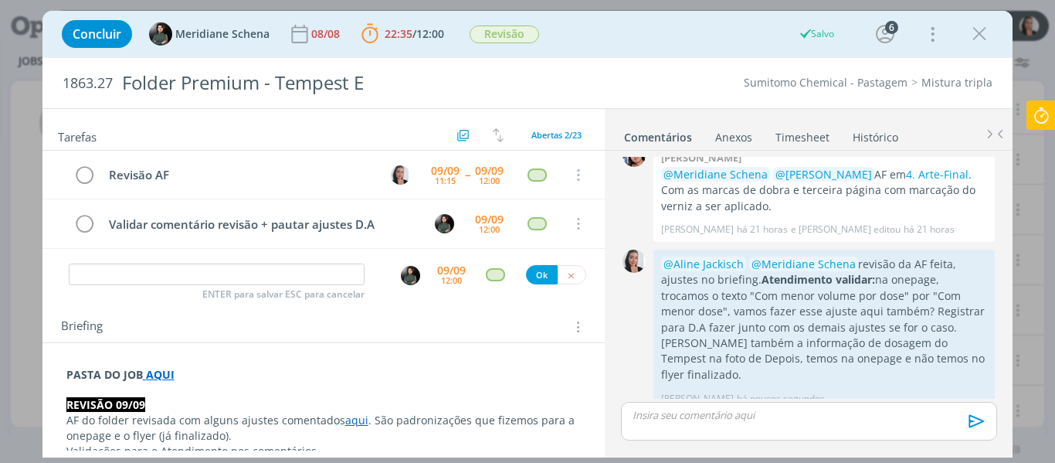
click at [1042, 114] on icon at bounding box center [1041, 115] width 28 height 30
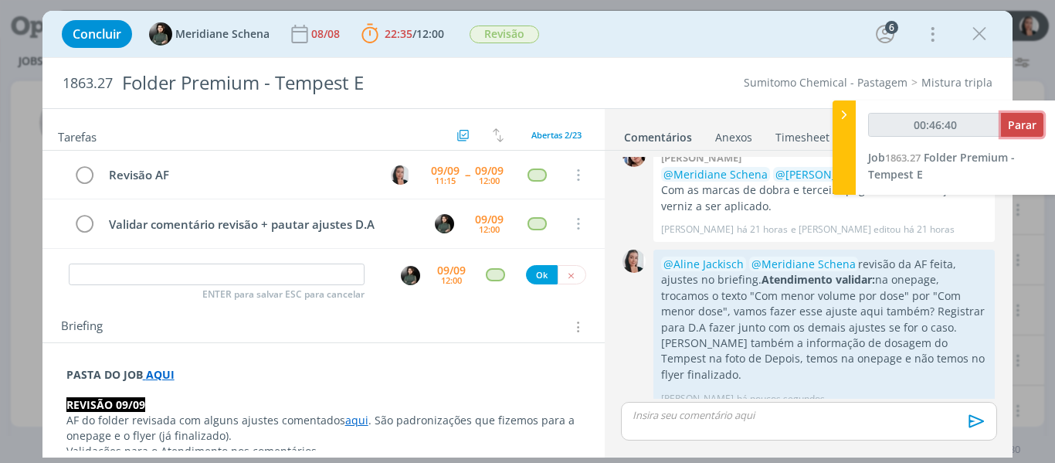
click at [1033, 125] on span "Parar" at bounding box center [1022, 124] width 29 height 15
type input "00:47:00"
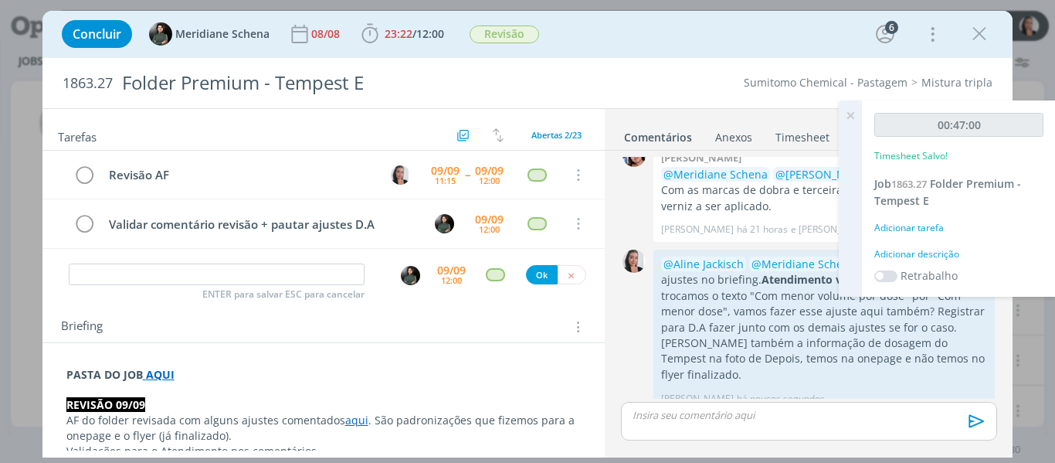
click at [948, 251] on div "Adicionar descrição" at bounding box center [958, 254] width 169 height 14
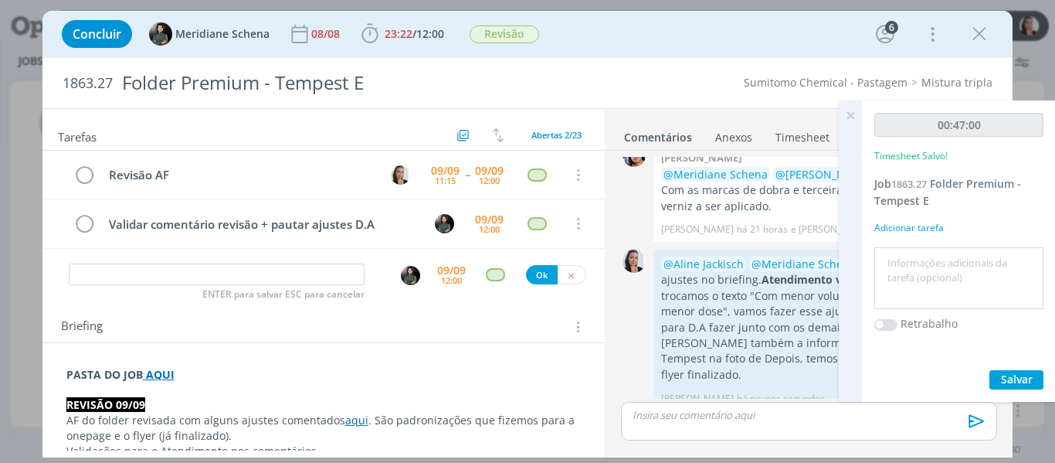
click at [936, 278] on textarea at bounding box center [958, 278] width 161 height 55
type textarea "revisão AF folder"
click at [1021, 380] on span "Salvar" at bounding box center [1017, 378] width 32 height 15
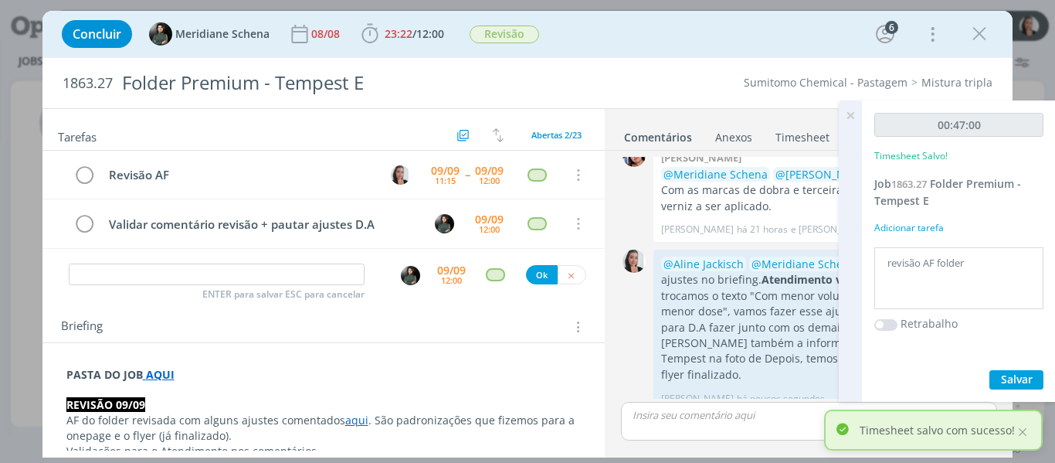
click at [853, 116] on icon at bounding box center [850, 115] width 28 height 30
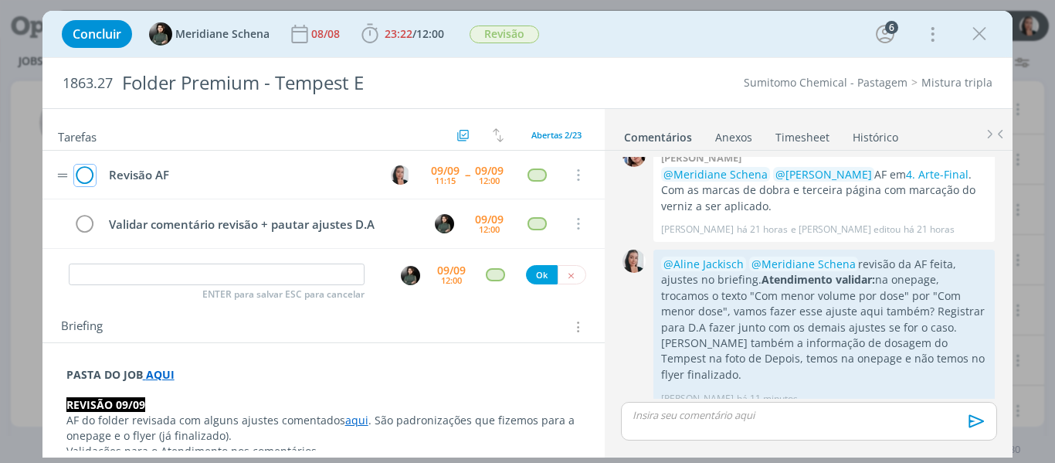
click at [81, 173] on icon "dialog" at bounding box center [85, 175] width 22 height 23
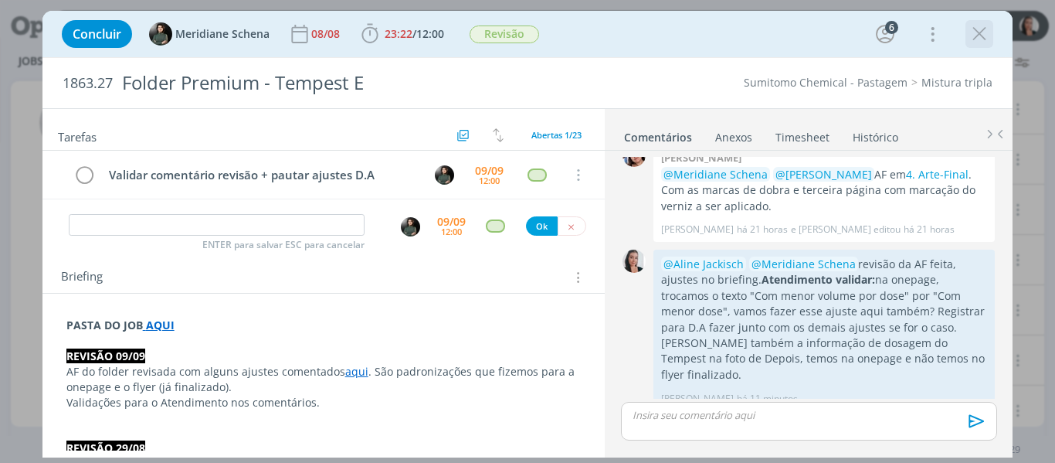
click at [981, 36] on icon "dialog" at bounding box center [979, 33] width 23 height 23
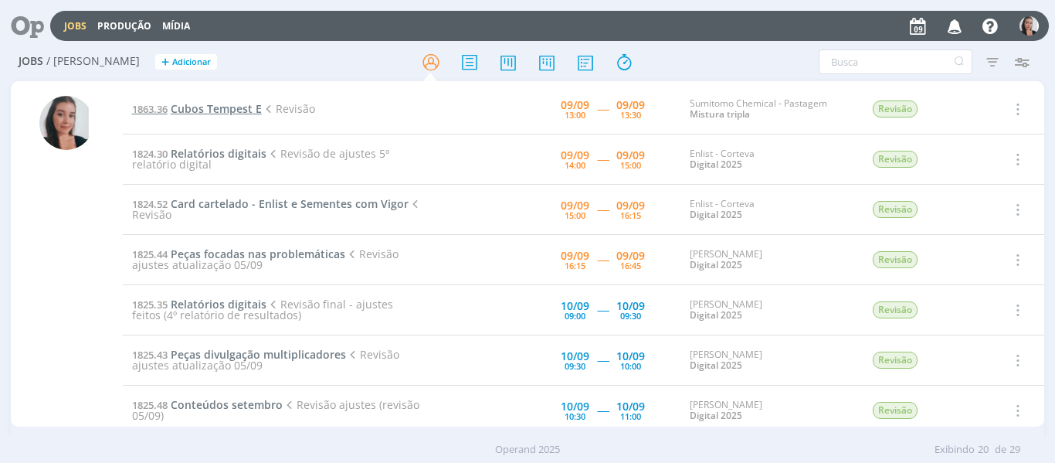
click at [185, 107] on span "Cubos Tempest E" at bounding box center [216, 108] width 91 height 15
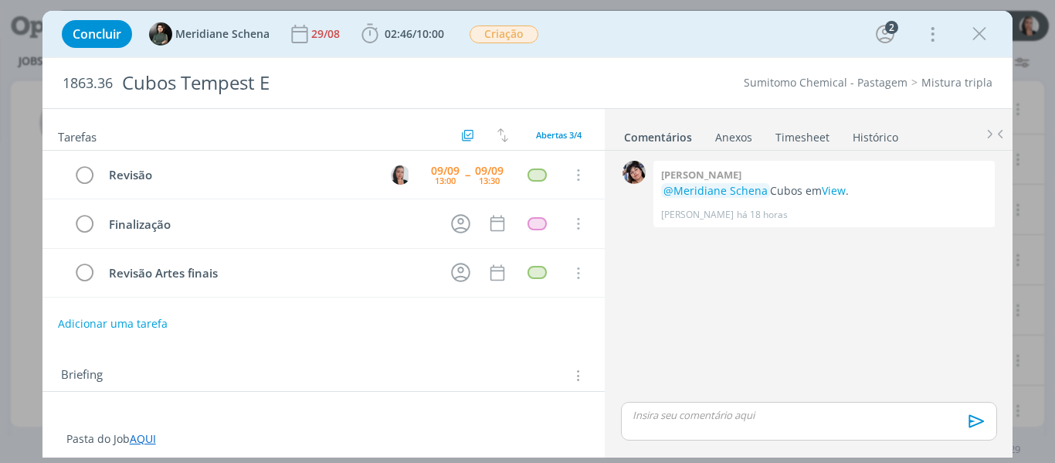
click at [725, 24] on div "Concluir Meridiane Schena 29/08 02:46 / 10:00 Iniciar Apontar Data * 09/09/2025…" at bounding box center [527, 33] width 947 height 37
click at [372, 36] on icon "dialog" at bounding box center [369, 33] width 23 height 23
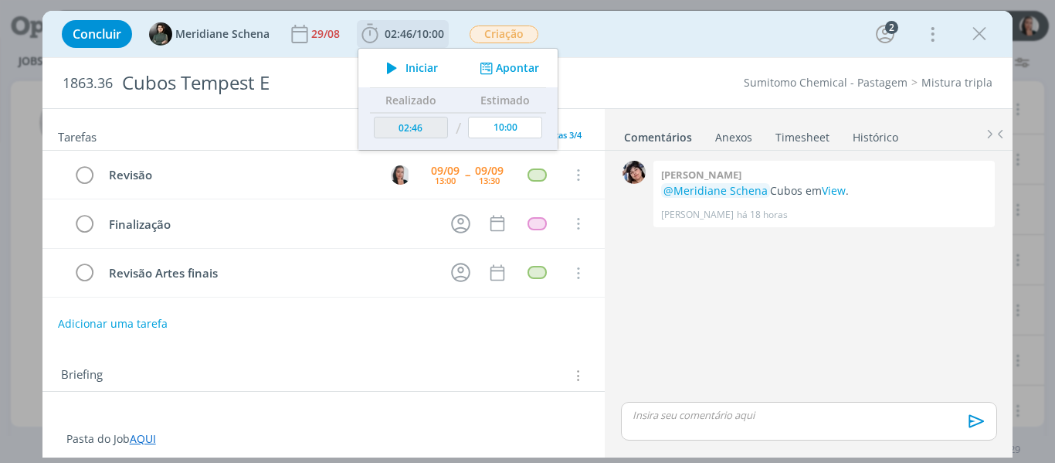
click at [410, 60] on button "Iniciar" at bounding box center [408, 68] width 61 height 22
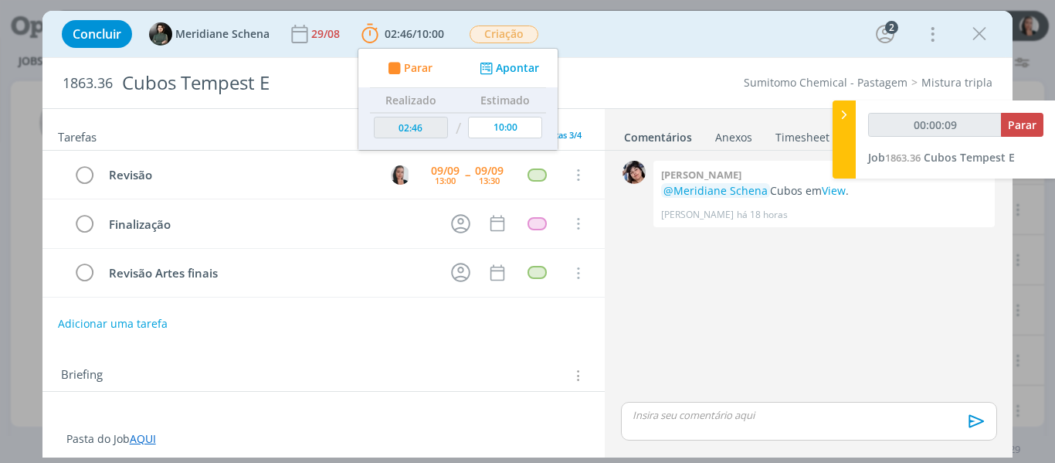
type input "00:00:10"
click at [845, 130] on div at bounding box center [843, 139] width 23 height 78
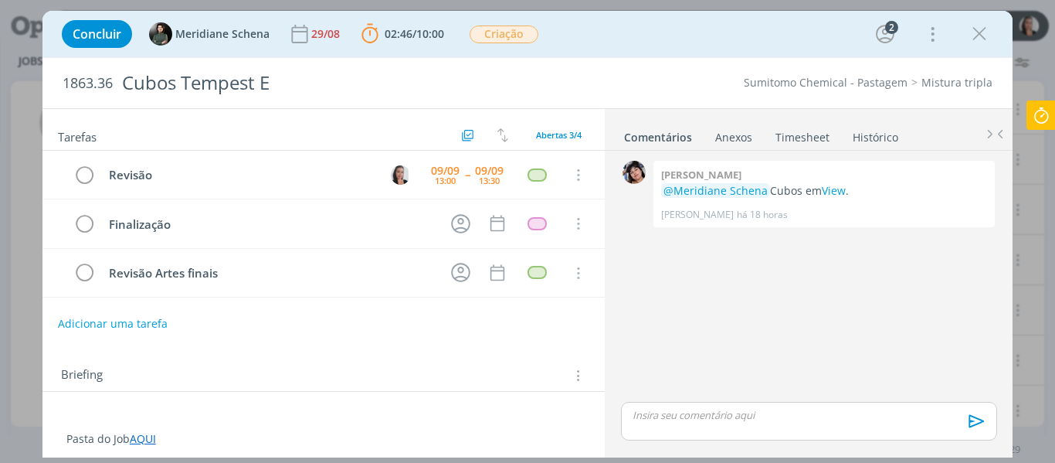
click at [640, 25] on div "Concluir Meridiane Schena 29/08 02:46 / 10:00 Parar Apontar Data * 09/09/2025 H…" at bounding box center [527, 33] width 947 height 37
click at [839, 194] on link "View" at bounding box center [834, 190] width 24 height 15
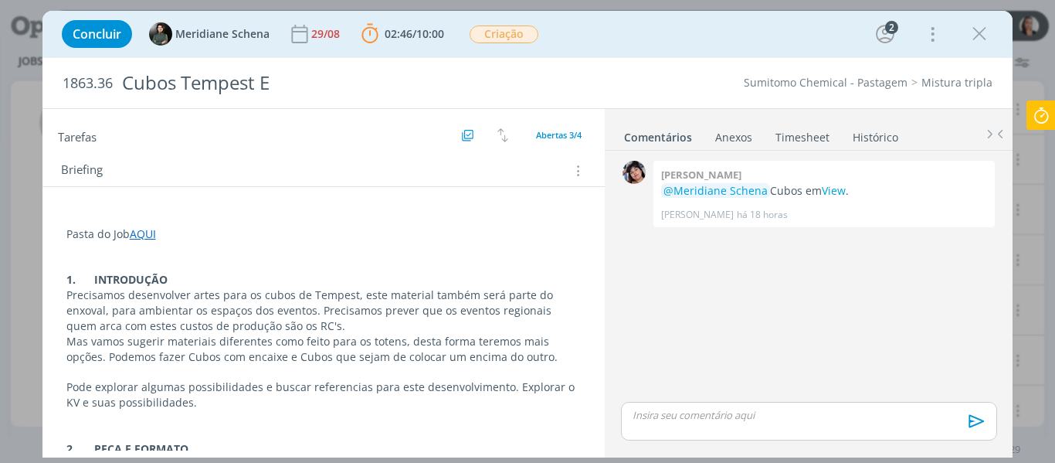
scroll to position [232, 0]
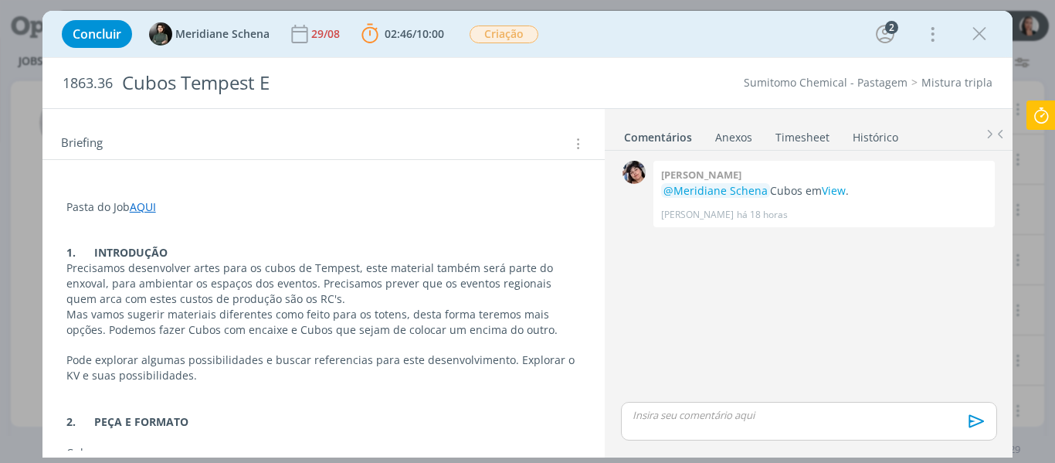
click at [360, 302] on p "Precisamos desenvolver artes para os cubos de Tempest, este material também ser…" at bounding box center [323, 283] width 515 height 46
click at [360, 302] on p "Precisamos desenvolver artes para os cubos de Tempest, este material também ser…" at bounding box center [324, 284] width 514 height 46
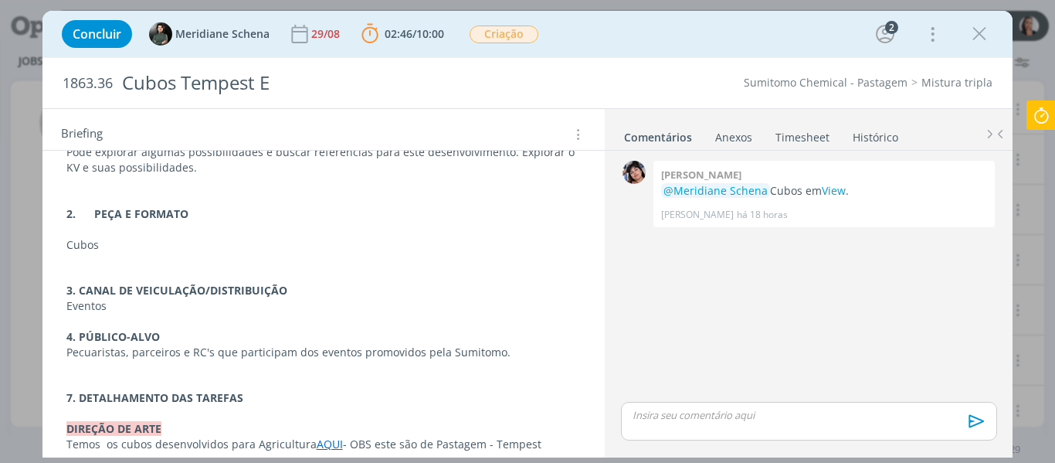
scroll to position [456, 0]
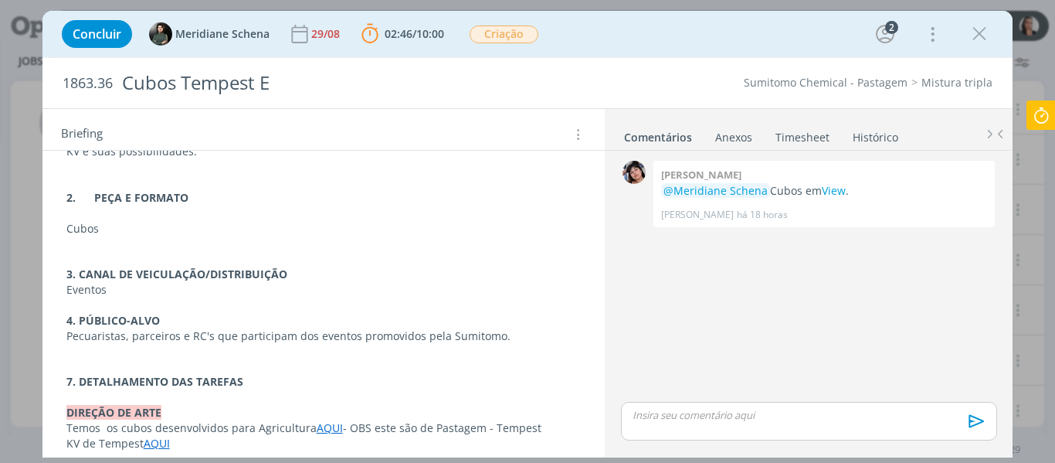
click at [587, 31] on div "Concluir Meridiane Schena 29/08 02:46 / 10:00 Parar Apontar Data * 09/09/2025 H…" at bounding box center [527, 33] width 947 height 37
click at [590, 22] on div "Concluir Meridiane Schena 29/08 02:46 / 10:00 Parar Apontar Data * 09/09/2025 H…" at bounding box center [527, 33] width 947 height 37
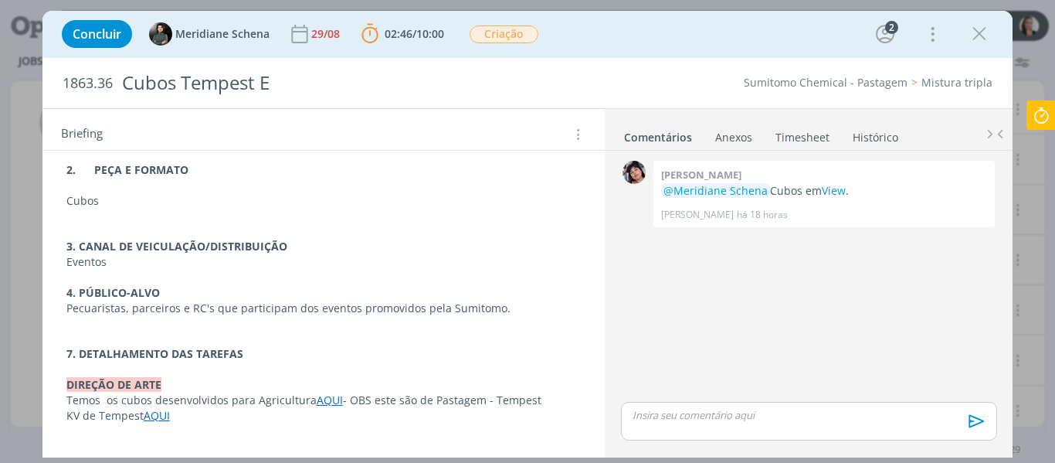
scroll to position [498, 0]
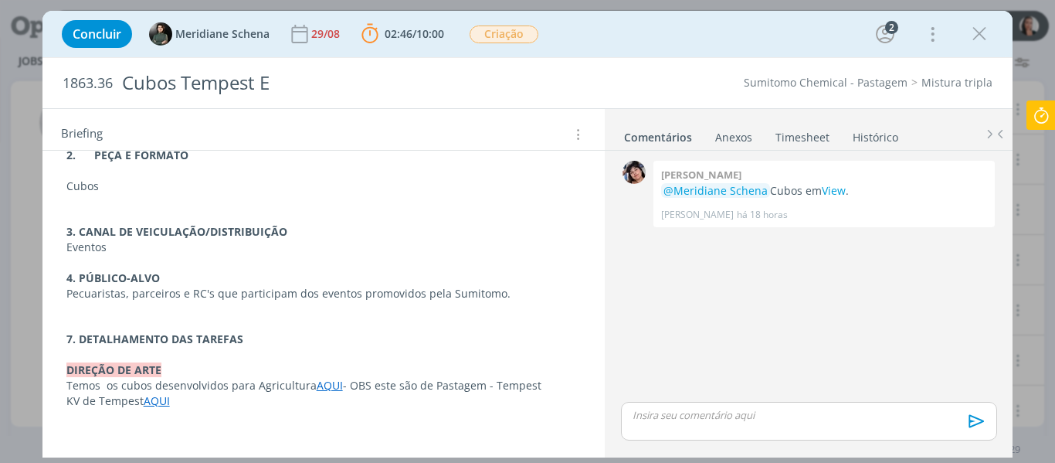
click at [639, 45] on div "Concluir Meridiane Schena 29/08 02:46 / 10:00 Parar Apontar Data * 09/09/2025 H…" at bounding box center [527, 33] width 947 height 37
click at [639, 46] on div "Concluir Meridiane Schena 29/08 02:46 / 10:00 Parar Apontar Data * 09/09/2025 H…" at bounding box center [527, 33] width 947 height 37
click at [639, 36] on div "Concluir Meridiane Schena 29/08 02:46 / 10:00 Parar Apontar Data * 09/09/2025 H…" at bounding box center [527, 33] width 947 height 37
click at [665, 34] on div "Concluir Meridiane Schena 29/08 02:46 / 10:00 Parar Apontar Data * 09/09/2025 H…" at bounding box center [527, 33] width 947 height 37
click at [317, 389] on link "AQUI" at bounding box center [330, 385] width 26 height 15
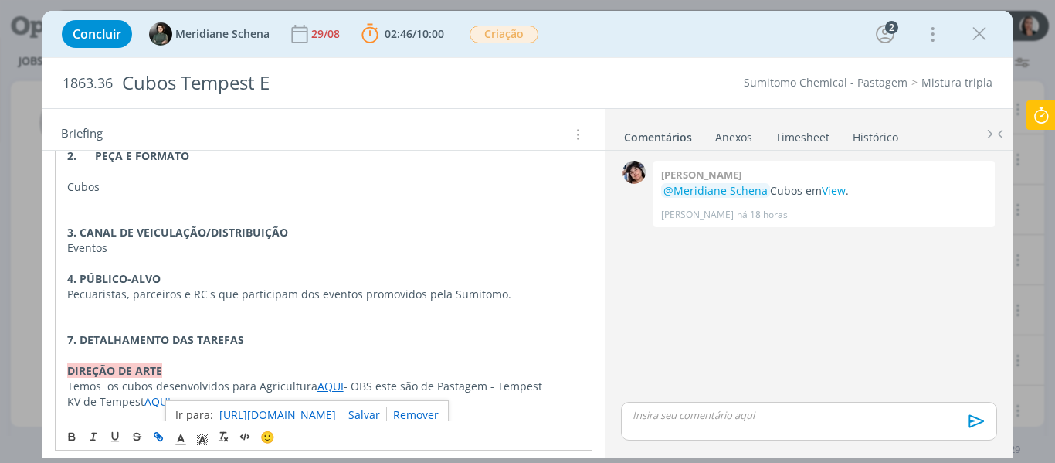
click at [334, 411] on link "https://sobeae.sharepoint.com/:f:/s/SOBEAE/Etpfzv55pWVKkcdu8nFTK4ABaJdzlt8DH5SX…" at bounding box center [277, 415] width 117 height 20
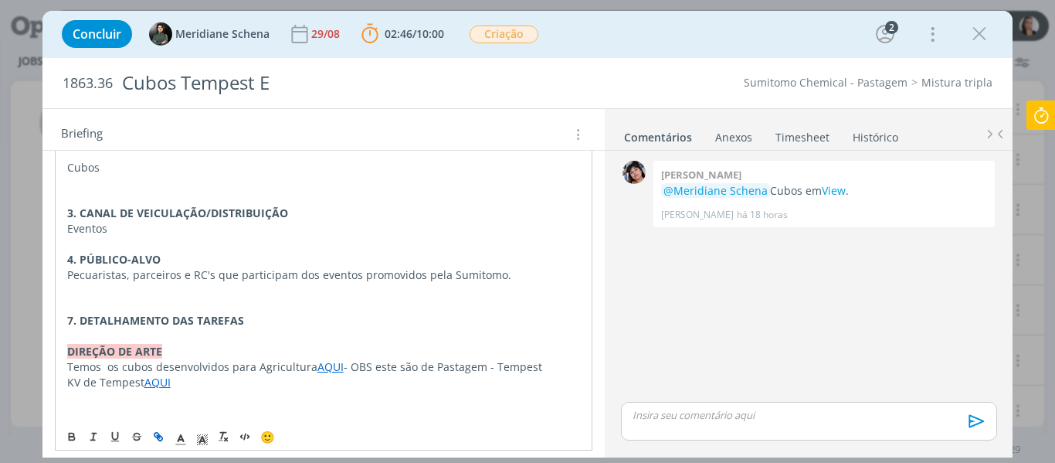
scroll to position [528, 0]
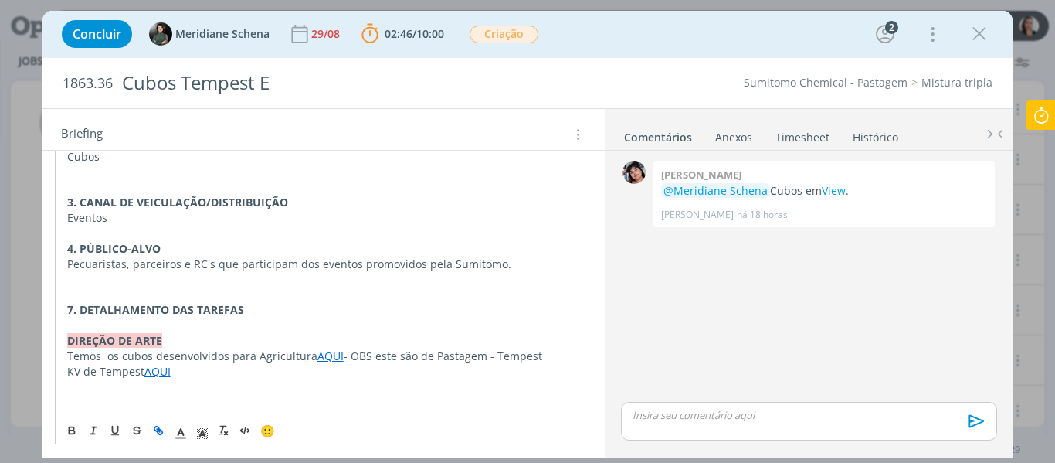
click at [164, 371] on link "AQUI" at bounding box center [157, 371] width 26 height 15
click at [199, 327] on div "https://sobeae.sharepoint.com/:i:/s/SOBEAE/EUDgBy4s6t5OvkFrsE7vo4wB7nLoBwzLTmVe…" at bounding box center [196, 341] width 283 height 29
click at [201, 341] on link "https://sobeae.sharepoint.com/:i:/s/SOBEAE/EUDgBy4s6t5OvkFrsE7vo4wB7nLoBwzLTmVe…" at bounding box center [167, 341] width 117 height 20
click at [860, 422] on p "dialog" at bounding box center [808, 415] width 351 height 14
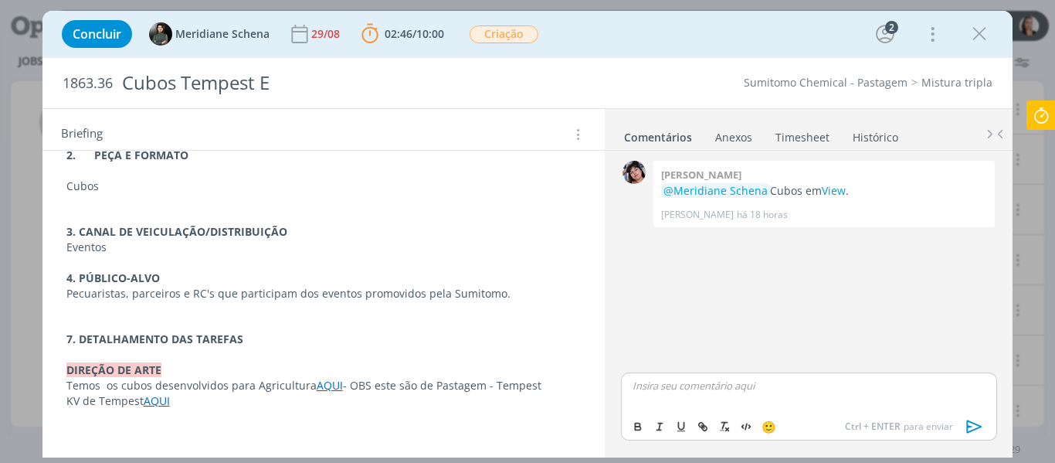
scroll to position [498, 0]
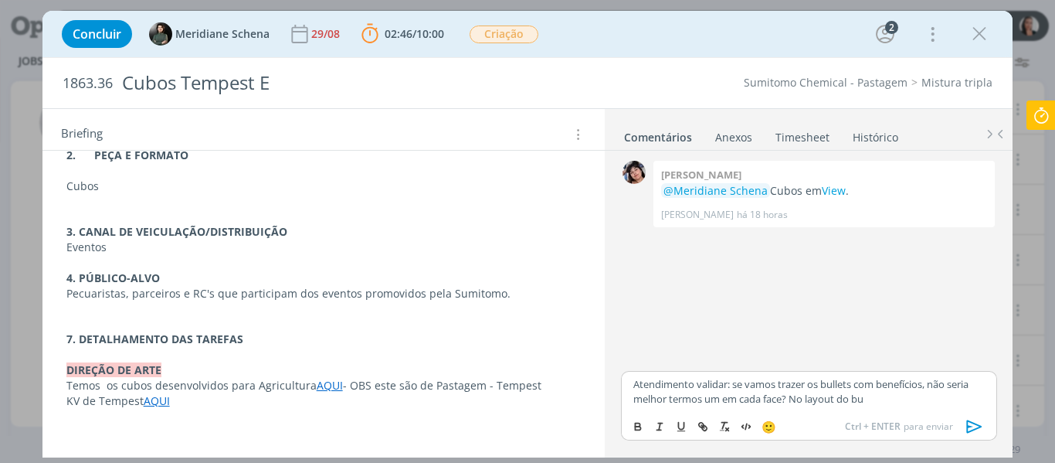
click at [881, 405] on p "Atendimento validar: se vamos trazer os bullets com benefícios, não seria melho…" at bounding box center [808, 391] width 351 height 29
click at [856, 401] on p "Atendimento validar: se vamos trazer os bullets com benefícios, não seria melho…" at bounding box center [808, 391] width 351 height 29
drag, startPoint x: 852, startPoint y: 400, endPoint x: 886, endPoint y: 403, distance: 34.1
click at [886, 403] on p "Atendimento validar: se vamos trazer os bullets com benefícios, não seria melho…" at bounding box center [808, 391] width 351 height 29
drag, startPoint x: 718, startPoint y: 395, endPoint x: 724, endPoint y: 401, distance: 8.7
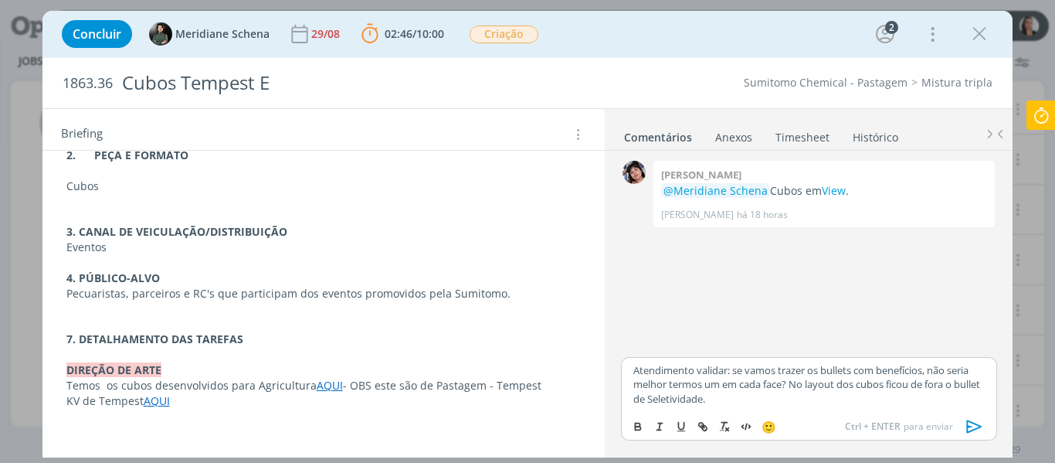
click at [719, 395] on p "Atendimento validar: se vamos trazer os bullets com benefícios, não seria melho…" at bounding box center [808, 384] width 351 height 42
click at [825, 388] on p "Atendimento validar: se vamos trazer os bullets com benefícios, não seria melho…" at bounding box center [808, 384] width 351 height 42
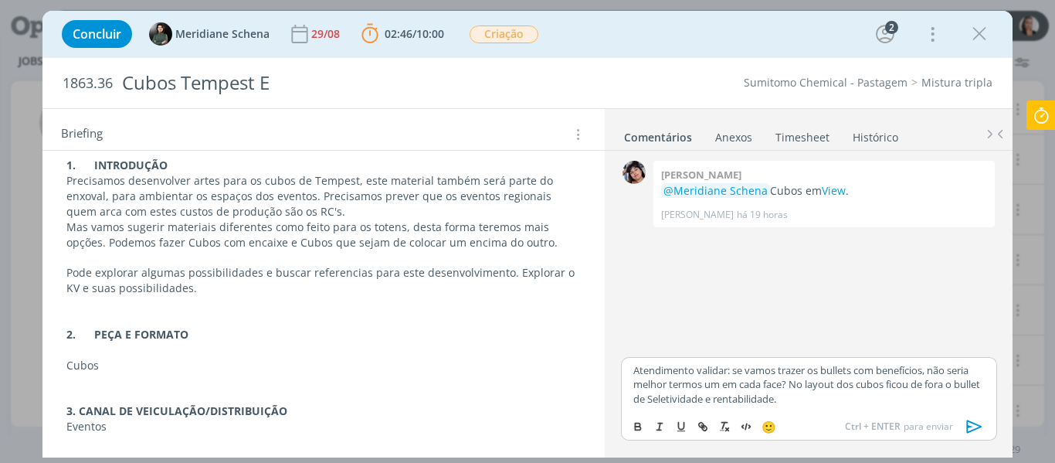
scroll to position [266, 0]
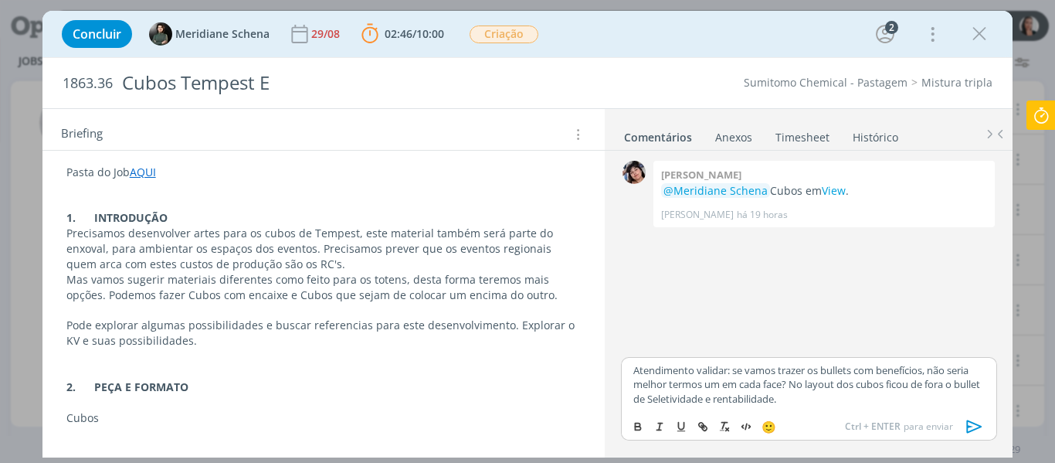
drag, startPoint x: 614, startPoint y: 39, endPoint x: 629, endPoint y: 41, distance: 15.5
click at [614, 39] on div "Concluir Meridiane Schena 29/08 02:46 / 10:00 Parar Apontar Data * 09/09/2025 H…" at bounding box center [527, 33] width 947 height 37
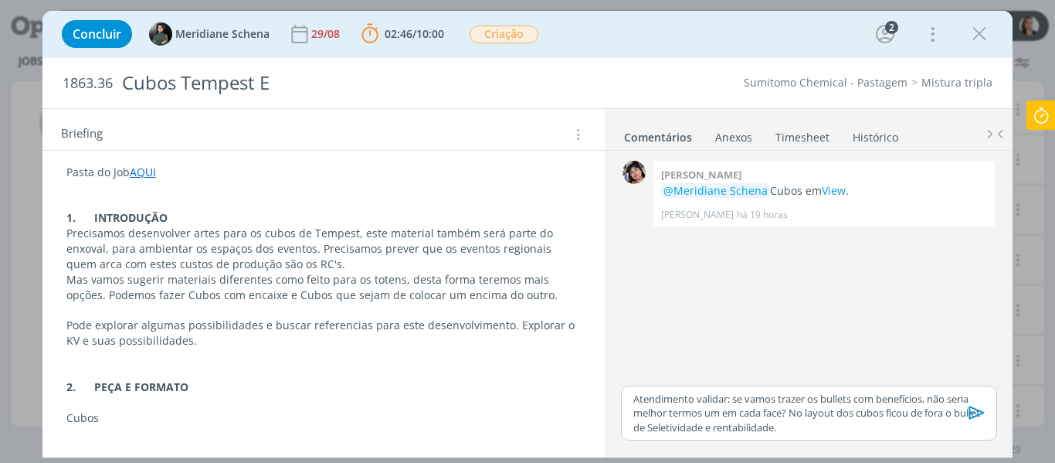
click at [795, 422] on p "Atendimento validar: se vamos trazer os bullets com benefícios, não seria melho…" at bounding box center [808, 412] width 351 height 42
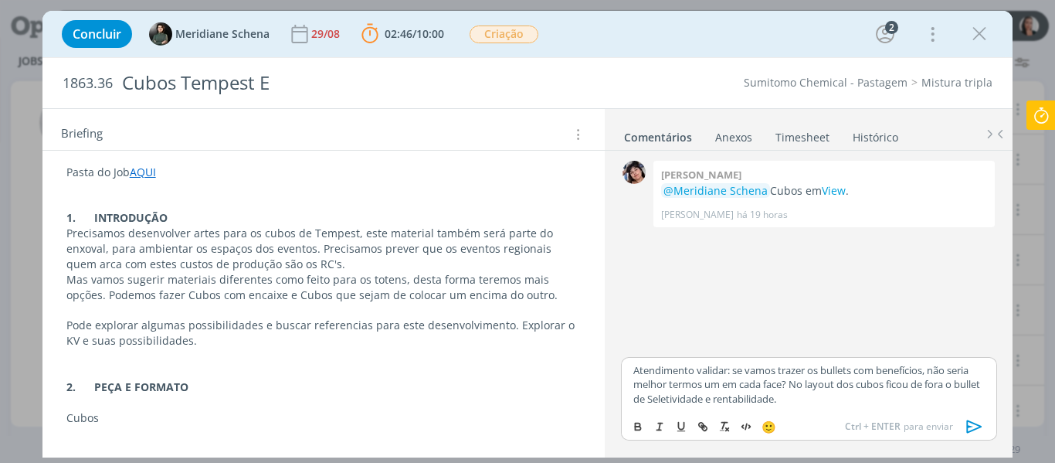
drag, startPoint x: 633, startPoint y: 368, endPoint x: 665, endPoint y: 440, distance: 78.5
click at [634, 369] on p "Atendimento validar: se vamos trazer os bullets com benefícios, não seria melho…" at bounding box center [808, 384] width 351 height 42
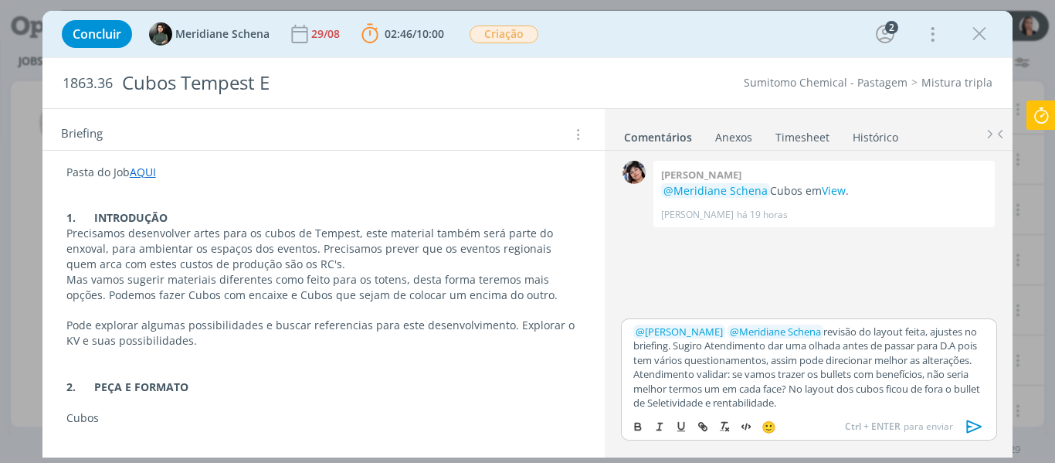
click at [766, 372] on p "﻿ @ Aline Jackisch ﻿ ﻿ @ Meridiane Schena ﻿ revisão do layout feita, ajustes no…" at bounding box center [808, 367] width 351 height 86
click at [1038, 114] on icon at bounding box center [1041, 115] width 28 height 30
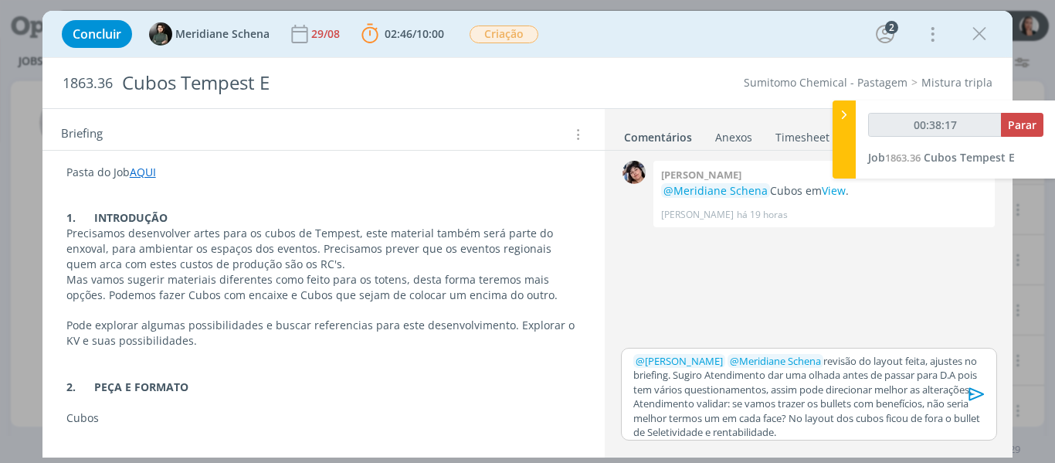
type input "00:38:18"
click at [1024, 122] on span "Parar" at bounding box center [1022, 124] width 29 height 15
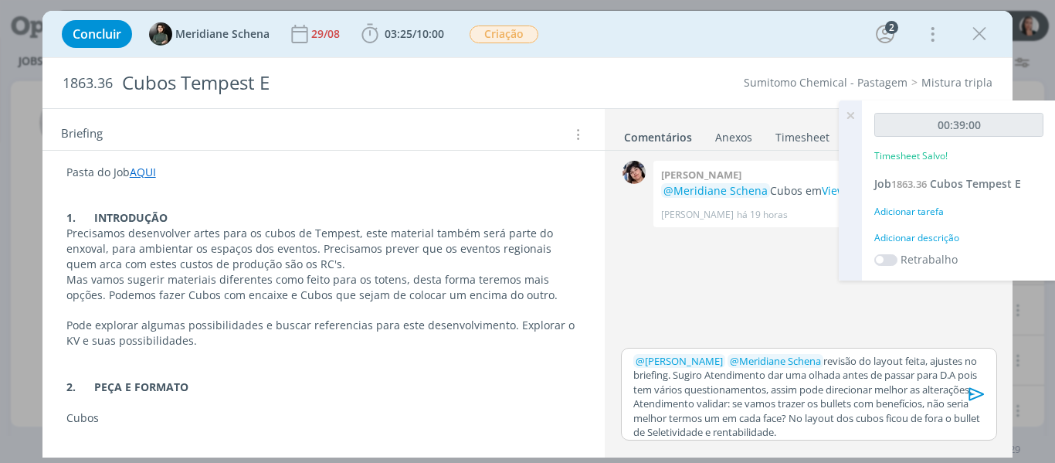
click at [950, 233] on div "Adicionar descrição" at bounding box center [958, 238] width 169 height 14
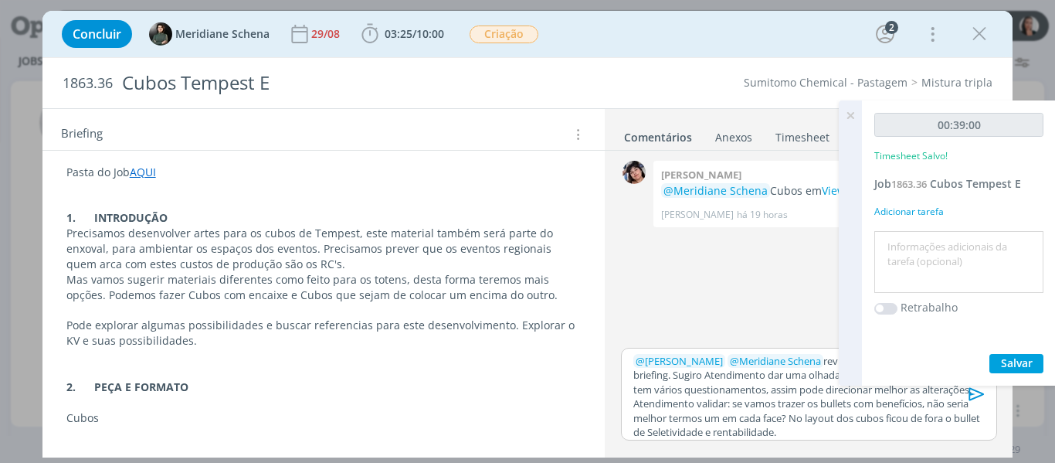
click at [954, 241] on textarea at bounding box center [958, 262] width 161 height 55
type textarea "revisão layout"
click at [1016, 372] on button "Salvar" at bounding box center [1016, 363] width 54 height 19
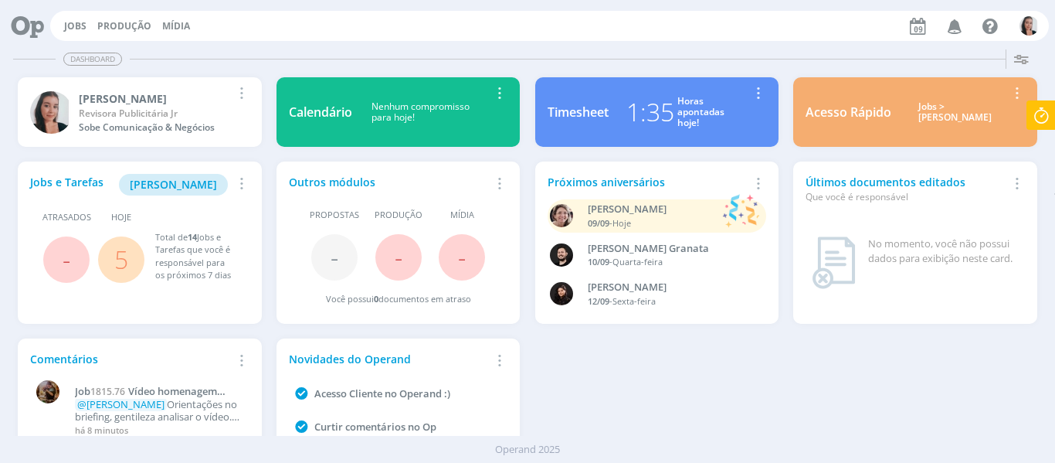
scroll to position [84, 0]
